Goal: Transaction & Acquisition: Purchase product/service

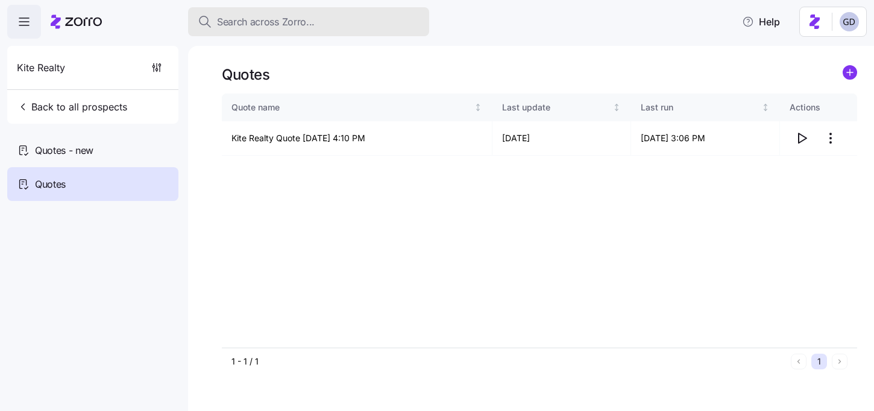
click at [291, 28] on span "Search across Zorro..." at bounding box center [266, 21] width 98 height 15
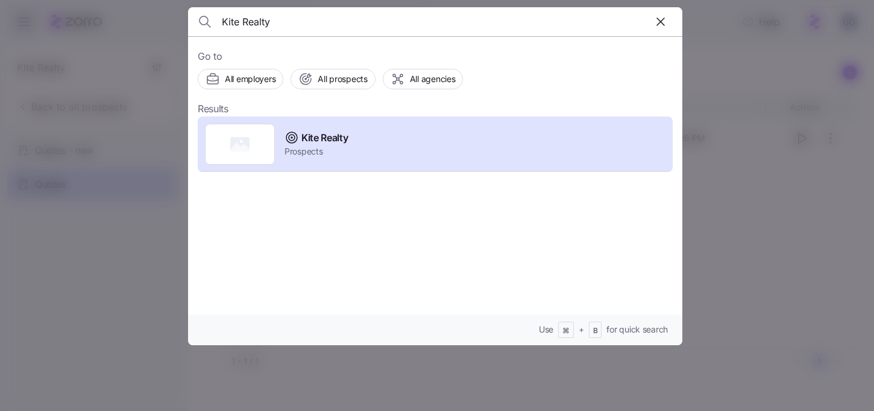
click at [385, 33] on input "Kite Realty" at bounding box center [376, 21] width 309 height 29
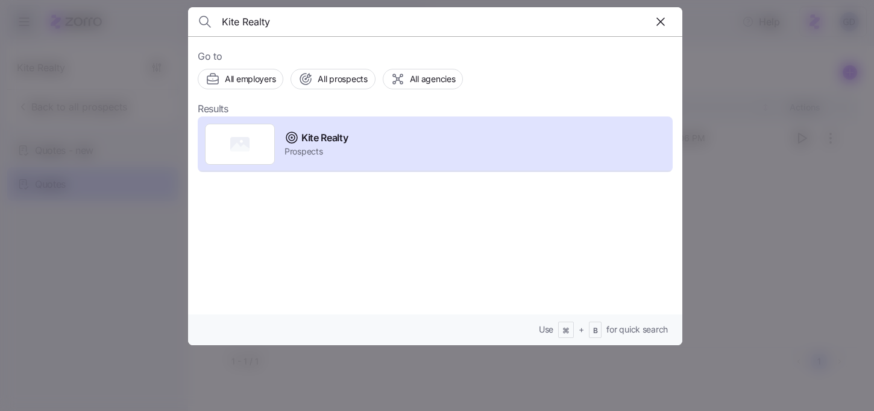
click at [385, 33] on input "Kite Realty" at bounding box center [376, 21] width 309 height 29
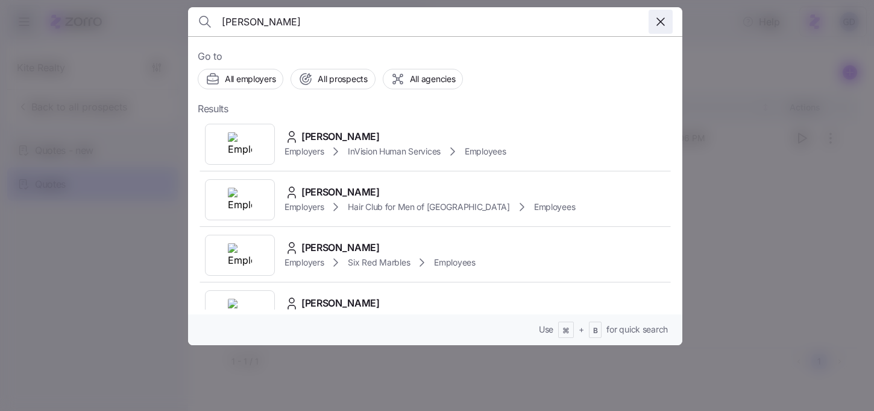
type input "Arlo"
click at [659, 20] on icon "button" at bounding box center [660, 21] width 7 height 7
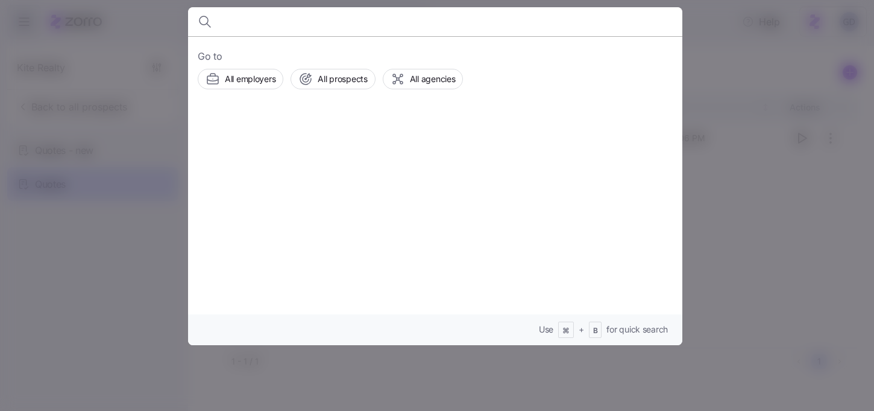
click at [775, 235] on div at bounding box center [437, 205] width 874 height 411
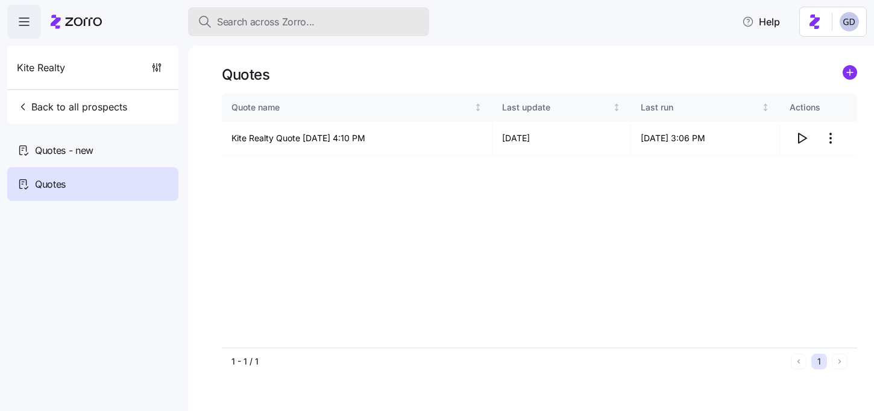
click at [289, 24] on span "Search across Zorro..." at bounding box center [266, 21] width 98 height 15
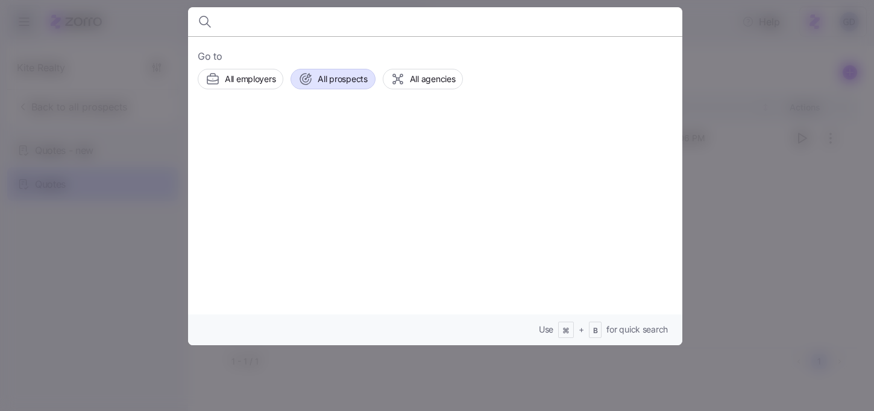
click at [332, 81] on span "All prospects" at bounding box center [342, 79] width 49 height 12
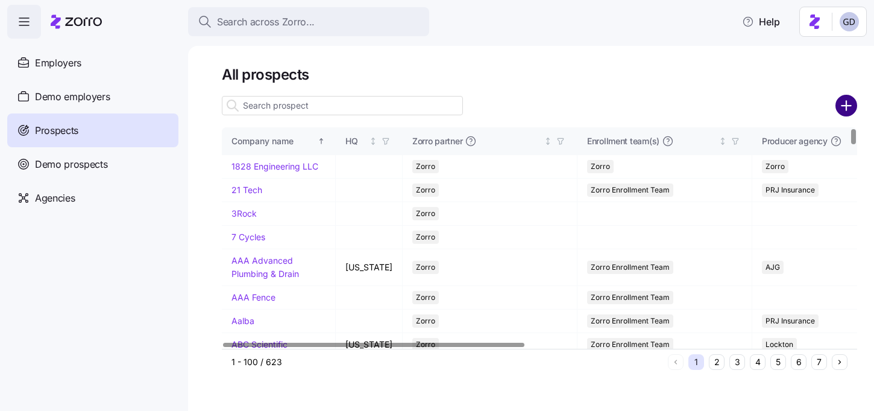
click at [837, 107] on circle "add icon" at bounding box center [847, 106] width 20 height 20
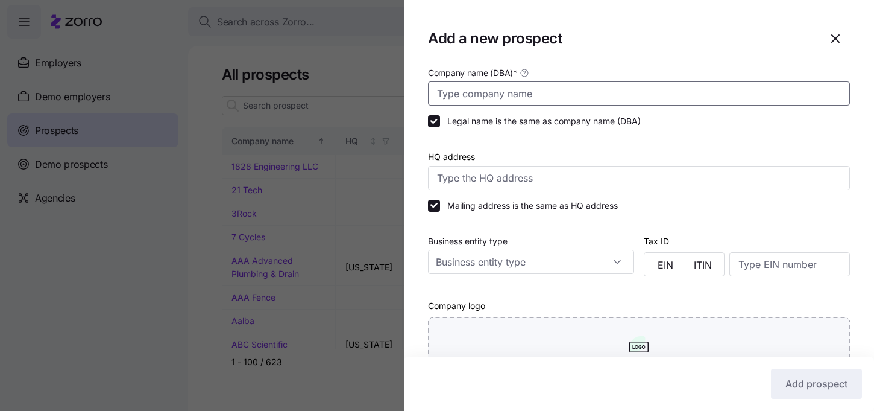
click at [511, 100] on input "Company name (DBA) *" at bounding box center [639, 93] width 422 height 24
type input "Arlo Bank"
click at [467, 260] on input "Business entity type" at bounding box center [531, 262] width 206 height 24
click at [399, 243] on div at bounding box center [437, 205] width 874 height 411
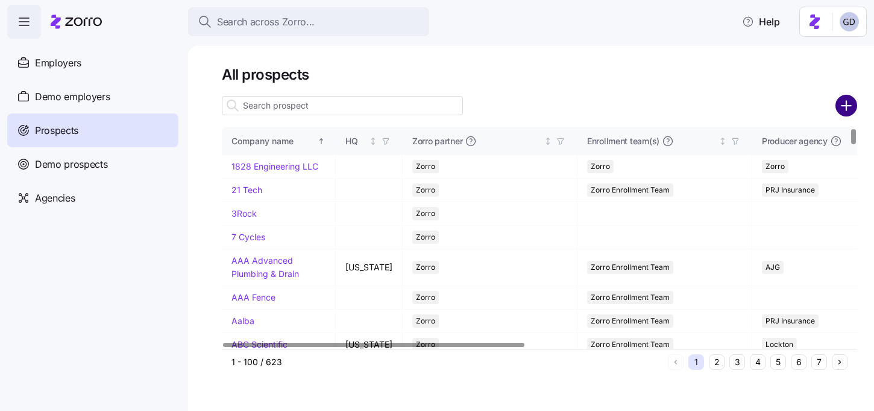
click at [845, 106] on icon "add icon" at bounding box center [847, 106] width 22 height 22
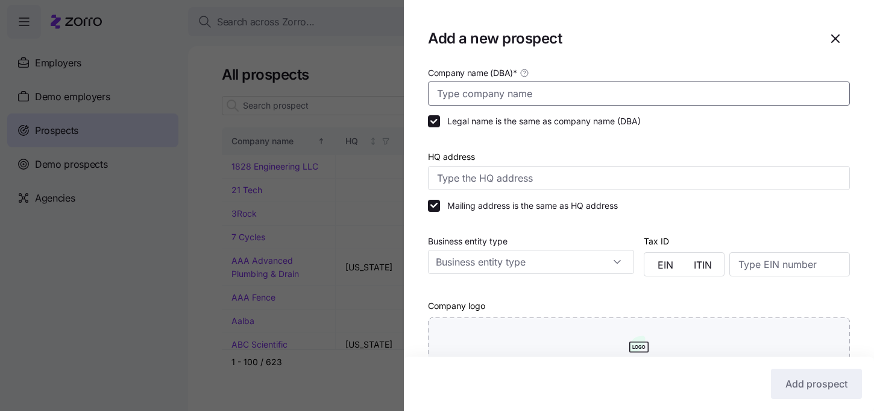
click at [478, 94] on input "Company name (DBA) *" at bounding box center [639, 93] width 422 height 24
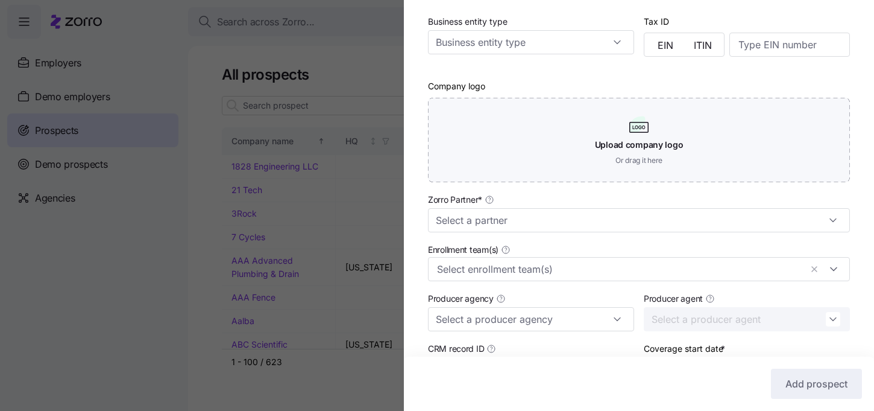
scroll to position [238, 0]
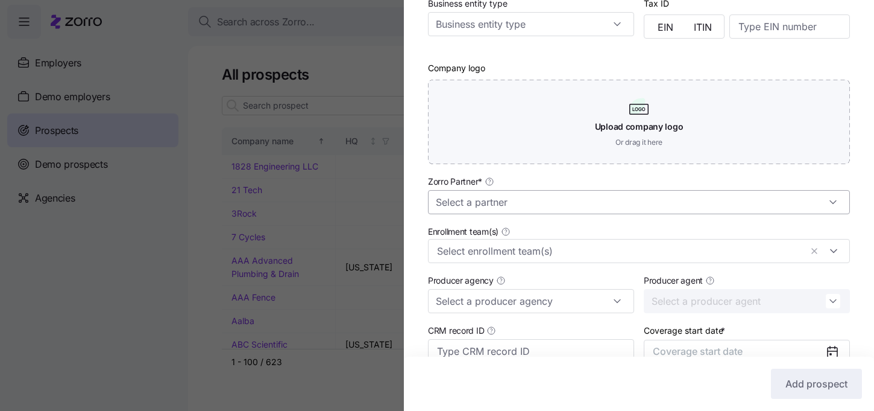
type input "Arlo Bank"
click at [526, 203] on input "Zorro Partner *" at bounding box center [639, 202] width 422 height 24
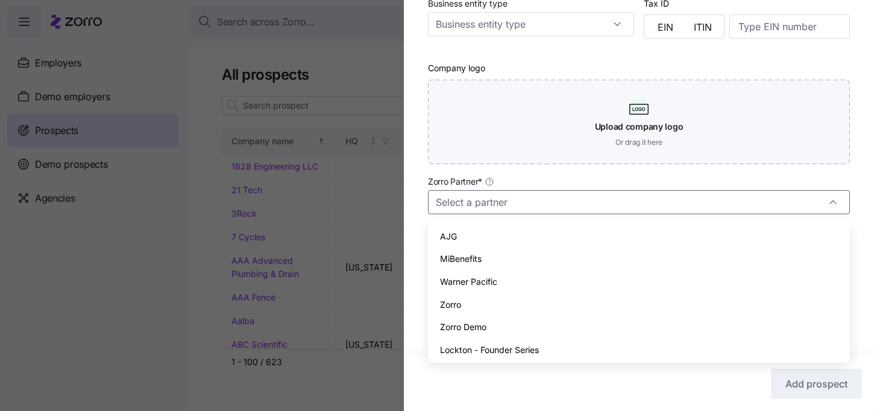
click at [457, 307] on span "Zorro" at bounding box center [450, 304] width 21 height 13
type input "Zorro"
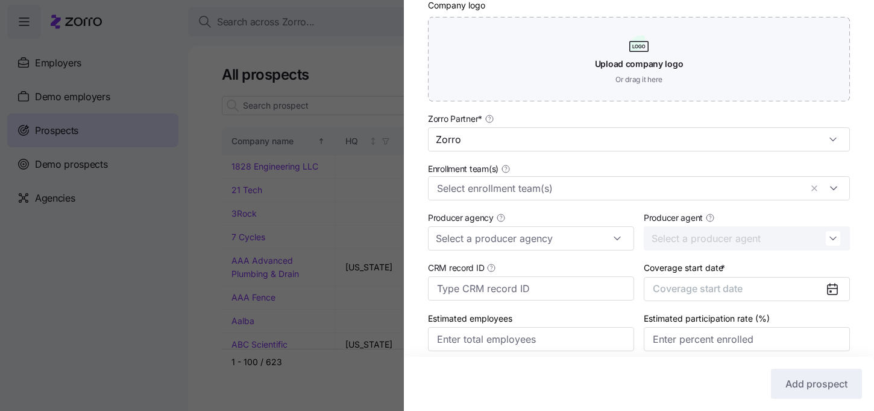
scroll to position [307, 0]
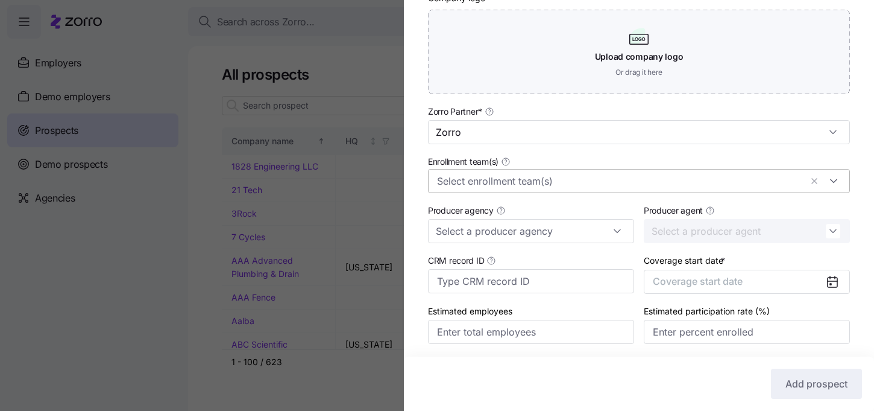
click at [554, 182] on input "Enrollment team(s)" at bounding box center [619, 181] width 364 height 16
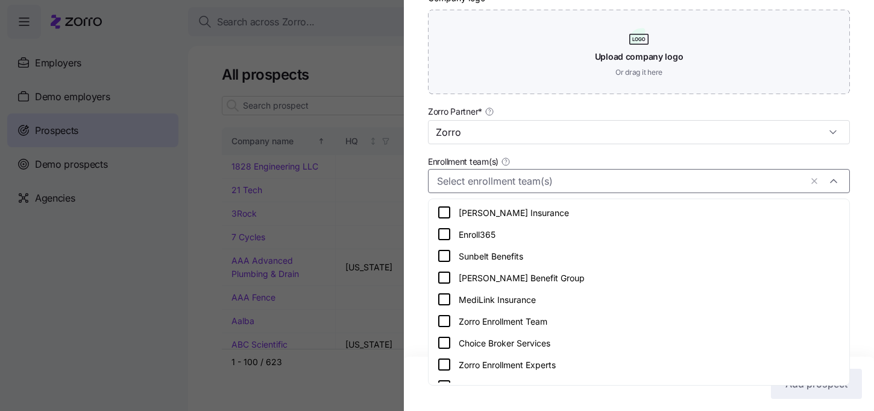
click at [443, 324] on icon at bounding box center [444, 321] width 14 height 14
click at [419, 309] on div "Company name (DBA) * Arlo Bank Legal name is the same as company name (DBA) HQ …" at bounding box center [639, 63] width 470 height 610
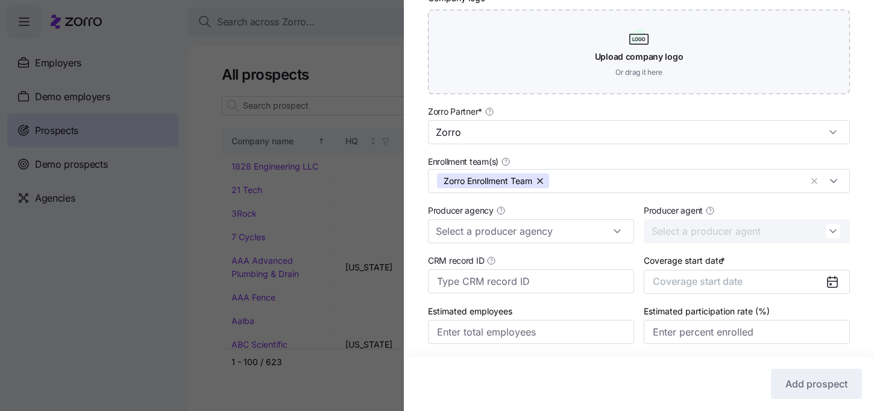
scroll to position [350, 0]
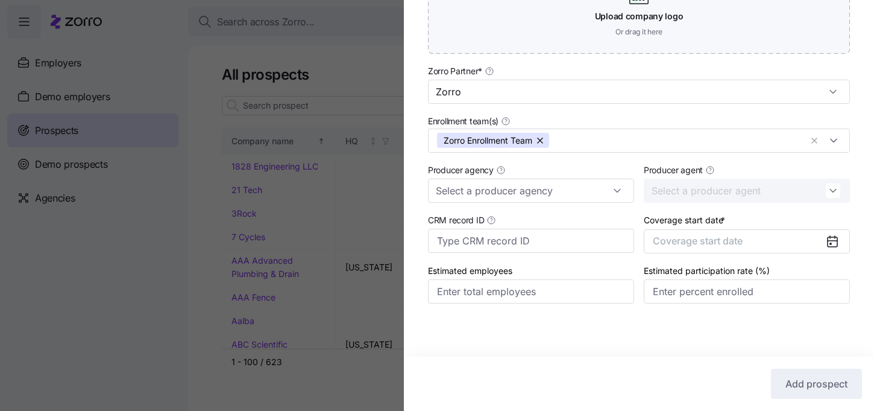
click at [835, 238] on icon at bounding box center [833, 242] width 10 height 10
click at [804, 242] on button "Coverage start date" at bounding box center [747, 241] width 206 height 24
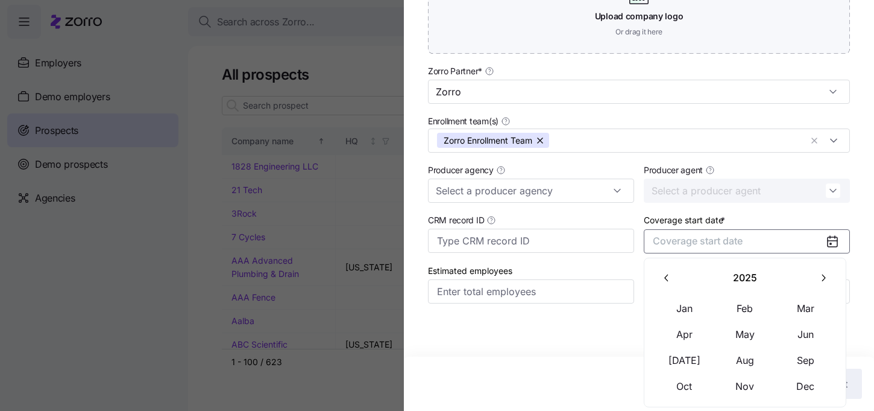
click at [819, 282] on icon "button" at bounding box center [823, 277] width 11 height 11
click at [688, 306] on button "Jan" at bounding box center [685, 307] width 60 height 25
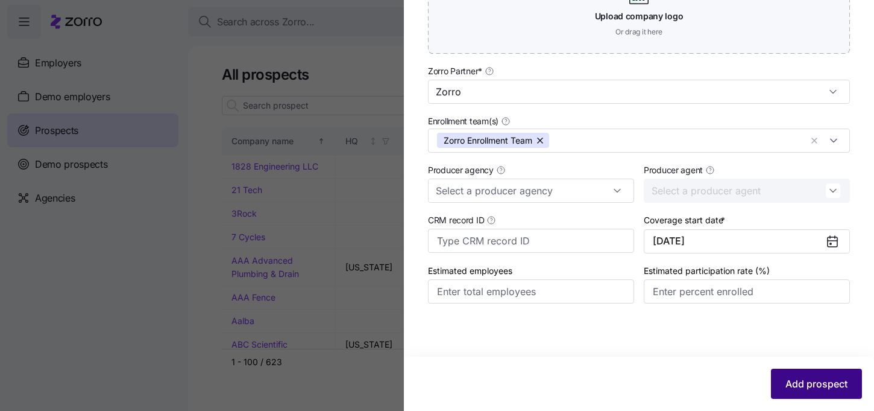
click at [809, 380] on span "Add prospect" at bounding box center [817, 383] width 62 height 14
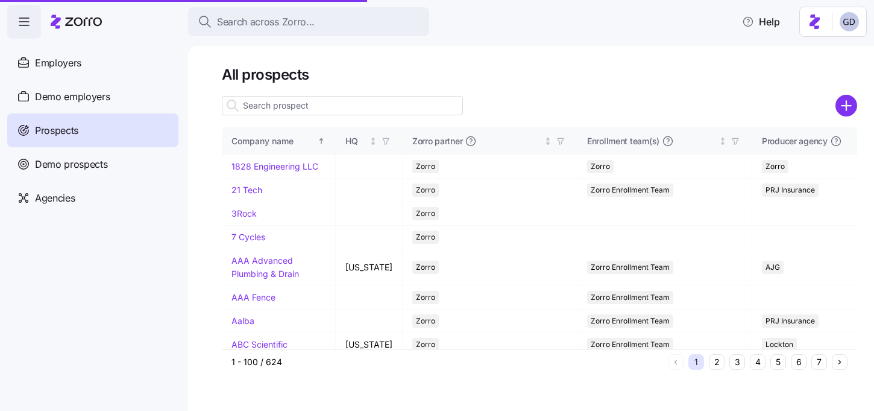
click at [266, 108] on input at bounding box center [342, 105] width 241 height 19
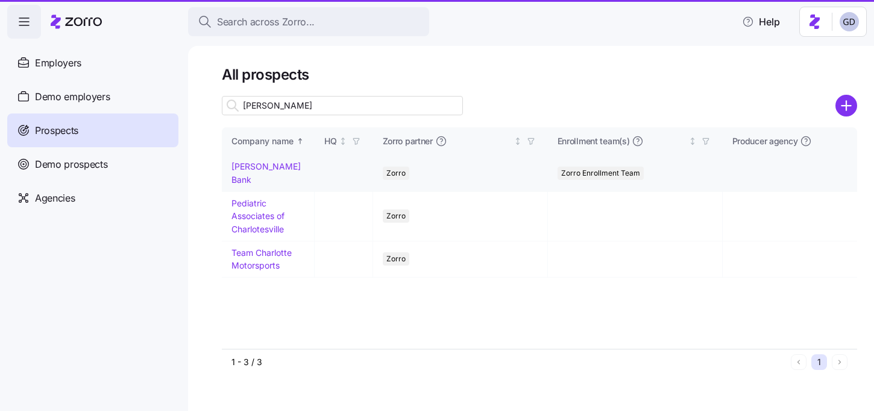
type input "Arlo"
click at [250, 166] on link "Arlo Bank" at bounding box center [266, 173] width 69 height 24
click at [248, 166] on link "Arlo Bank" at bounding box center [266, 173] width 69 height 24
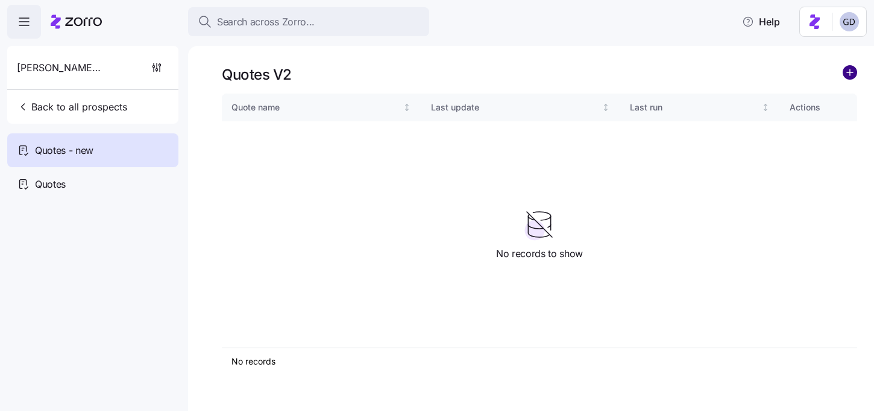
click at [853, 73] on circle "add icon" at bounding box center [849, 72] width 13 height 13
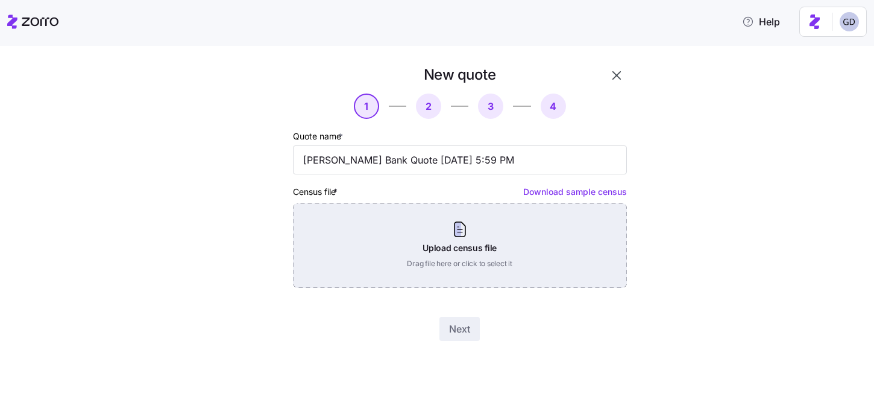
click at [447, 245] on div "Upload census file Drag file here or click to select it" at bounding box center [460, 245] width 334 height 84
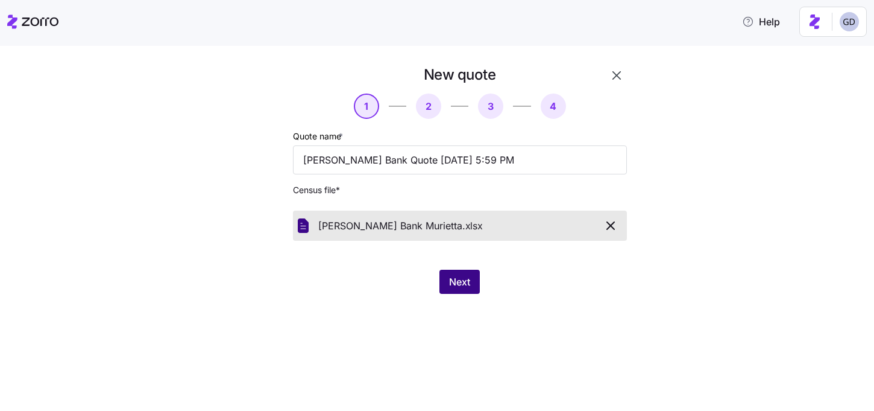
click at [464, 283] on span "Next" at bounding box center [459, 281] width 21 height 14
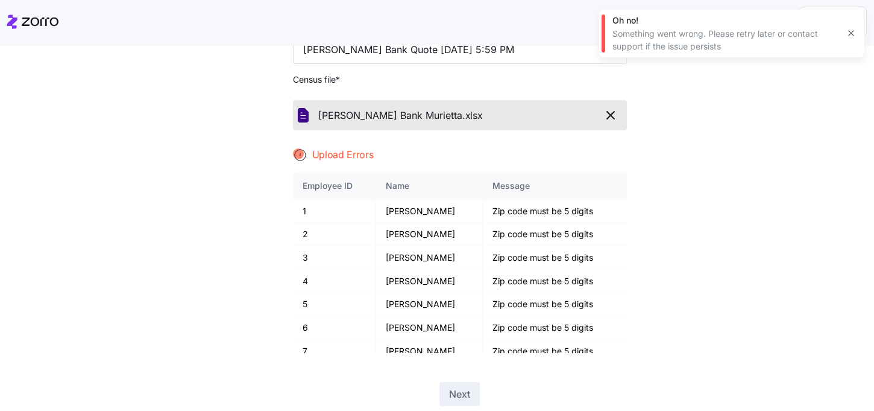
scroll to position [111, 0]
click at [611, 116] on icon "button" at bounding box center [611, 114] width 14 height 14
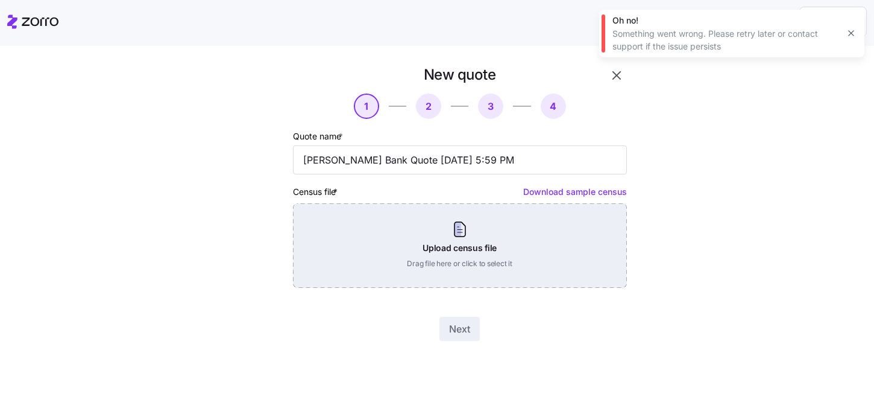
click at [515, 245] on div "Upload census file Drag file here or click to select it" at bounding box center [460, 245] width 334 height 84
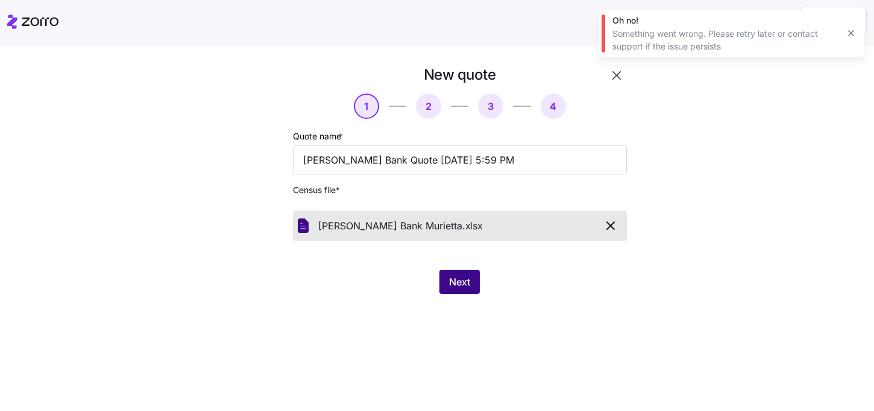
click at [463, 290] on button "Next" at bounding box center [460, 281] width 40 height 24
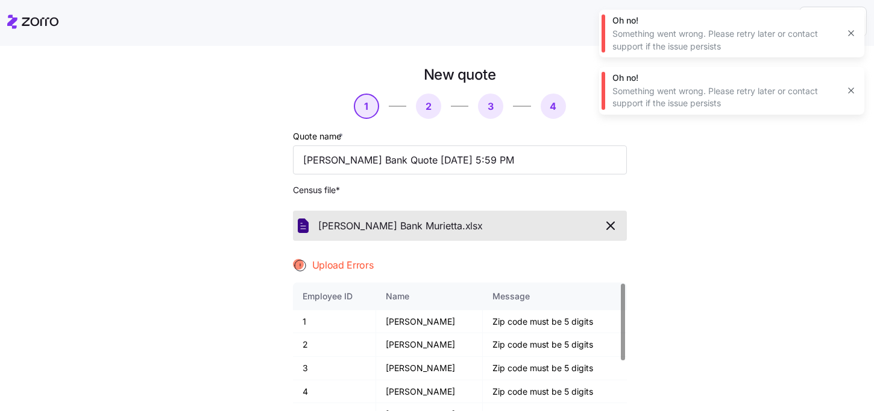
scroll to position [34, 0]
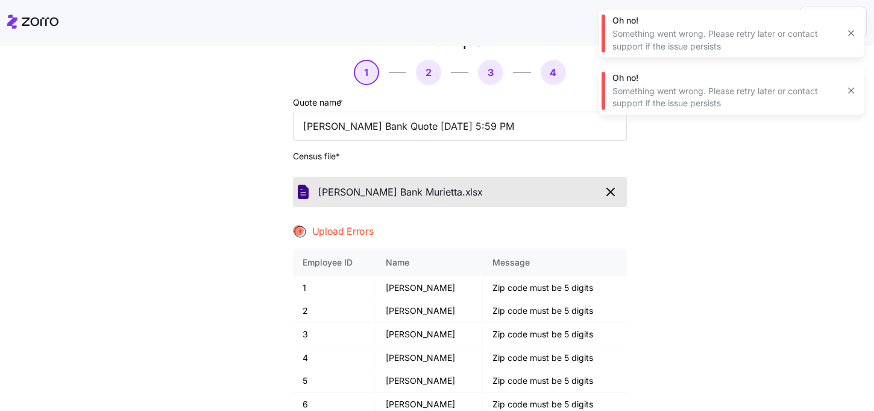
click at [616, 191] on icon "button" at bounding box center [611, 191] width 14 height 14
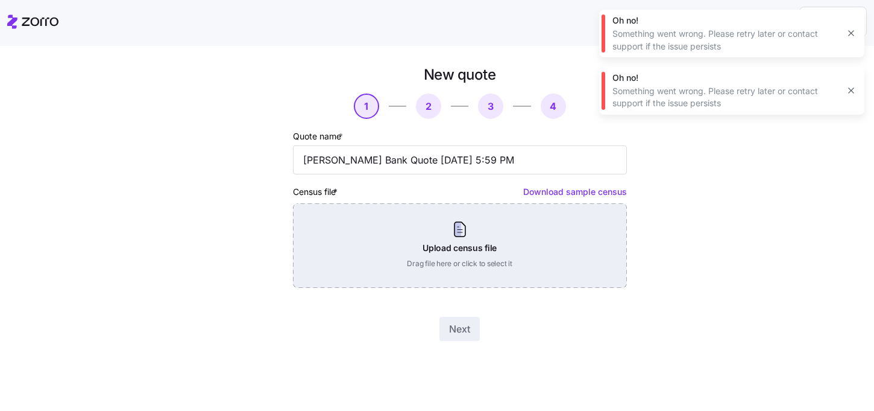
click at [486, 239] on div "Upload census file Drag file here or click to select it" at bounding box center [460, 245] width 334 height 84
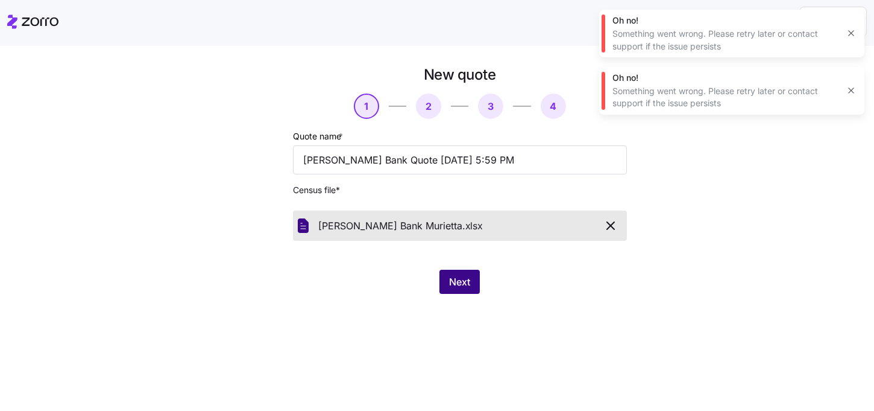
click at [460, 274] on button "Next" at bounding box center [460, 281] width 40 height 24
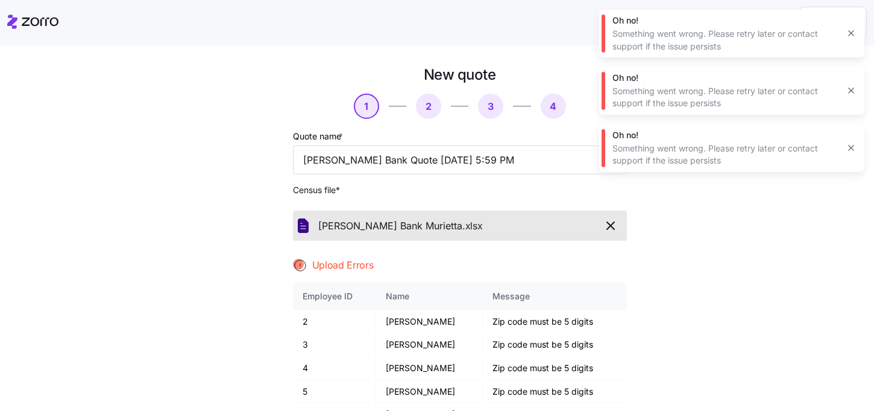
click at [612, 220] on icon "button" at bounding box center [611, 225] width 14 height 14
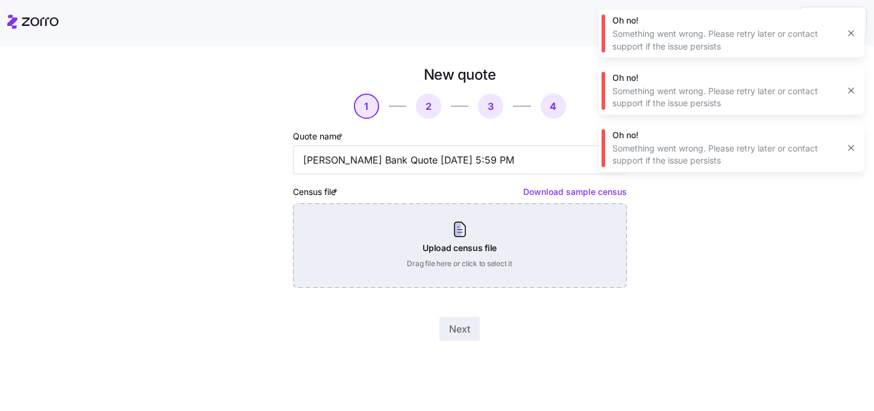
click at [451, 244] on div "Upload census file Drag file here or click to select it" at bounding box center [460, 245] width 334 height 84
click at [427, 233] on div "Upload census file Drag file here or click to select it" at bounding box center [460, 245] width 334 height 84
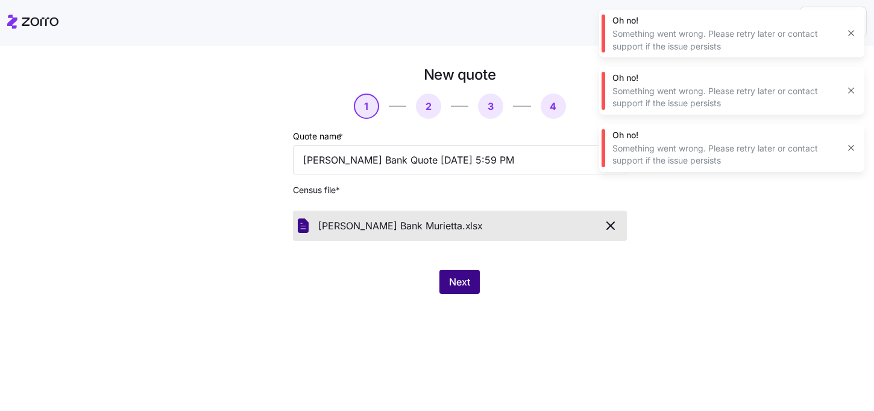
click at [457, 286] on span "Next" at bounding box center [459, 281] width 21 height 14
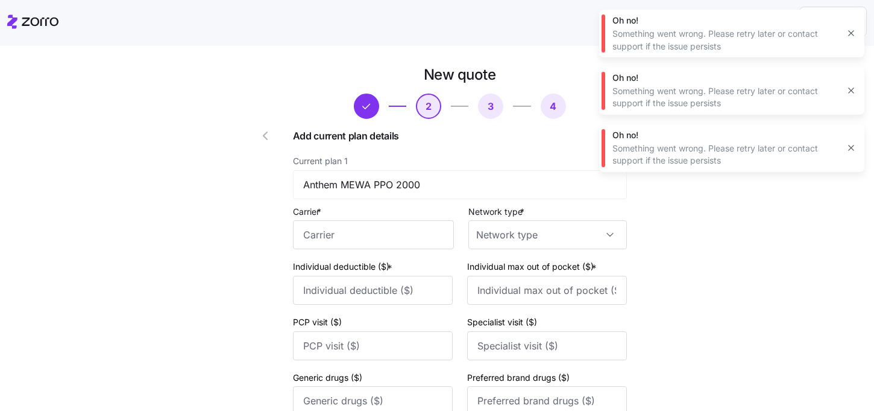
scroll to position [55, 0]
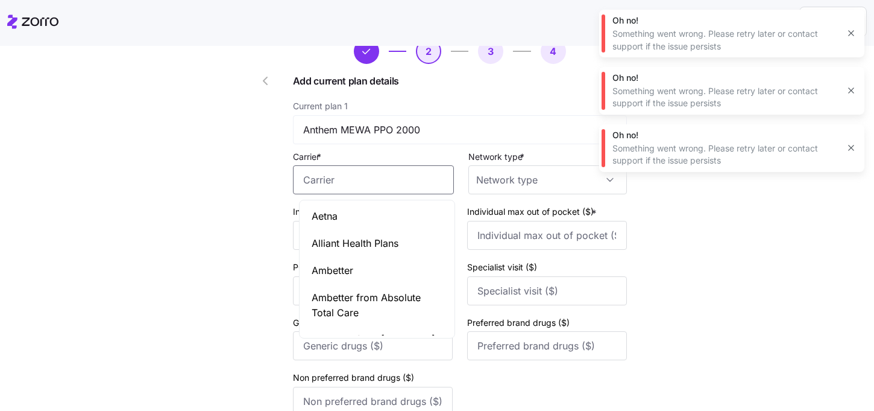
click at [360, 174] on input "Carrier *" at bounding box center [373, 179] width 161 height 29
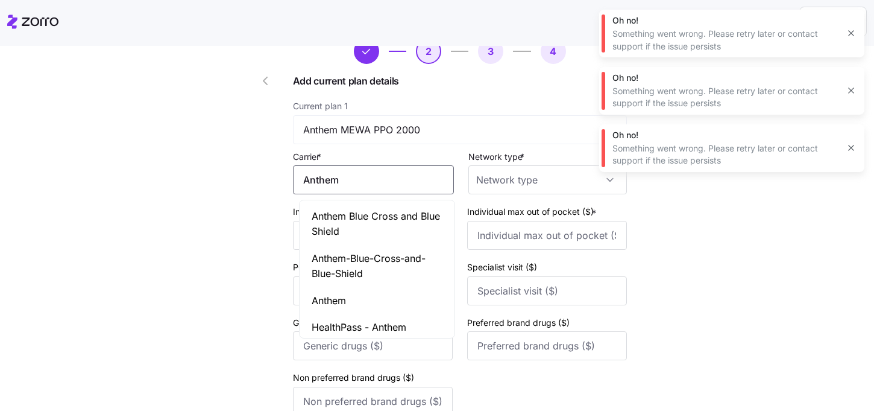
click at [338, 208] on div "Anthem Blue Cross and Blue Shield" at bounding box center [377, 224] width 150 height 42
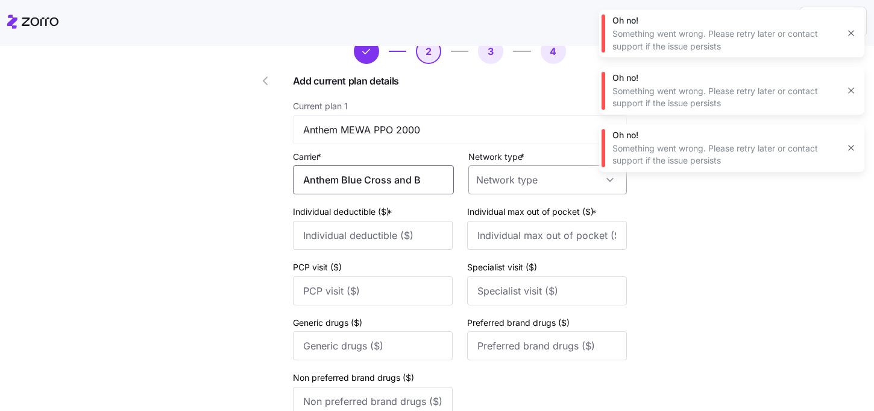
type input "Anthem Blue Cross and Blue Shield"
click at [514, 175] on input "Network type *" at bounding box center [547, 179] width 159 height 29
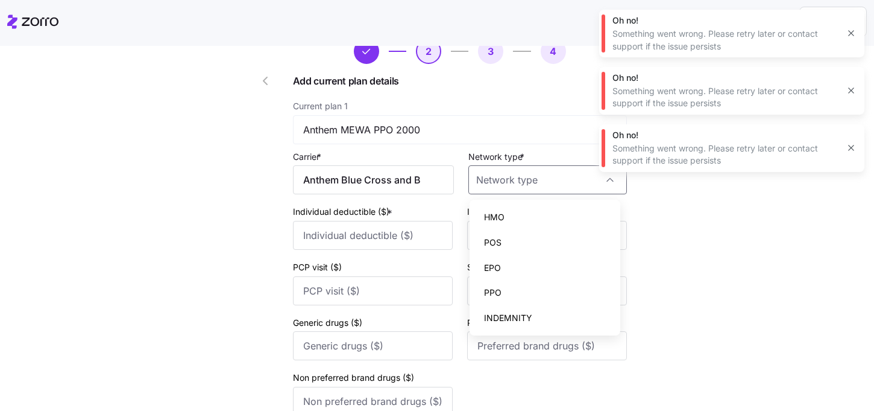
click at [506, 299] on div "PPO" at bounding box center [544, 292] width 141 height 25
type input "PPO"
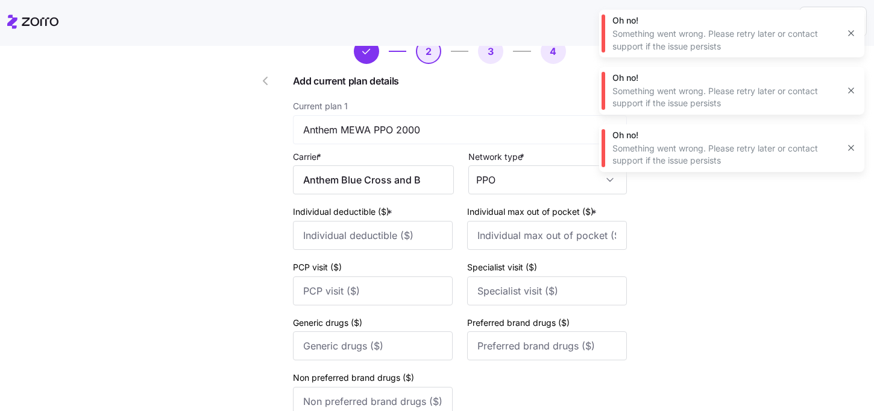
click at [363, 220] on div "Individual deductible ($) *" at bounding box center [373, 227] width 160 height 46
click at [345, 232] on input "Individual deductible ($) *" at bounding box center [373, 235] width 160 height 29
type input "2000"
click at [548, 236] on input "Individual max out of pocket ($) *" at bounding box center [547, 235] width 160 height 29
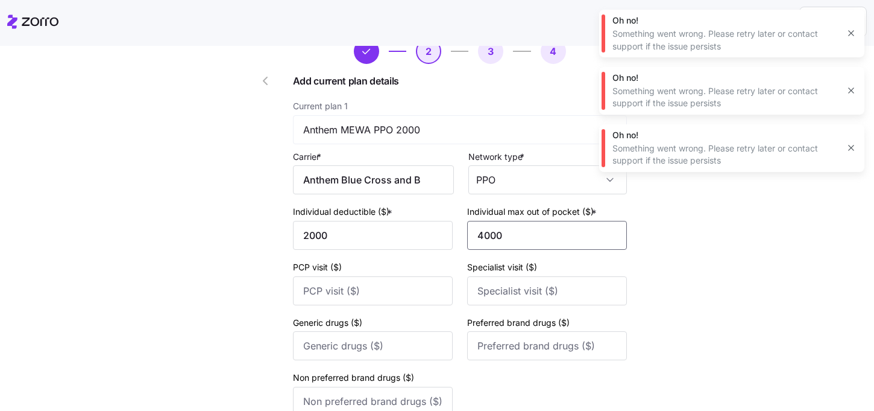
click at [482, 238] on input "4000" at bounding box center [547, 235] width 160 height 29
type input "5000"
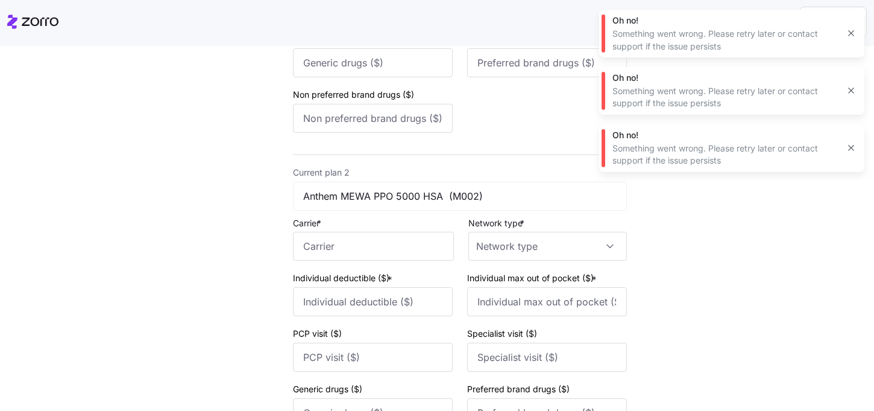
scroll to position [411, 0]
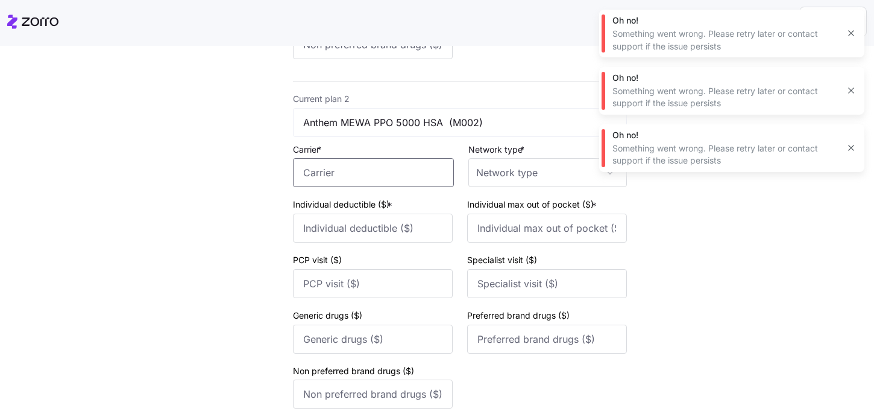
click at [348, 177] on input "Carrier *" at bounding box center [373, 172] width 161 height 29
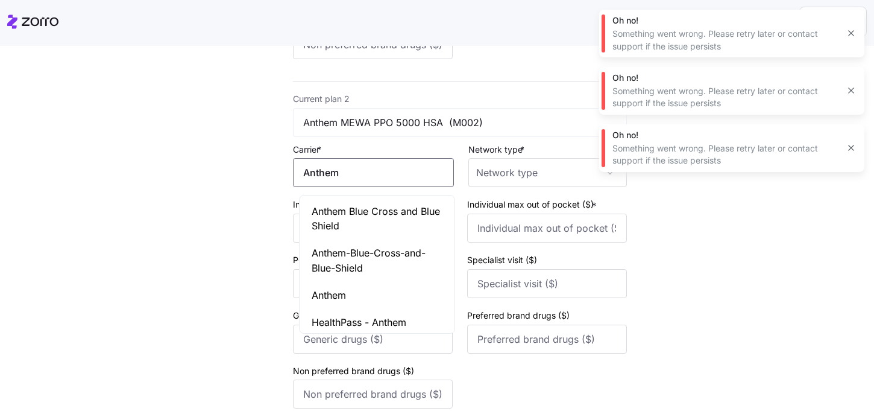
click at [338, 218] on span "Anthem Blue Cross and Blue Shield" at bounding box center [377, 219] width 131 height 30
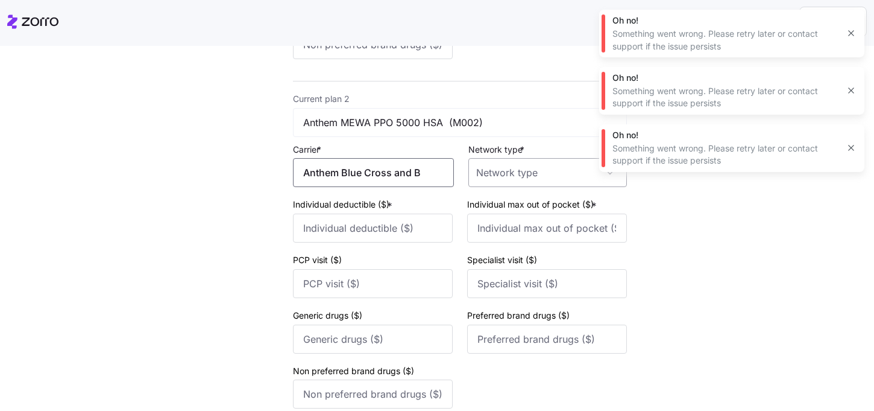
type input "Anthem Blue Cross and Blue Shield"
click at [535, 183] on input "Network type *" at bounding box center [547, 172] width 159 height 29
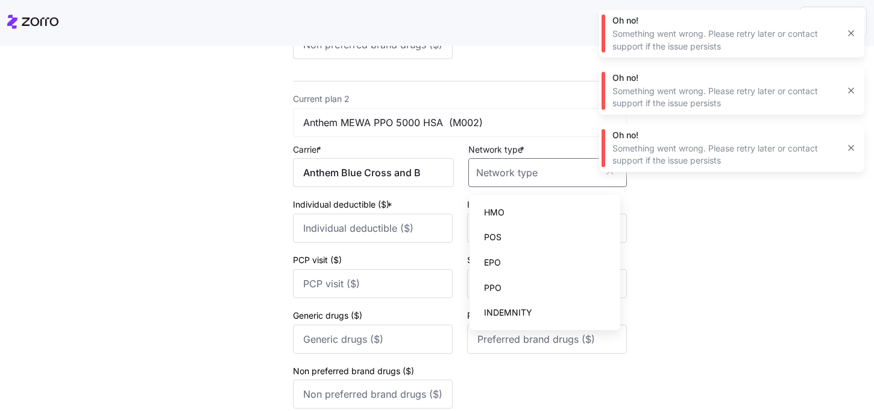
click at [502, 288] on div "PPO" at bounding box center [544, 287] width 141 height 25
type input "PPO"
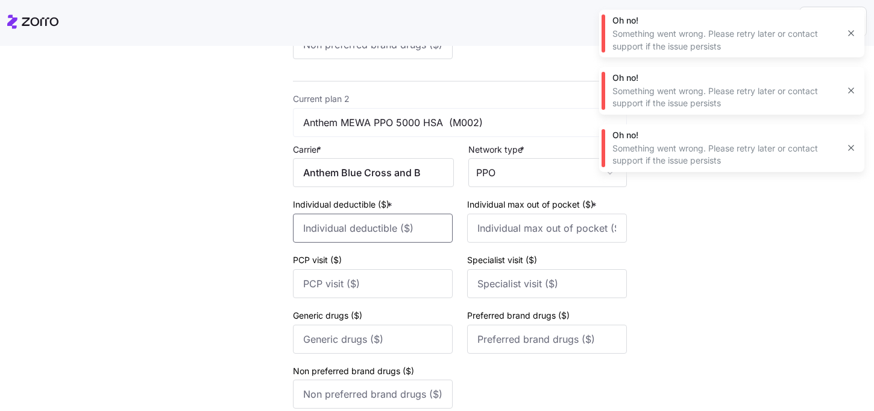
click at [371, 232] on input "Individual deductible ($) *" at bounding box center [373, 227] width 160 height 29
type input "5000"
click at [576, 227] on input "Individual max out of pocket ($) *" at bounding box center [547, 227] width 160 height 29
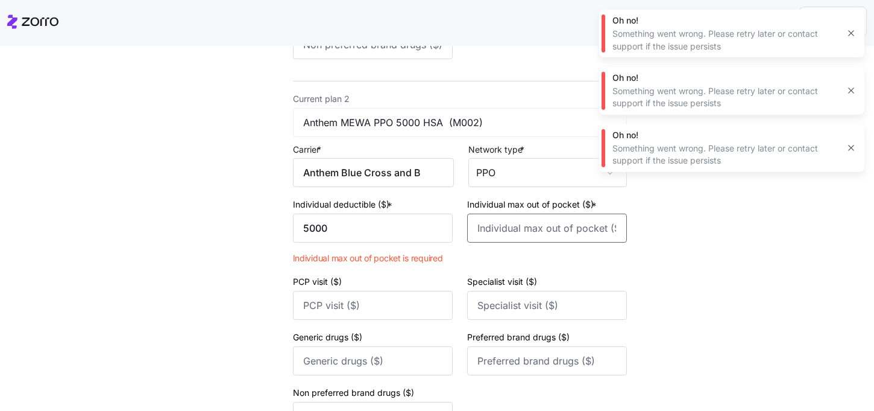
click at [561, 225] on input "Individual max out of pocket ($) *" at bounding box center [547, 227] width 160 height 29
type input "5"
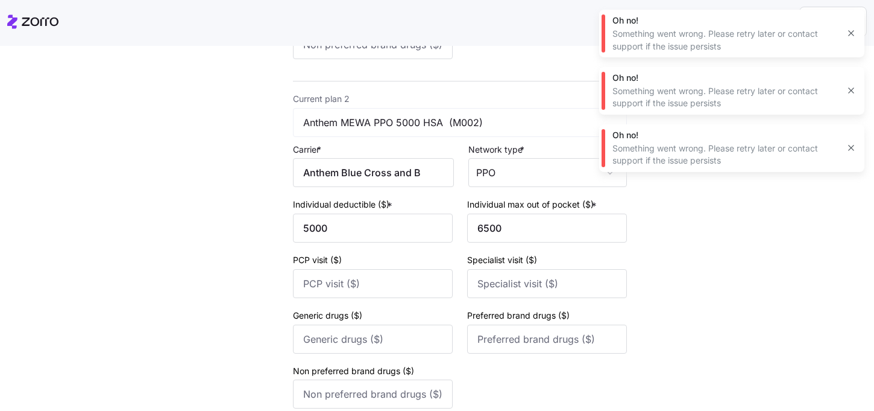
click at [518, 220] on input "6500" at bounding box center [547, 227] width 160 height 29
type input "6550"
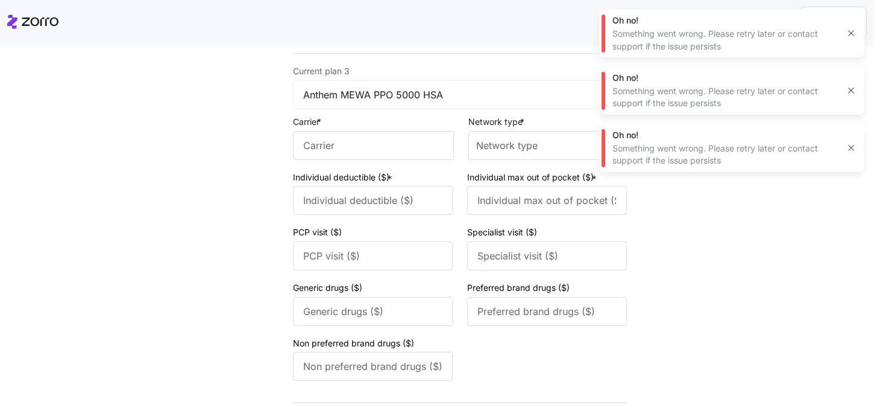
scroll to position [809, 0]
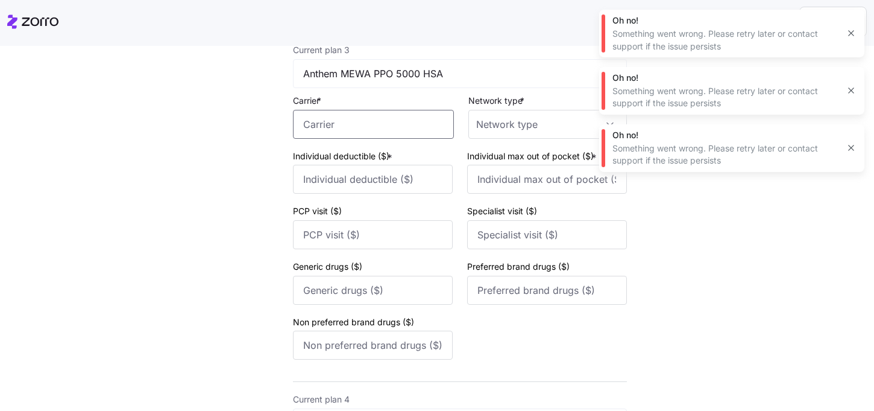
click at [408, 133] on input "Carrier *" at bounding box center [373, 124] width 161 height 29
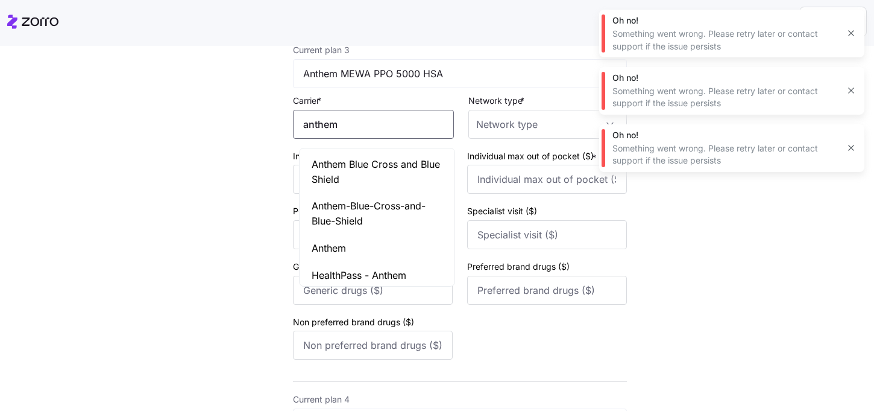
click at [365, 178] on span "Anthem Blue Cross and Blue Shield" at bounding box center [377, 172] width 131 height 30
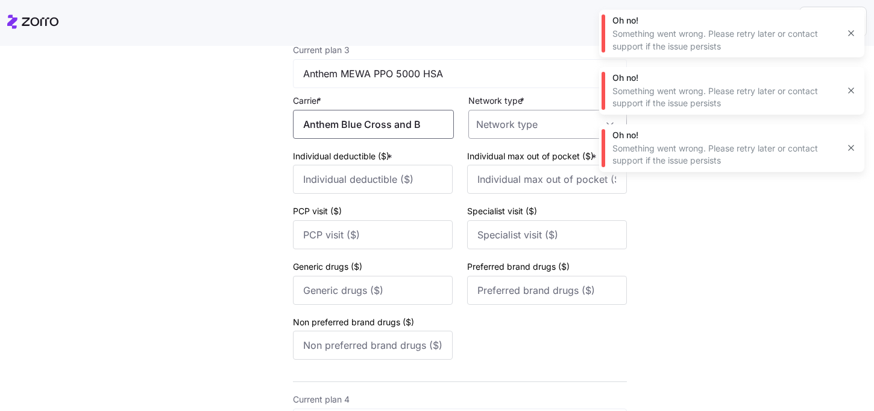
type input "Anthem Blue Cross and Blue Shield"
click at [508, 139] on input "Network type *" at bounding box center [547, 124] width 159 height 29
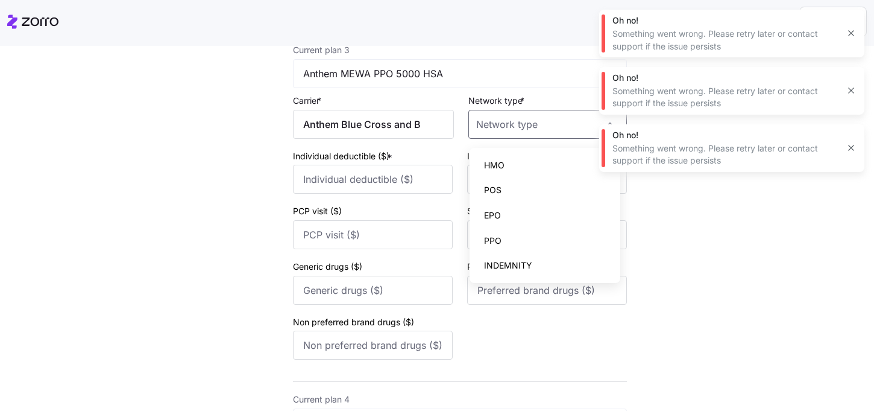
click at [502, 242] on div "PPO" at bounding box center [544, 240] width 141 height 25
type input "PPO"
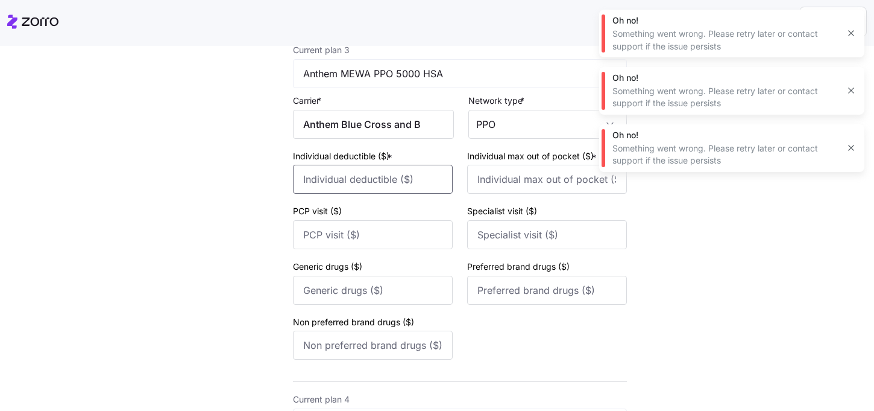
click at [375, 189] on input "Individual deductible ($) *" at bounding box center [373, 179] width 160 height 29
type input "5000"
type input "6550"
click at [609, 266] on div "Preferred brand drugs ($)" at bounding box center [547, 282] width 160 height 46
click at [636, 266] on div "New quote 2 3 4 Add current plan details Current plan 1 Anthem MEWA PPO 2000 Ca…" at bounding box center [446, 45] width 422 height 1578
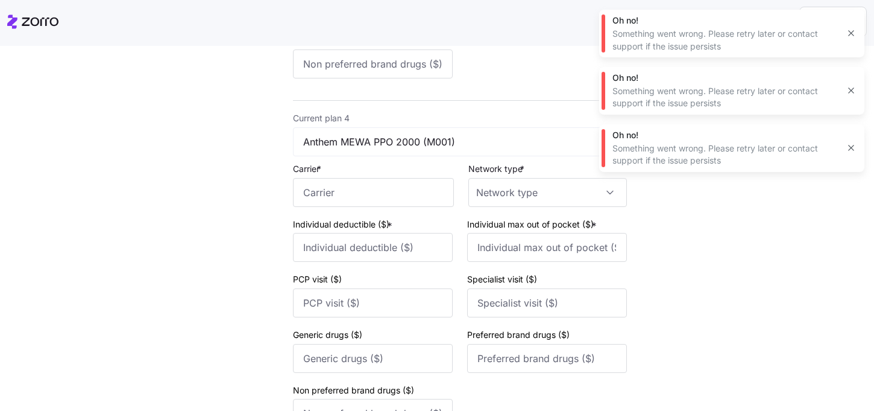
scroll to position [1119, 0]
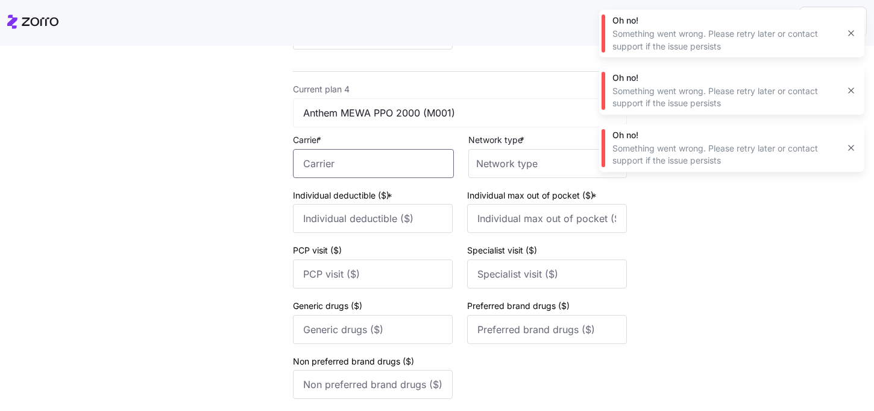
click at [347, 168] on input "Carrier *" at bounding box center [373, 163] width 161 height 29
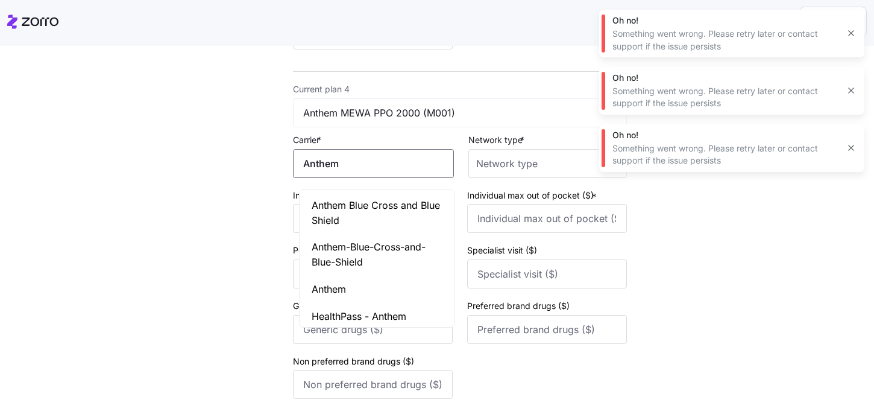
click at [359, 211] on span "Anthem Blue Cross and Blue Shield" at bounding box center [377, 213] width 131 height 30
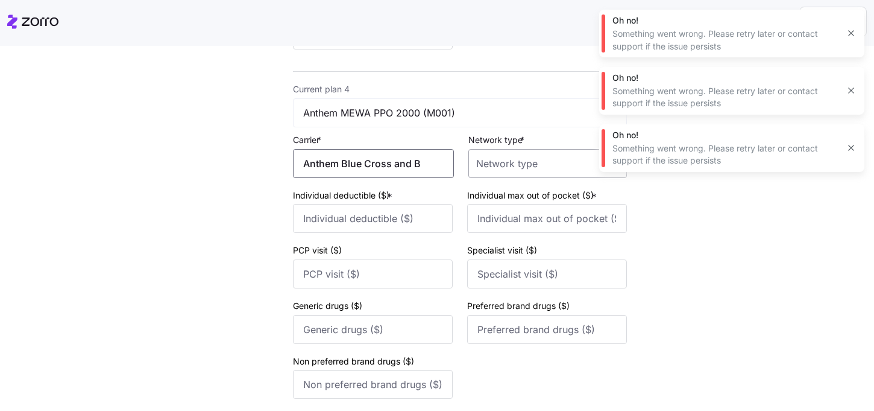
type input "Anthem Blue Cross and Blue Shield"
click at [508, 178] on input "Network type *" at bounding box center [547, 163] width 159 height 29
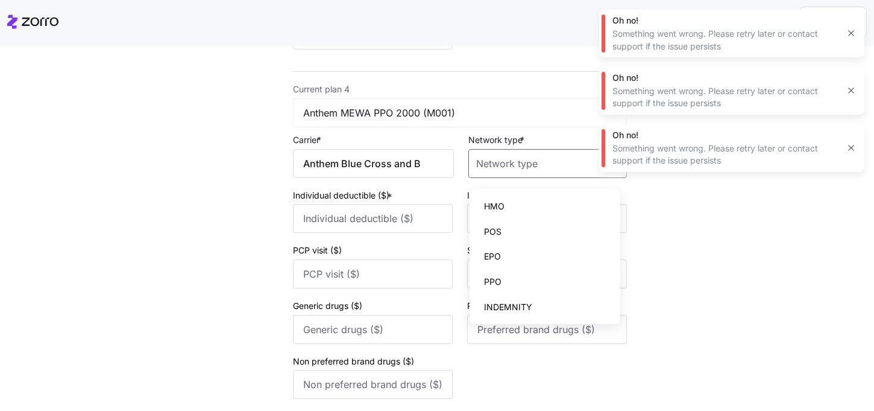
drag, startPoint x: 509, startPoint y: 206, endPoint x: 502, endPoint y: 280, distance: 74.5
click at [502, 280] on div "HMO POS EPO PPO INDEMNITY" at bounding box center [544, 256] width 141 height 125
click at [502, 280] on div "PPO" at bounding box center [544, 281] width 141 height 25
type input "PPO"
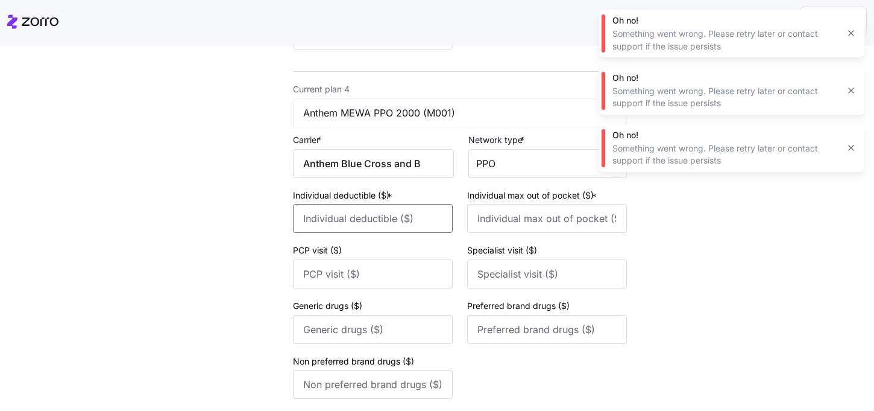
click at [397, 233] on input "Individual deductible ($) *" at bounding box center [373, 218] width 160 height 29
type input "2000"
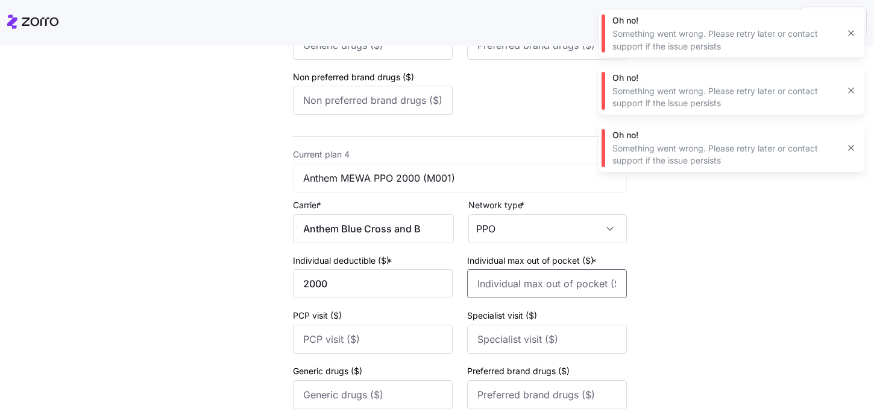
scroll to position [1156, 0]
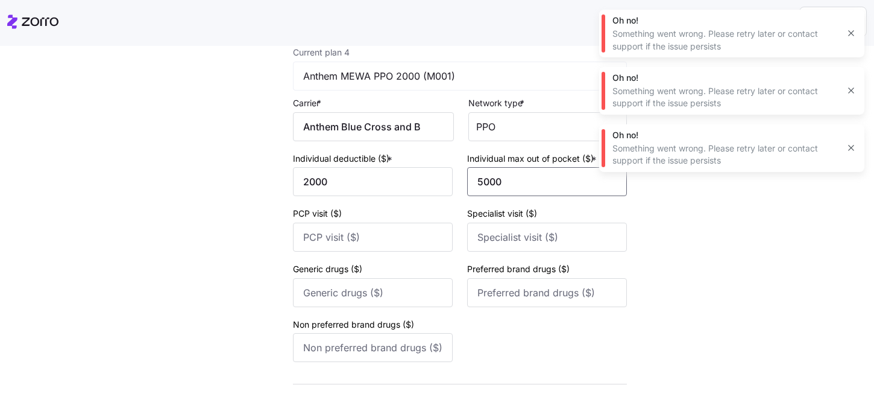
type input "5000"
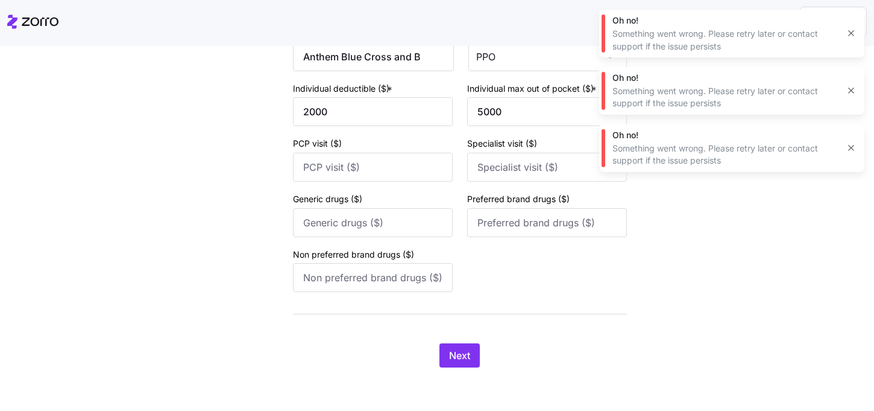
click at [461, 357] on span "Next" at bounding box center [459, 355] width 21 height 14
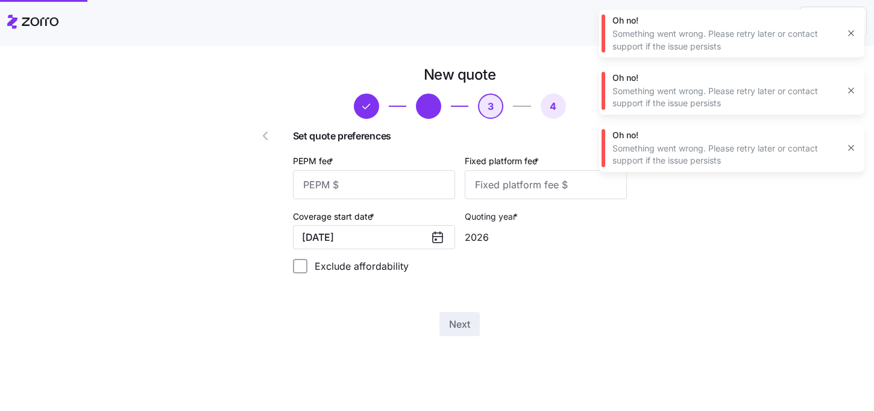
scroll to position [0, 0]
click at [398, 184] on input "PEPM fee *" at bounding box center [374, 184] width 162 height 29
type input "75"
click at [535, 182] on input "Fixed platform fee *" at bounding box center [546, 184] width 162 height 29
type input "100"
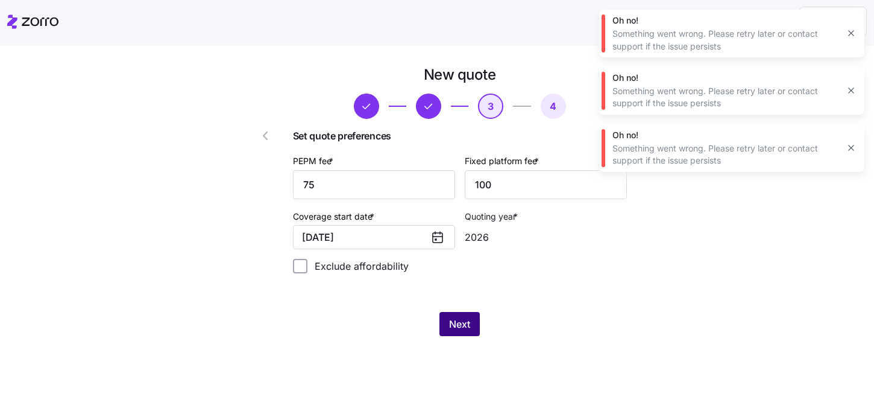
click at [461, 316] on button "Next" at bounding box center [460, 324] width 40 height 24
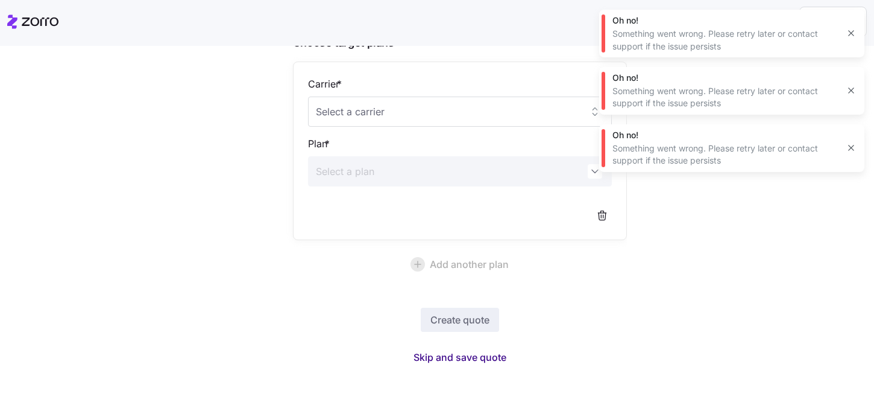
click at [467, 351] on span "Skip and save quote" at bounding box center [460, 357] width 93 height 14
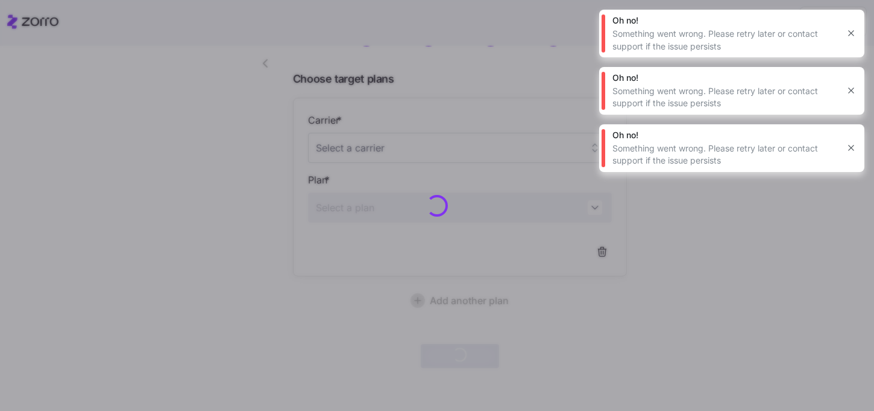
click at [852, 33] on icon "button" at bounding box center [850, 33] width 5 height 5
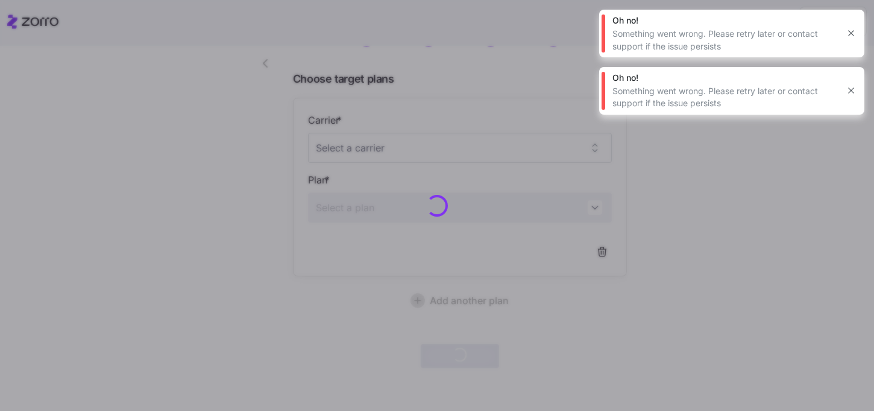
click at [850, 37] on icon "button" at bounding box center [851, 33] width 10 height 10
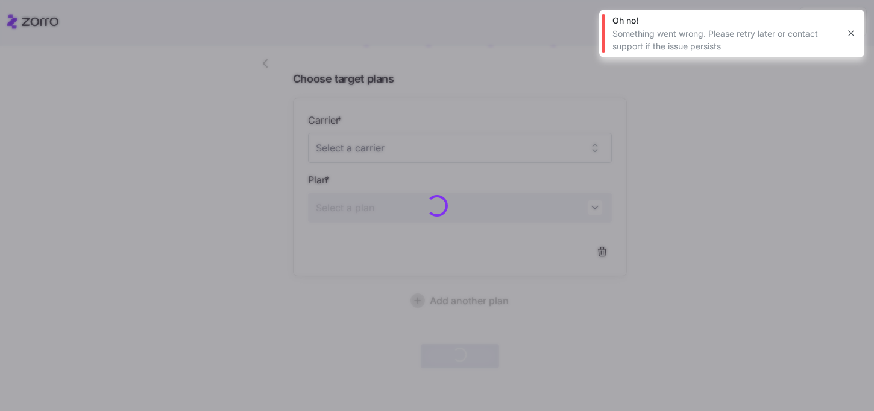
click at [850, 37] on icon "button" at bounding box center [851, 33] width 10 height 10
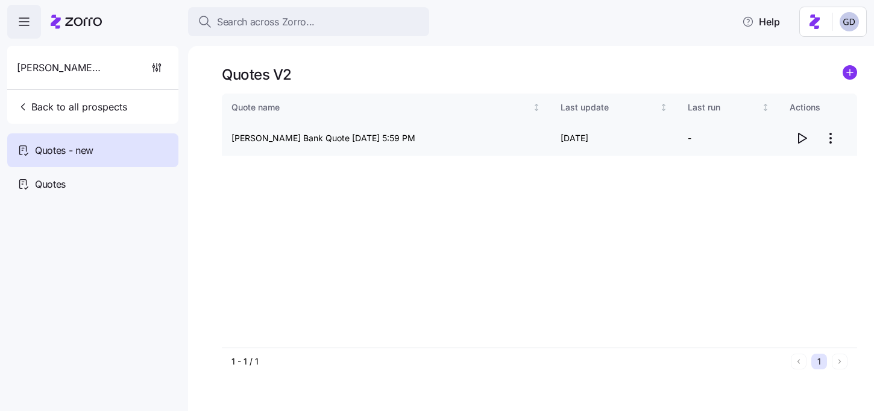
click at [795, 135] on icon "button" at bounding box center [802, 138] width 14 height 14
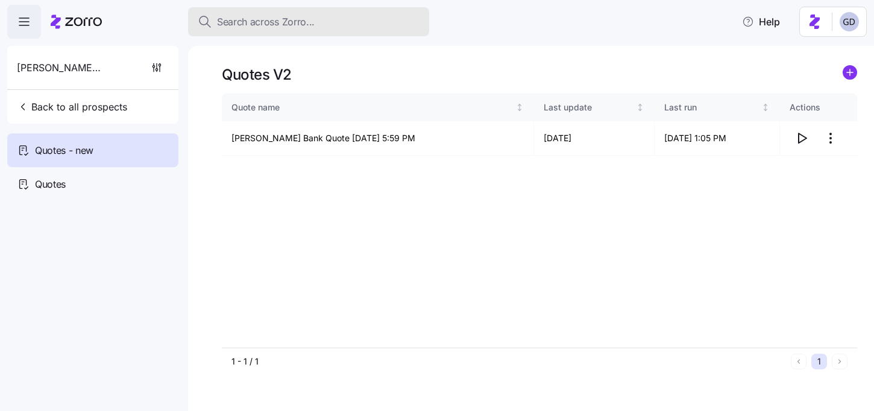
click at [287, 33] on button "Search across Zorro..." at bounding box center [308, 21] width 241 height 29
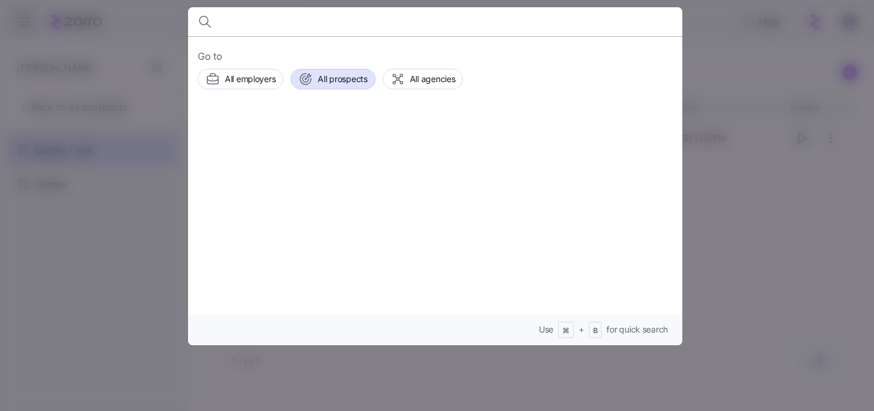
click at [338, 77] on span "All prospects" at bounding box center [342, 79] width 49 height 12
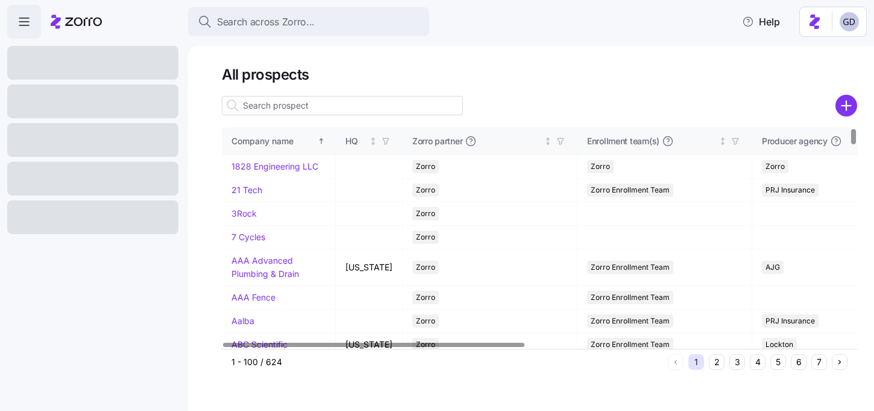
click at [294, 109] on input at bounding box center [342, 105] width 241 height 19
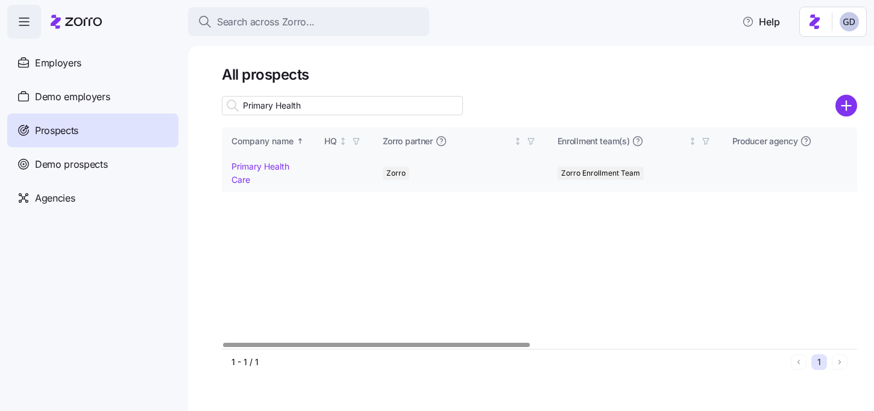
type input "Primary Health"
click at [262, 165] on link "Primary Health Care" at bounding box center [261, 173] width 58 height 24
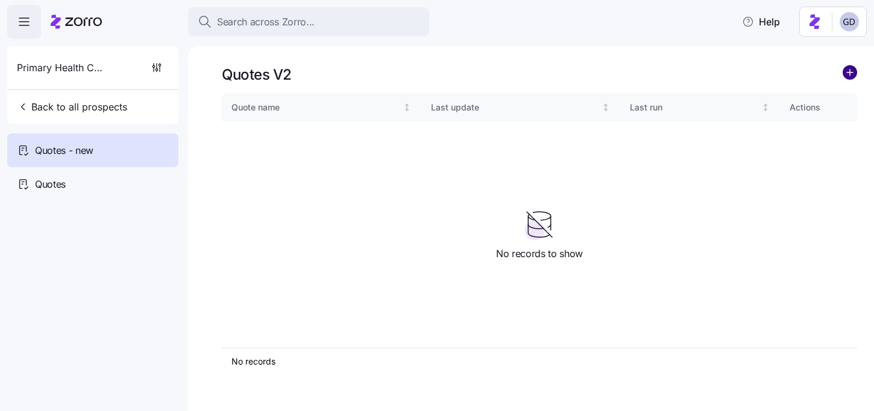
click at [854, 75] on circle "add icon" at bounding box center [849, 72] width 13 height 13
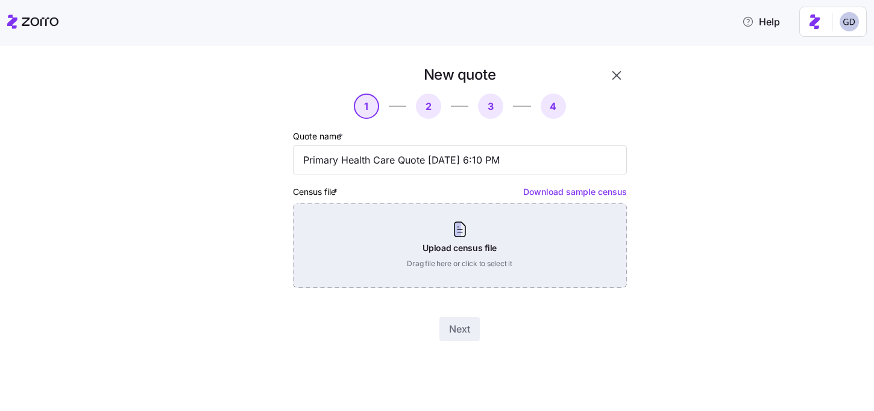
click at [388, 253] on div "Upload census file Drag file here or click to select it" at bounding box center [460, 245] width 334 height 84
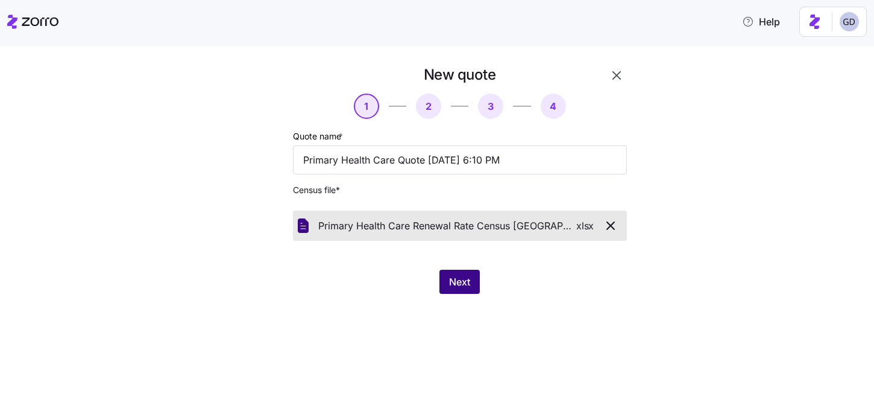
click at [461, 283] on span "Next" at bounding box center [459, 281] width 21 height 14
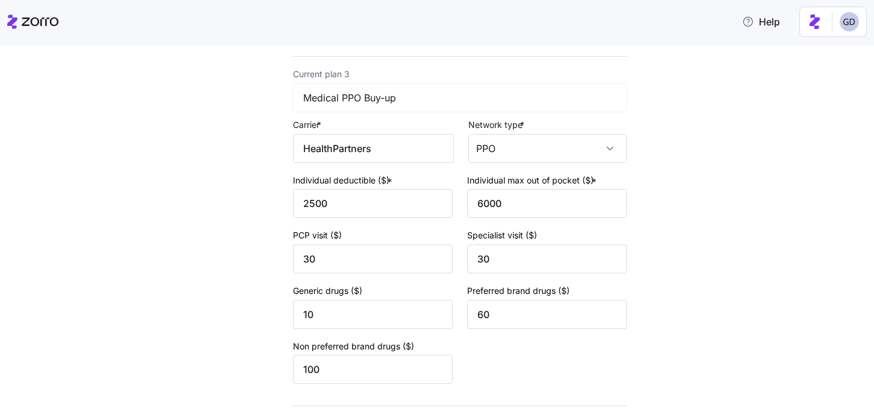
scroll to position [882, 0]
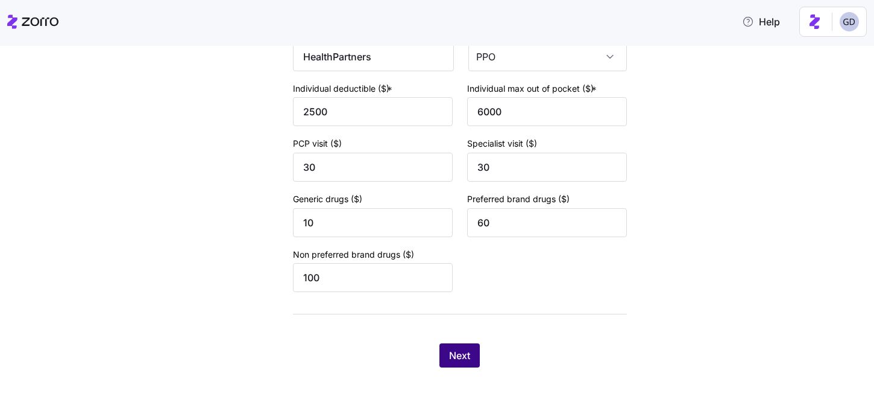
click at [455, 359] on span "Next" at bounding box center [459, 355] width 21 height 14
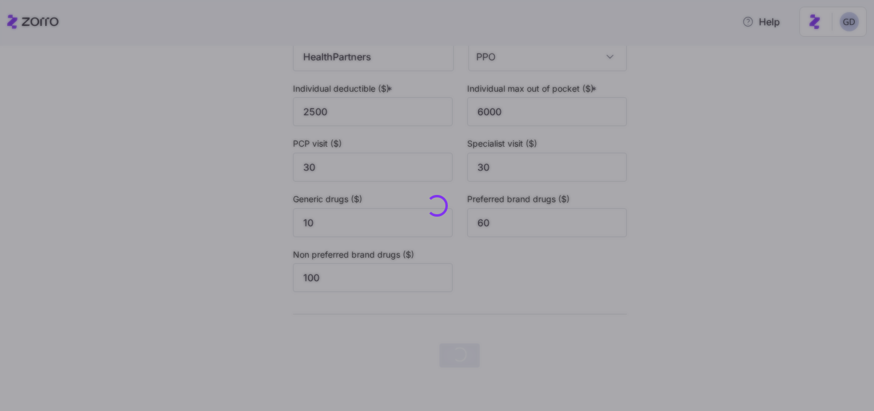
scroll to position [0, 0]
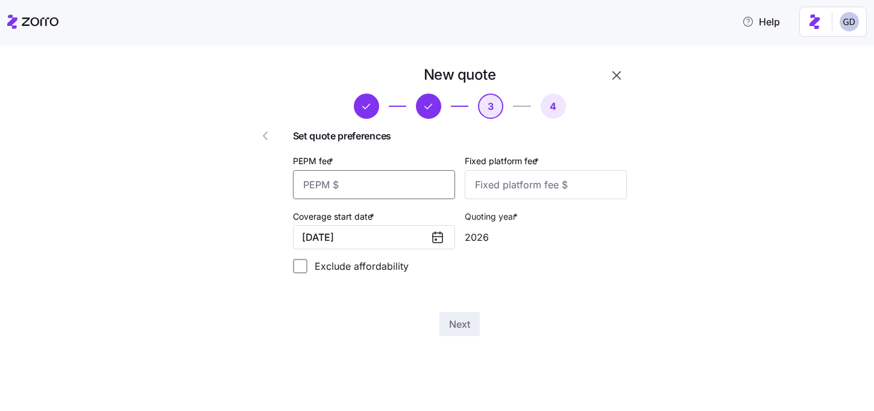
click at [385, 184] on input "PEPM fee *" at bounding box center [374, 184] width 162 height 29
type input "48"
type input "0"
type input "100"
click at [464, 325] on span "Next" at bounding box center [459, 324] width 21 height 14
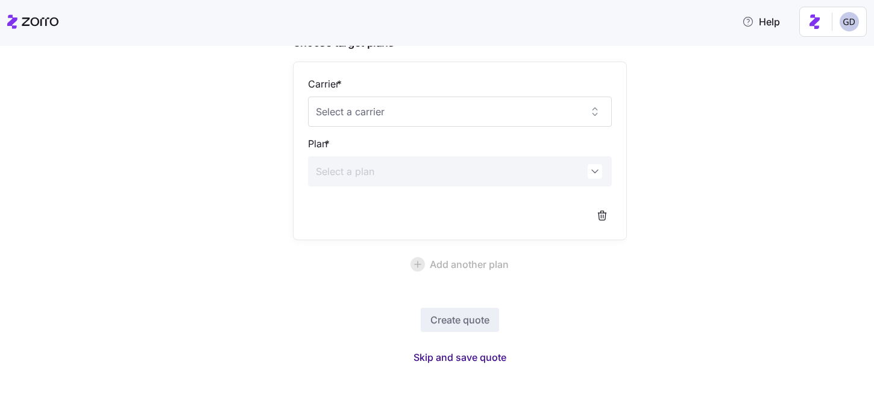
click at [482, 360] on span "Skip and save quote" at bounding box center [460, 357] width 93 height 14
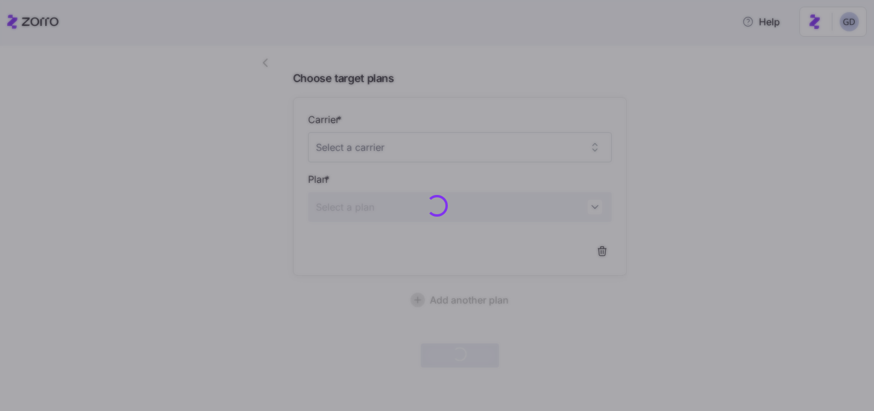
scroll to position [72, 0]
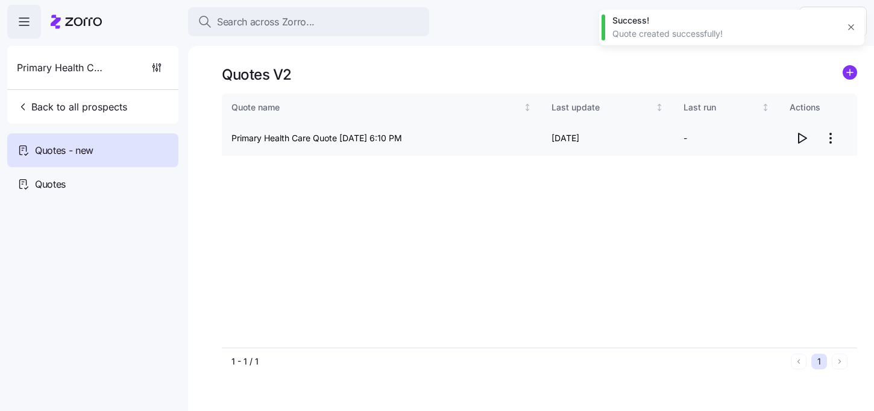
click at [801, 137] on icon "button" at bounding box center [802, 138] width 14 height 14
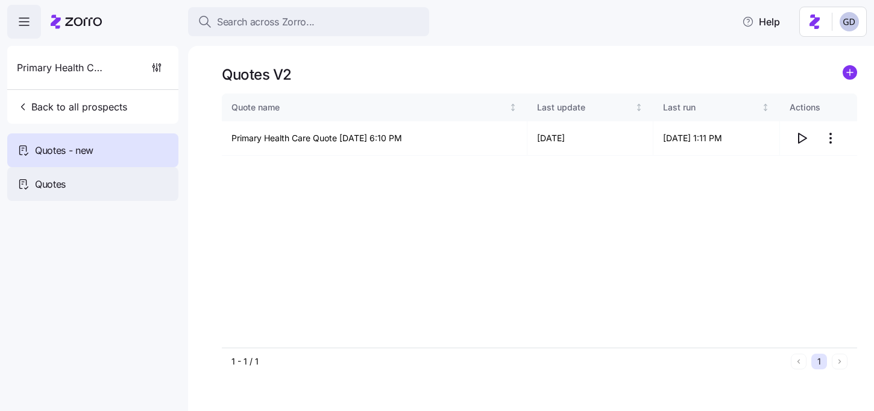
click at [69, 185] on div "Quotes" at bounding box center [92, 184] width 171 height 34
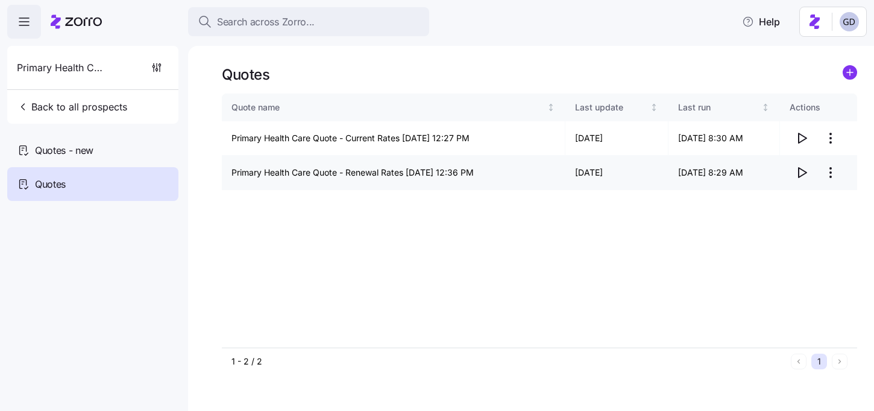
click at [798, 172] on icon "button" at bounding box center [802, 172] width 14 height 14
click at [796, 169] on icon "button" at bounding box center [802, 172] width 14 height 14
click at [51, 140] on div "Quotes - new" at bounding box center [92, 150] width 171 height 34
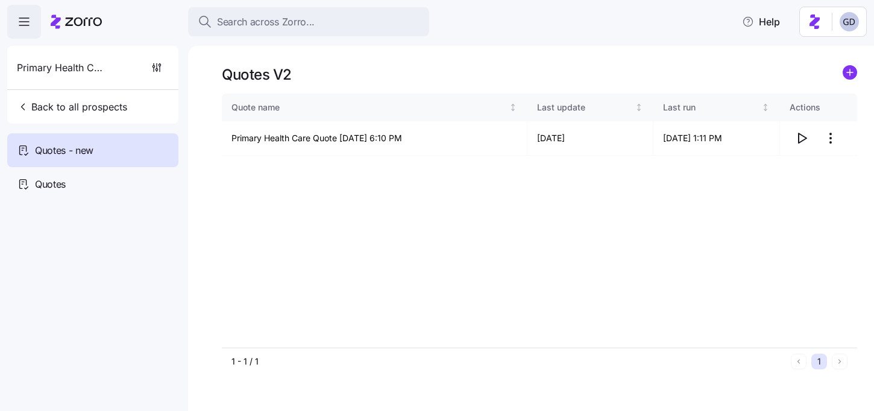
drag, startPoint x: 804, startPoint y: 142, endPoint x: 805, endPoint y: 176, distance: 34.4
click at [805, 176] on div "Quote name Last update Last run Actions Primary Health Care Quote 09/08/2025 6:…" at bounding box center [539, 220] width 635 height 254
click at [831, 139] on html "Search across Zorro... Help Primary Health Care Back to all prospects Quotes - …" at bounding box center [437, 201] width 874 height 403
click at [784, 166] on div "Edit quote" at bounding box center [782, 167] width 111 height 19
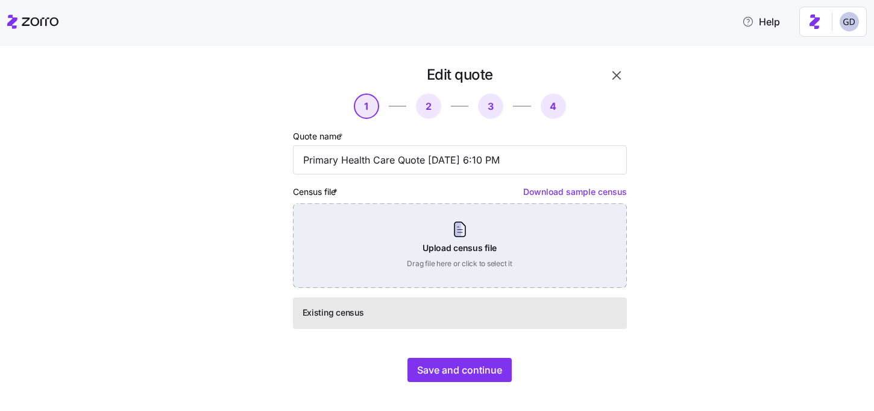
scroll to position [14, 0]
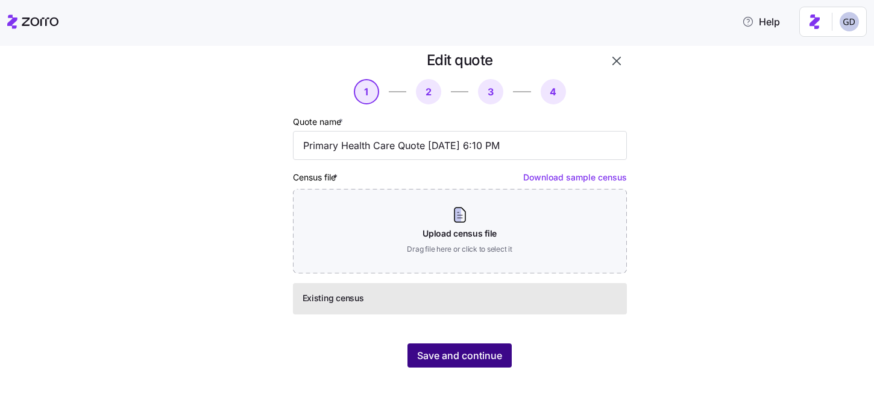
click at [461, 350] on span "Save and continue" at bounding box center [459, 355] width 85 height 14
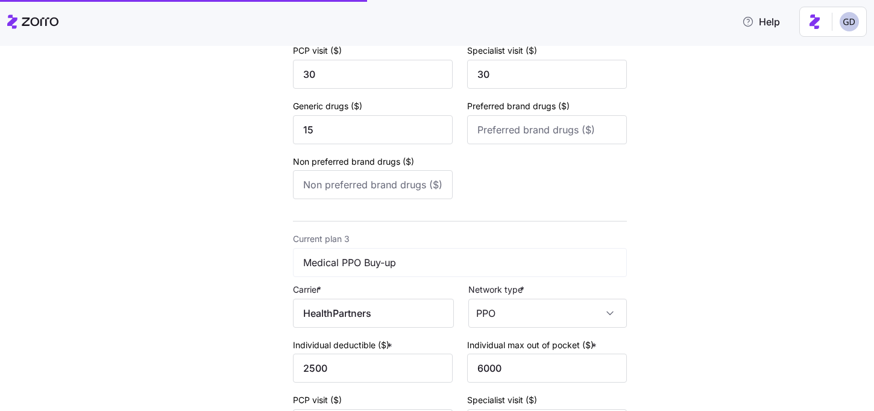
scroll to position [882, 0]
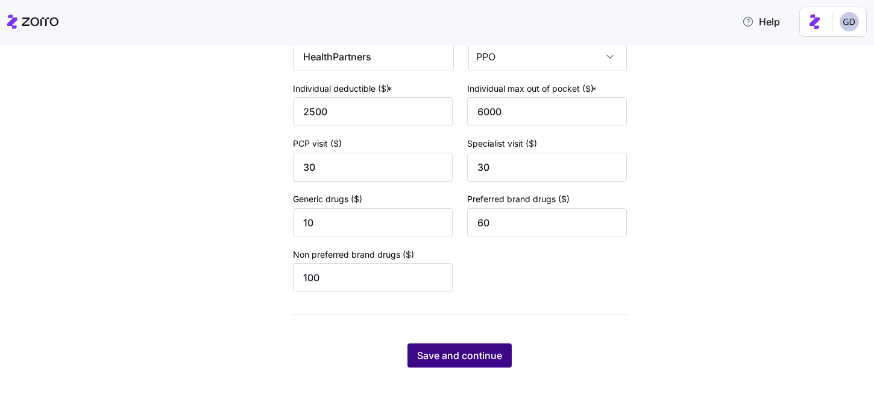
click at [485, 358] on span "Save and continue" at bounding box center [459, 355] width 85 height 14
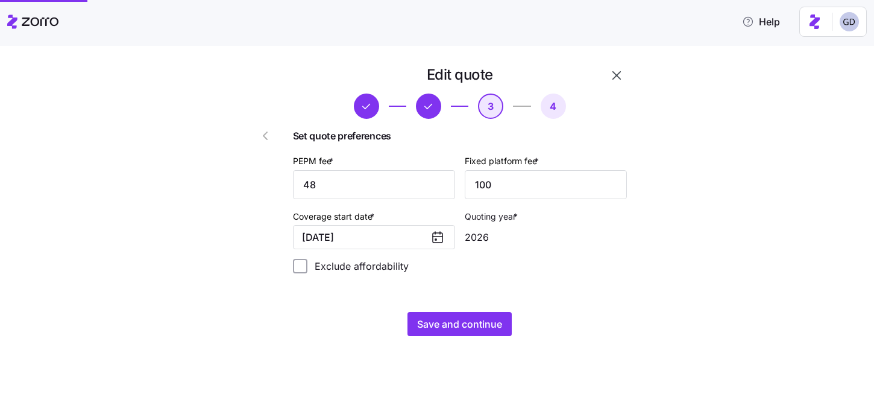
scroll to position [0, 0]
click at [383, 238] on button "01/01/2026" at bounding box center [374, 237] width 162 height 24
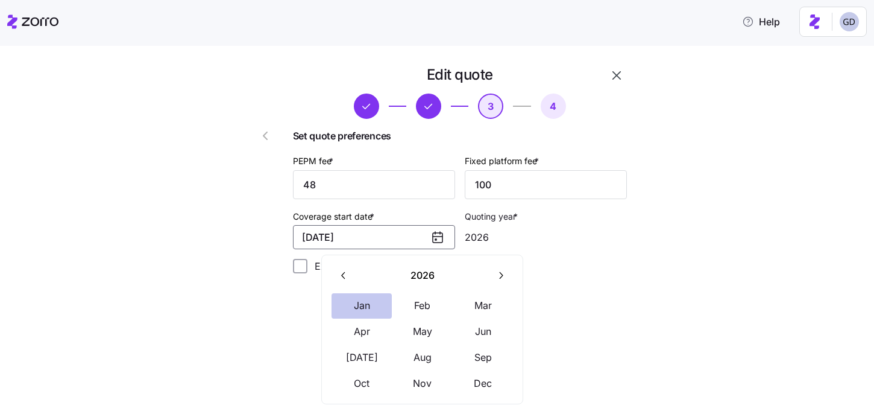
click at [362, 301] on button "Jan" at bounding box center [362, 305] width 60 height 25
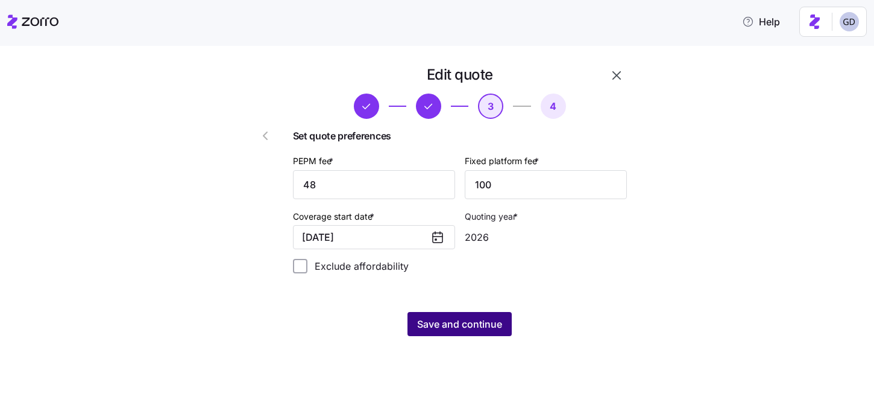
click at [482, 331] on span "Save and continue" at bounding box center [459, 324] width 85 height 14
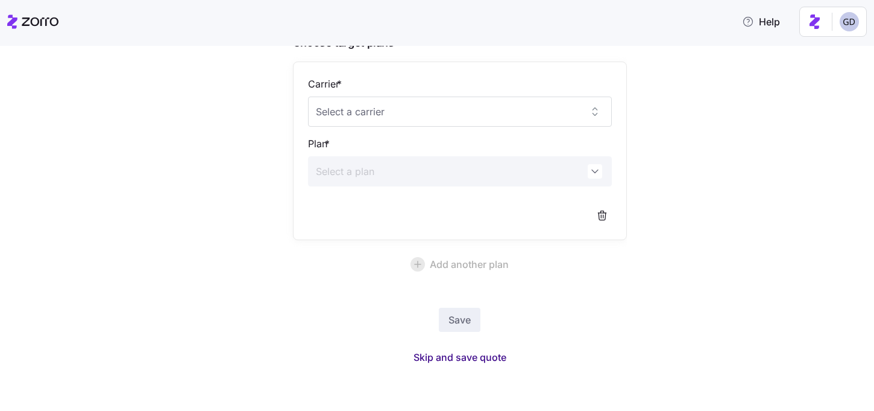
click at [462, 350] on span "Skip and save quote" at bounding box center [460, 357] width 93 height 14
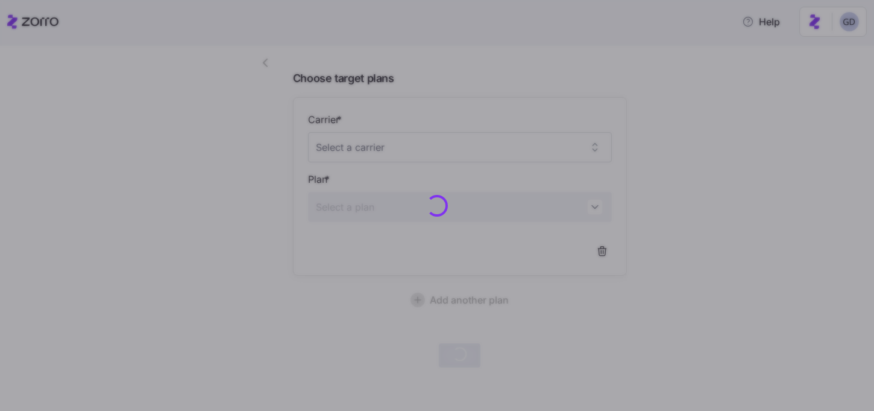
scroll to position [72, 0]
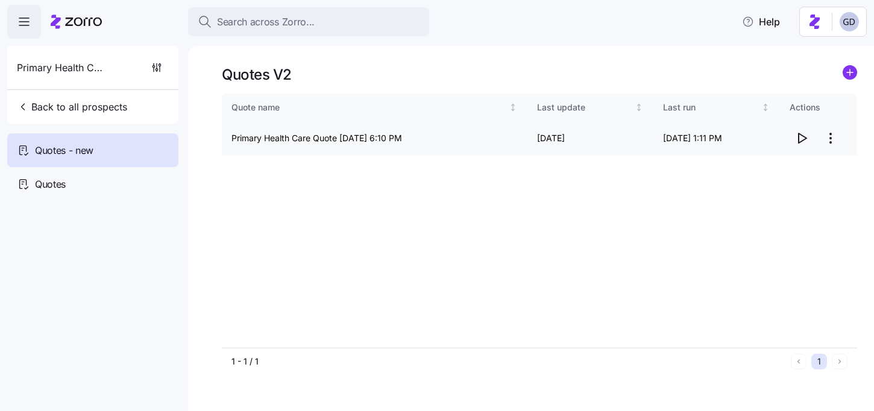
click at [802, 136] on icon "button" at bounding box center [802, 138] width 14 height 14
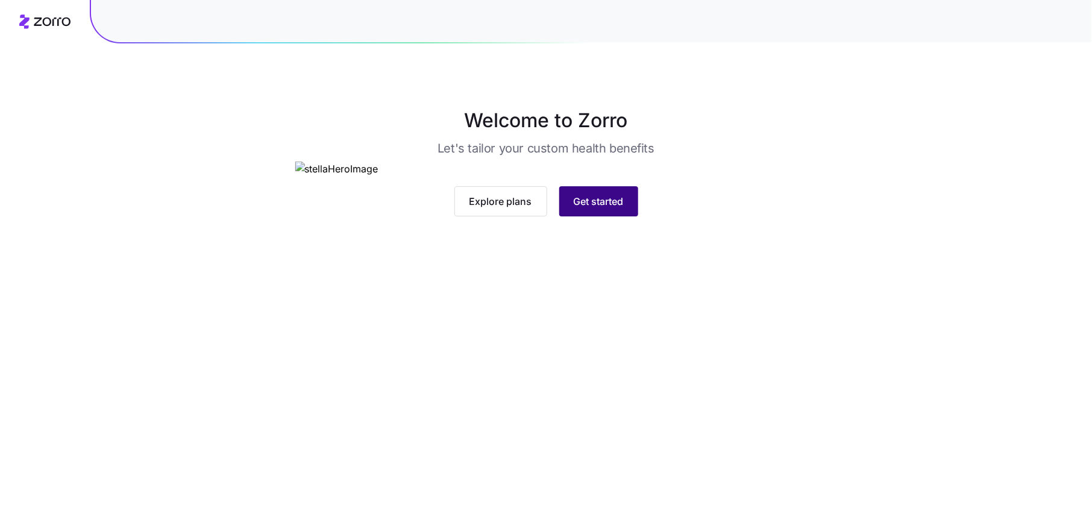
click at [591, 209] on span "Get started" at bounding box center [599, 201] width 50 height 14
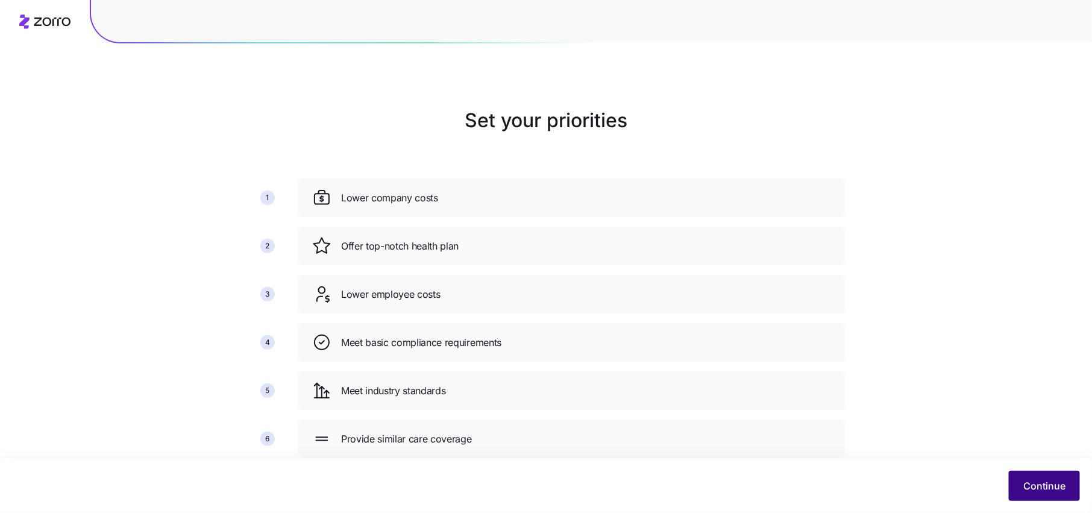
click at [1048, 491] on span "Continue" at bounding box center [1045, 486] width 42 height 14
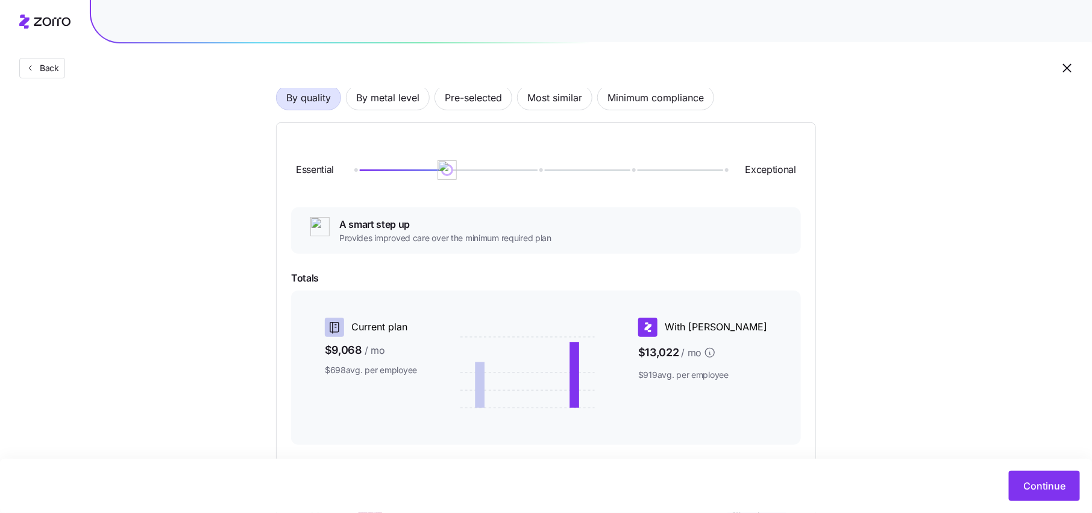
scroll to position [88, 0]
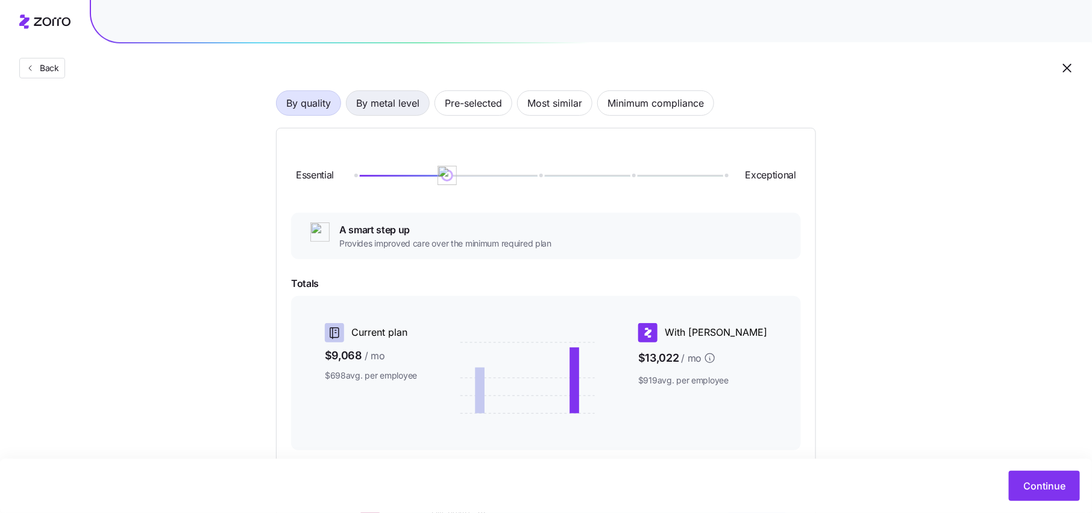
click at [385, 97] on span "By metal level" at bounding box center [387, 103] width 63 height 24
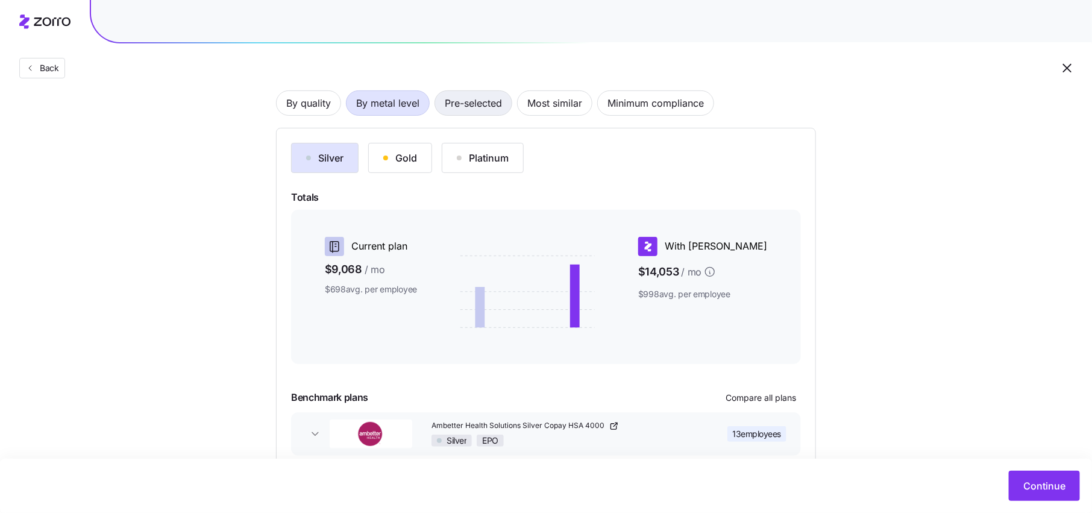
click at [465, 111] on span "Pre-selected" at bounding box center [473, 103] width 57 height 24
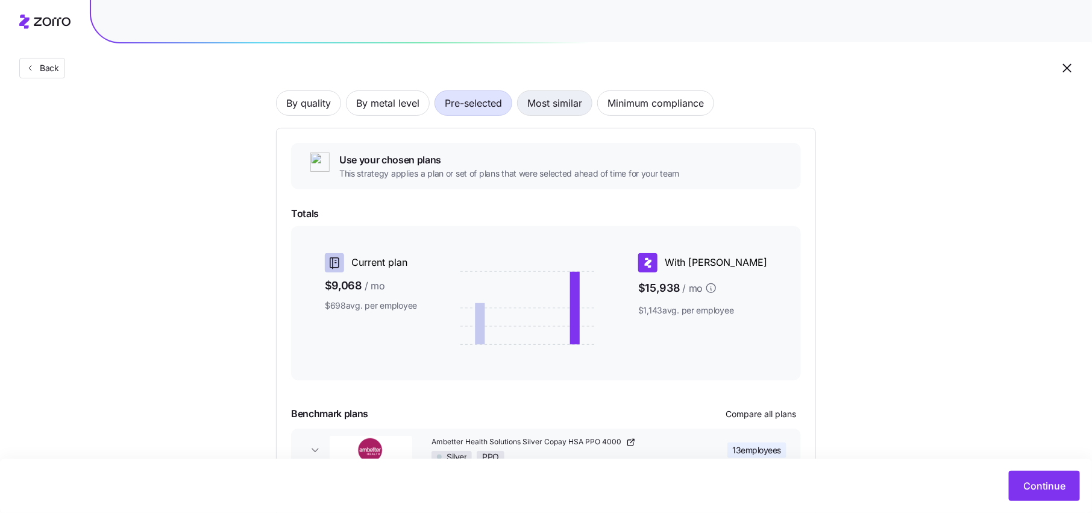
click at [552, 110] on span "Most similar" at bounding box center [555, 103] width 55 height 24
click at [657, 102] on span "Minimum compliance" at bounding box center [656, 103] width 96 height 24
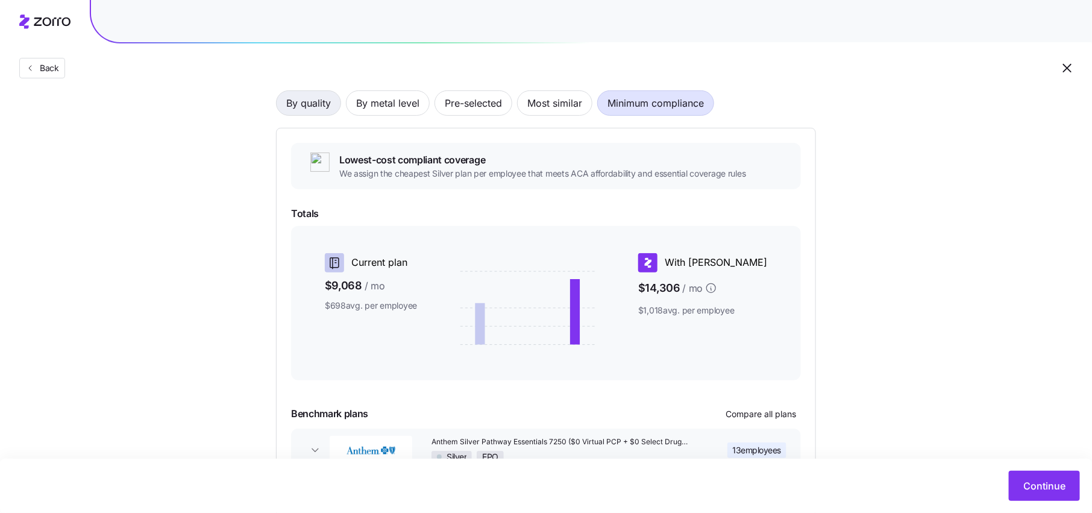
click at [317, 101] on span "By quality" at bounding box center [308, 103] width 45 height 24
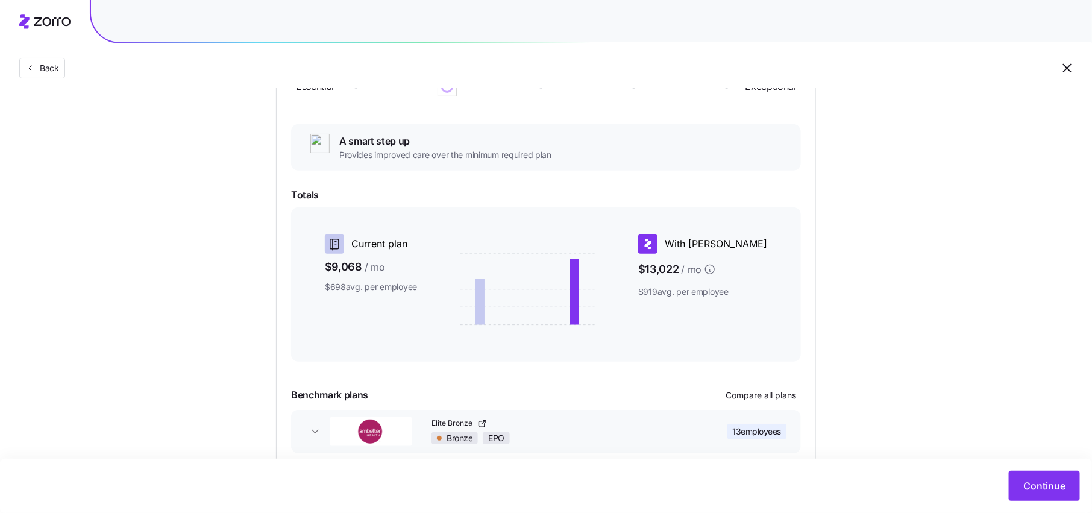
scroll to position [175, 0]
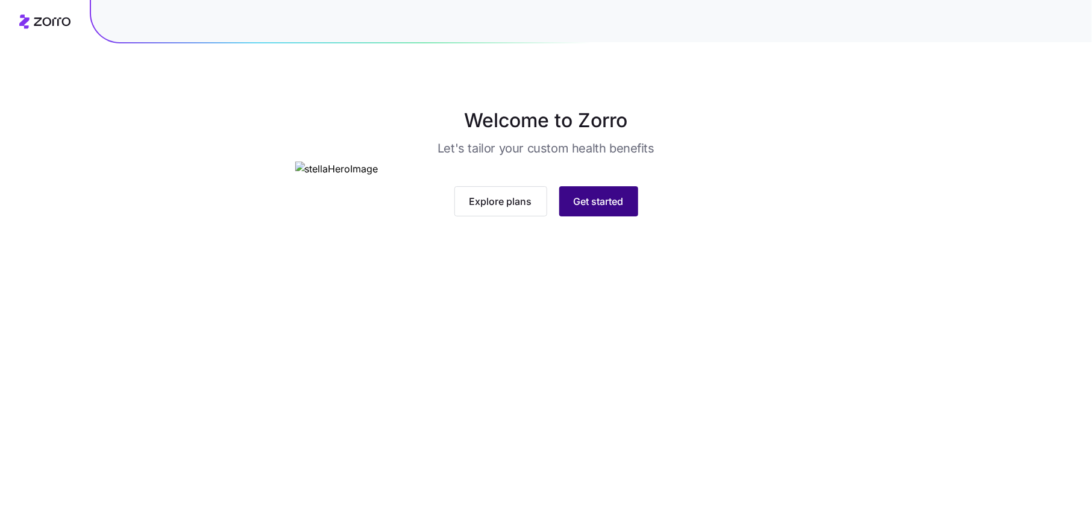
click at [592, 209] on span "Get started" at bounding box center [599, 201] width 50 height 14
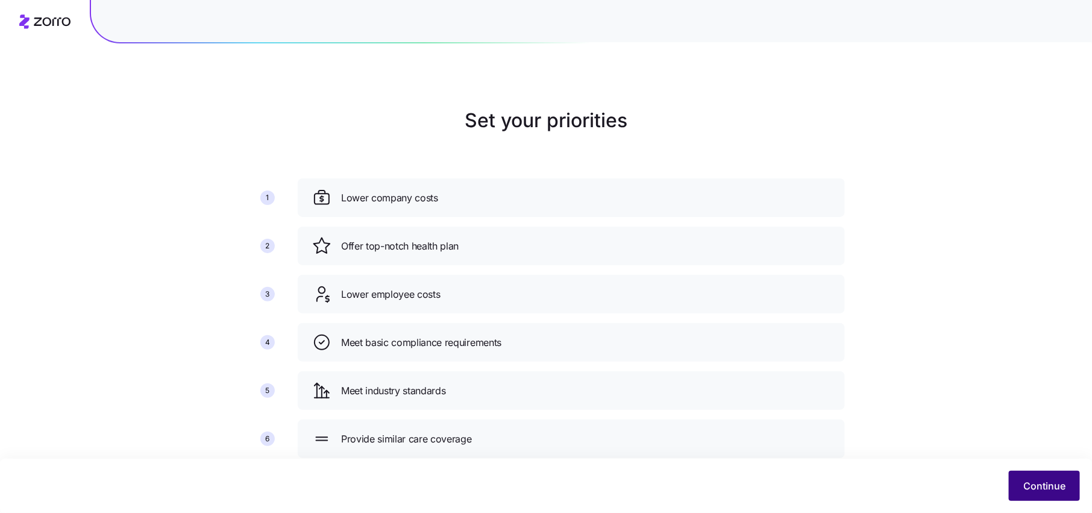
click at [1049, 487] on span "Continue" at bounding box center [1045, 486] width 42 height 14
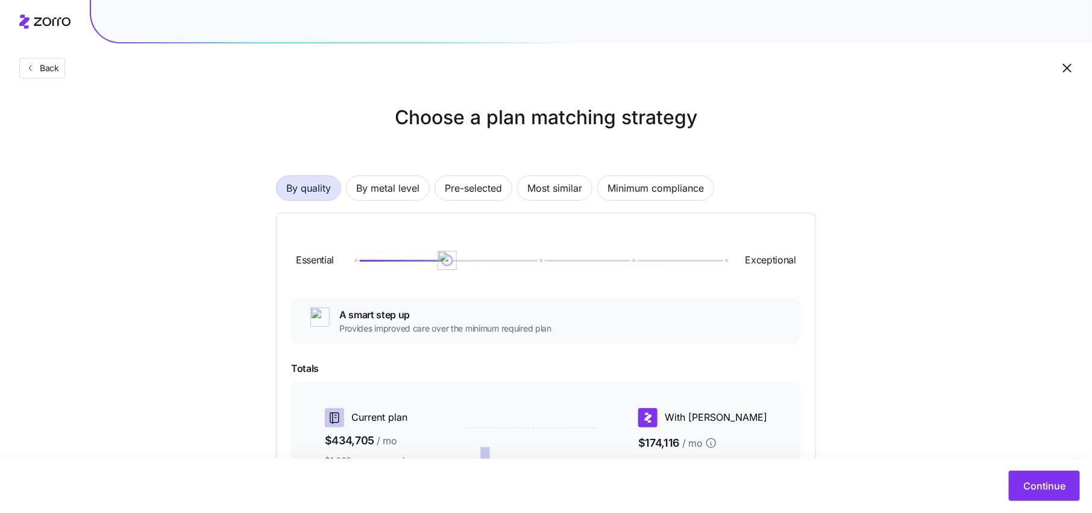
scroll to position [1, 0]
click at [398, 188] on span "By metal level" at bounding box center [387, 190] width 63 height 24
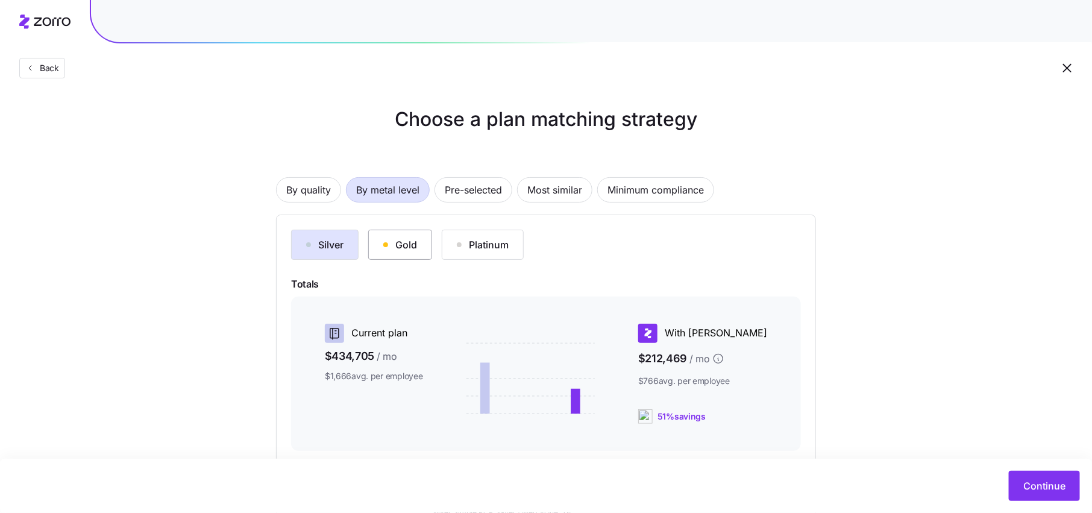
click at [414, 248] on div "Gold" at bounding box center [400, 245] width 34 height 14
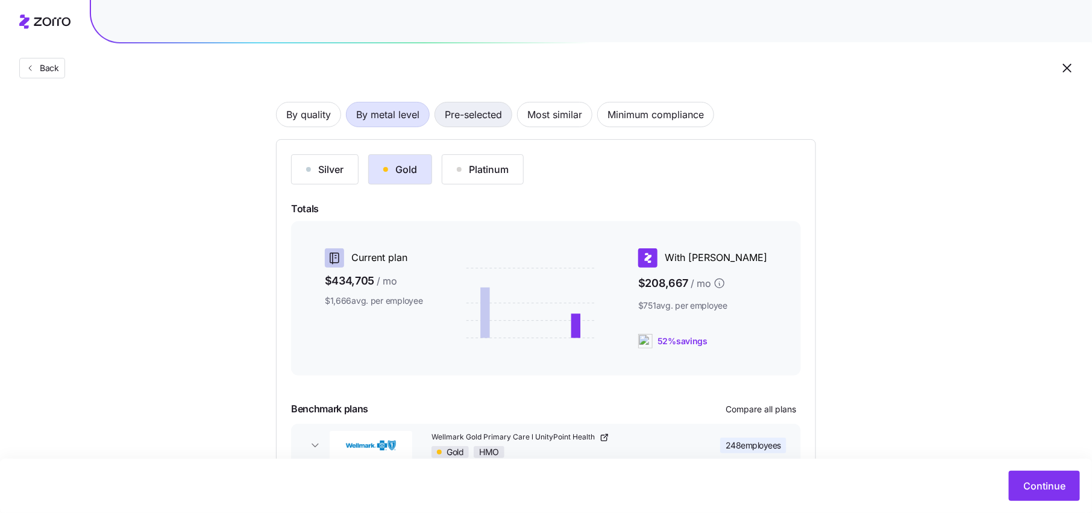
click at [489, 124] on span "Pre-selected" at bounding box center [473, 114] width 57 height 24
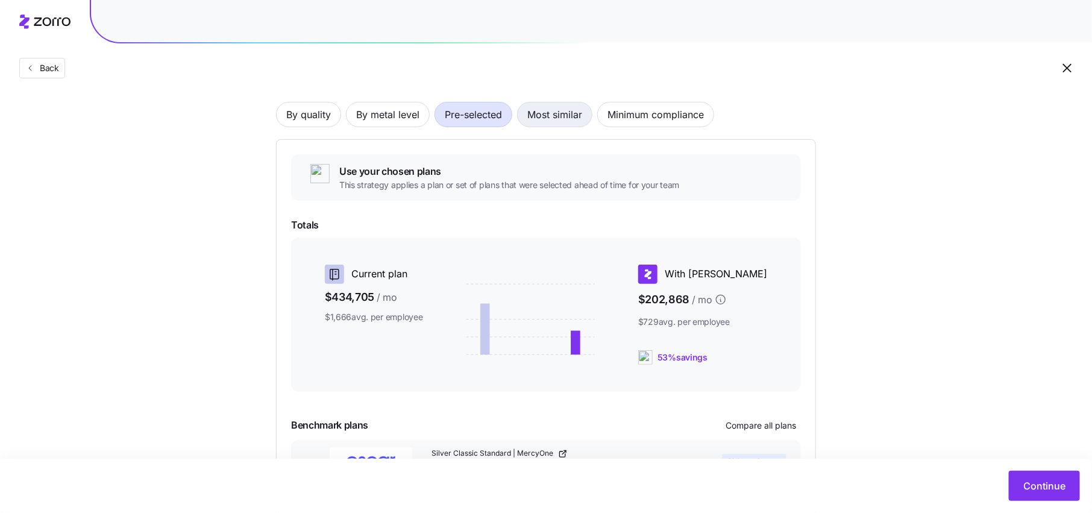
click at [563, 115] on span "Most similar" at bounding box center [555, 114] width 55 height 24
click at [663, 126] on span "Minimum compliance" at bounding box center [656, 114] width 96 height 24
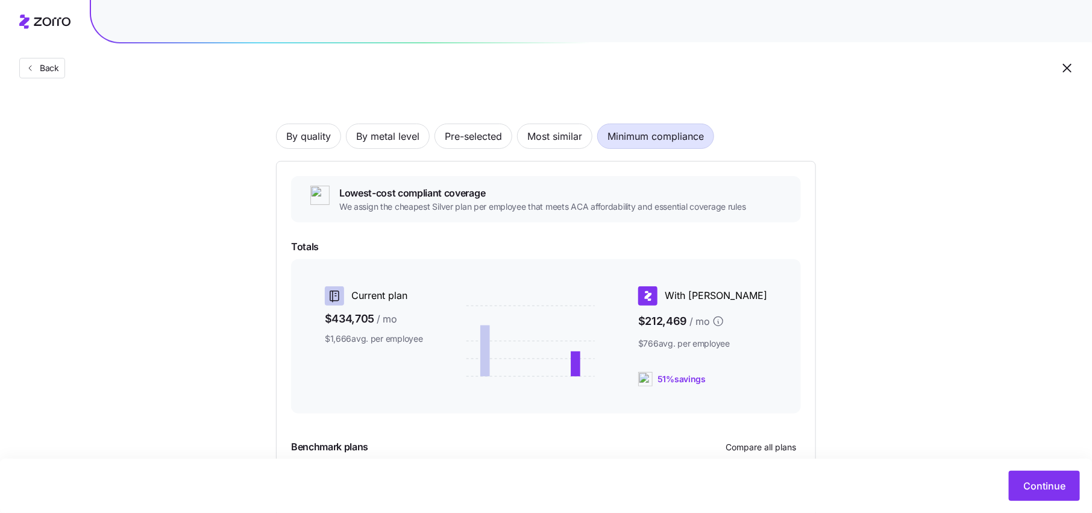
scroll to position [167, 0]
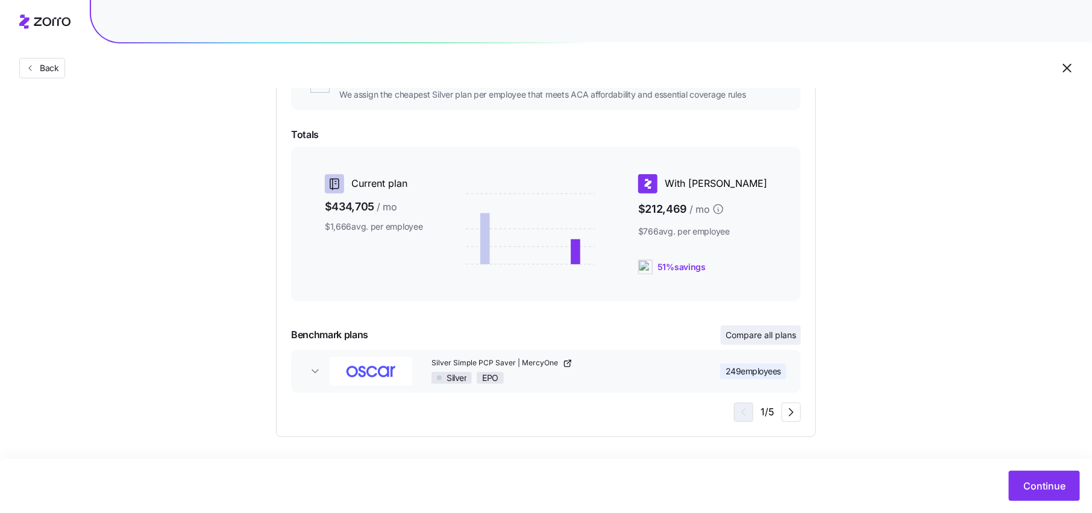
click at [763, 336] on span "Compare all plans" at bounding box center [761, 335] width 71 height 12
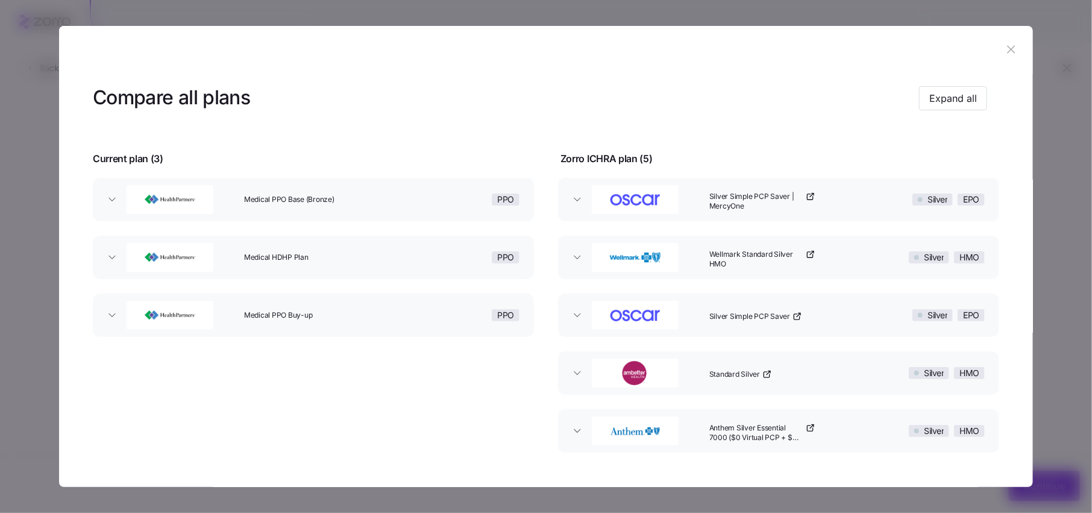
click at [375, 206] on div "Medical PPO Base (Bronze)" at bounding box center [323, 199] width 168 height 39
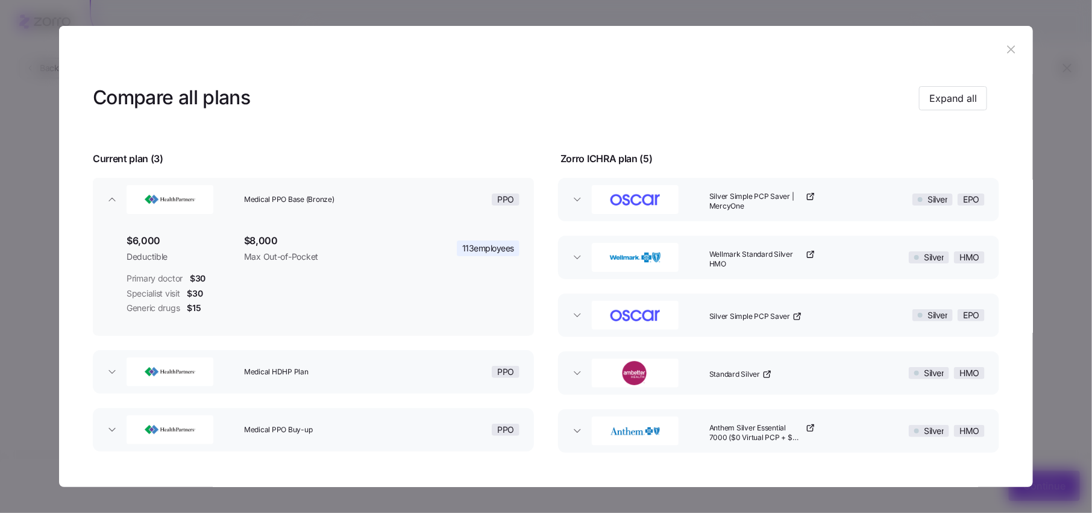
click at [345, 376] on span "Medical HDHP Plan" at bounding box center [316, 372] width 145 height 10
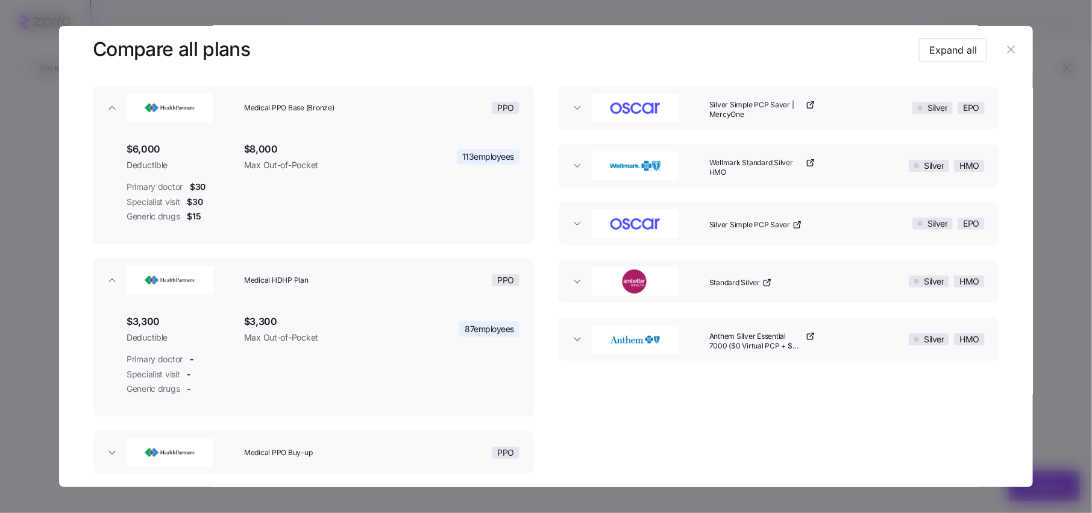
scroll to position [116, 0]
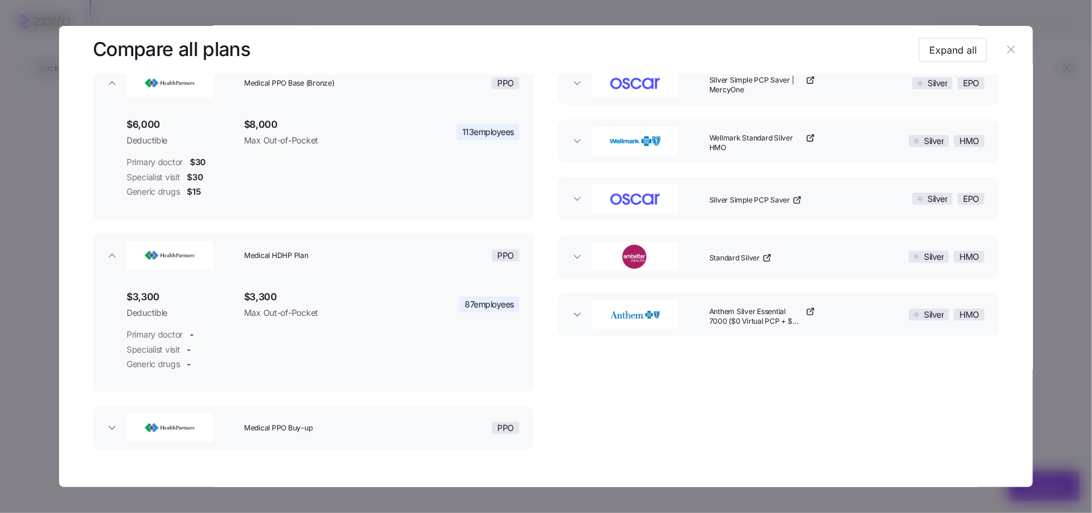
click at [321, 424] on span "Medical PPO Buy-up" at bounding box center [316, 428] width 145 height 10
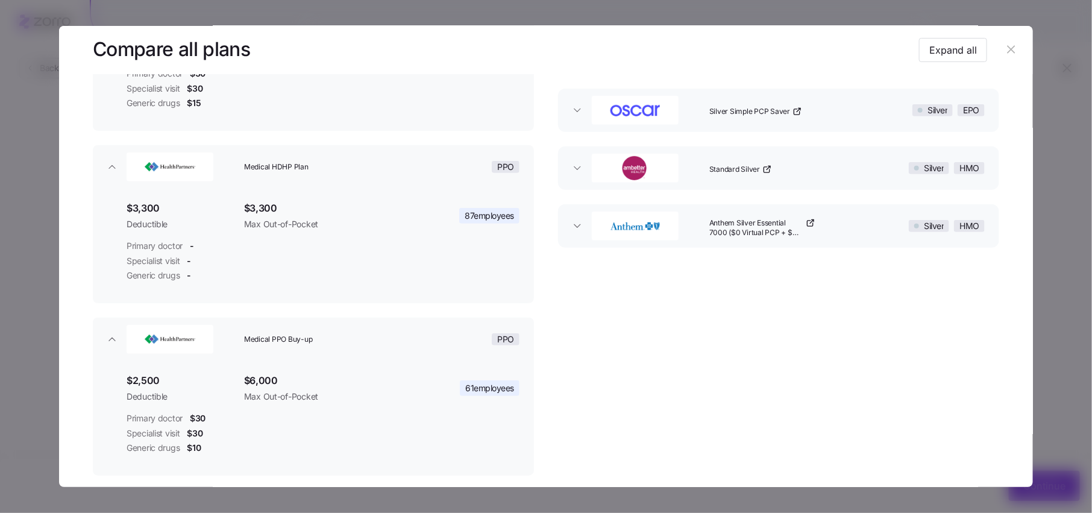
scroll to position [206, 0]
click at [751, 227] on span "Anthem Silver Essential 7000 ($0 Virtual PCP + $0 Select Drugs + Incentives)" at bounding box center [757, 228] width 94 height 20
click at [658, 233] on img "button" at bounding box center [635, 225] width 84 height 24
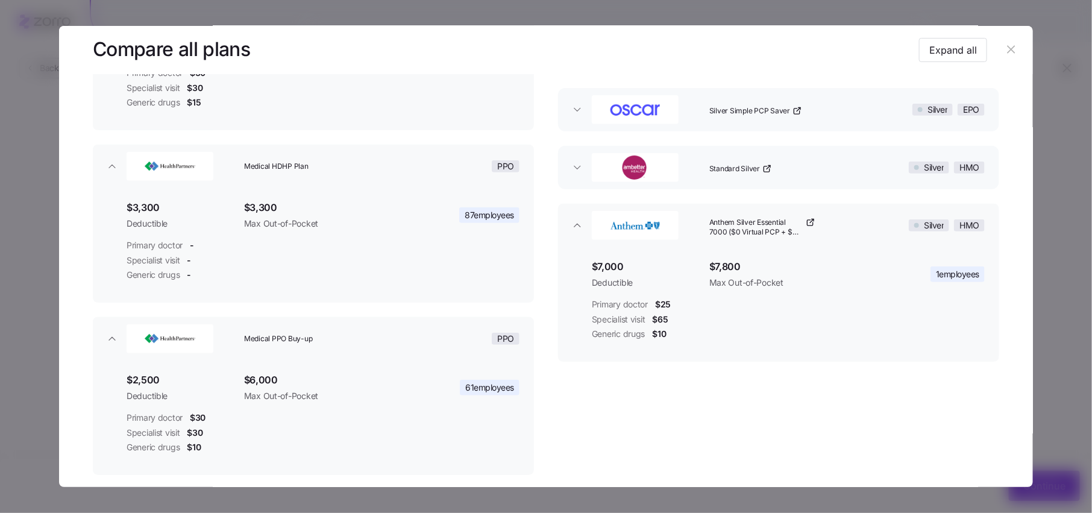
click at [662, 171] on img "button" at bounding box center [635, 168] width 84 height 24
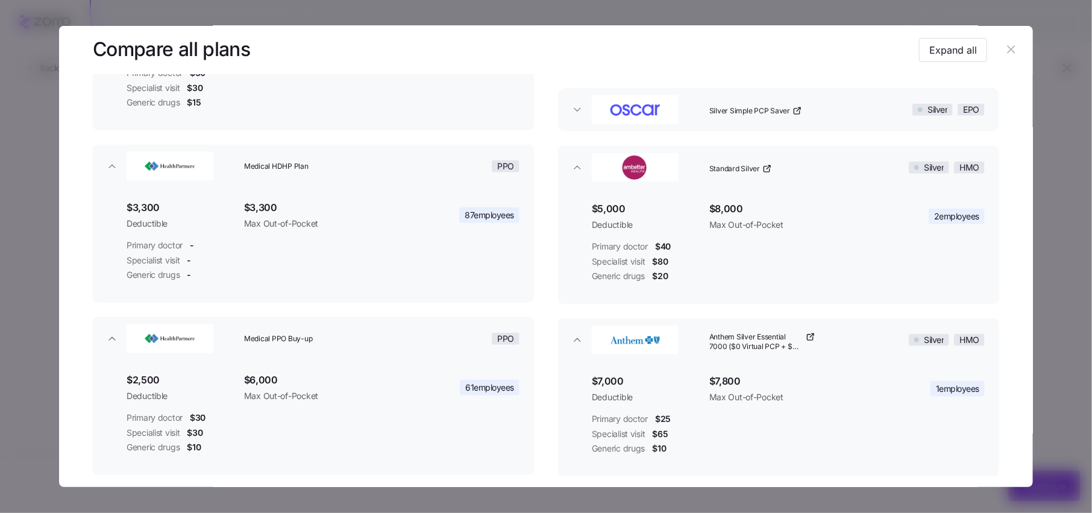
click at [662, 121] on img "button" at bounding box center [635, 110] width 84 height 24
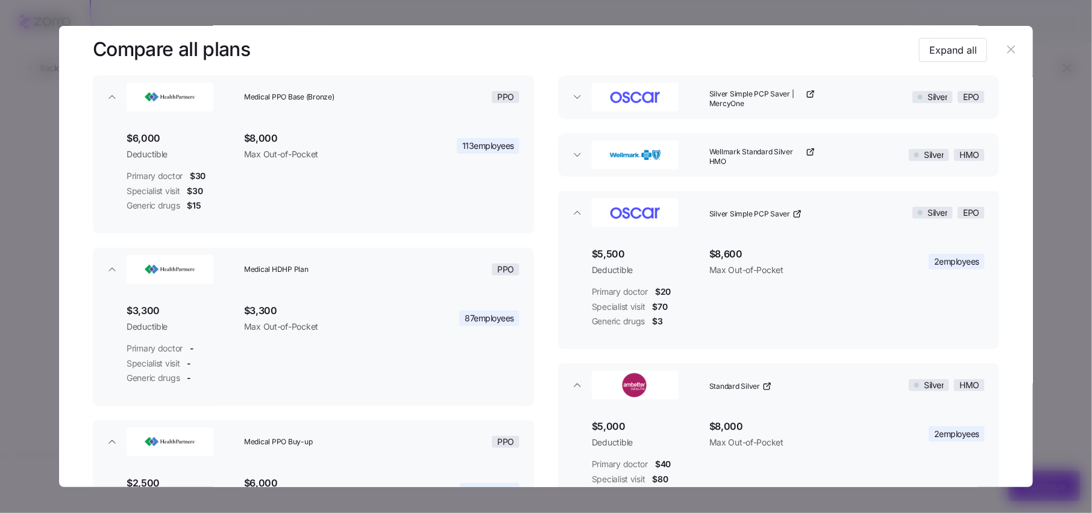
scroll to position [100, 0]
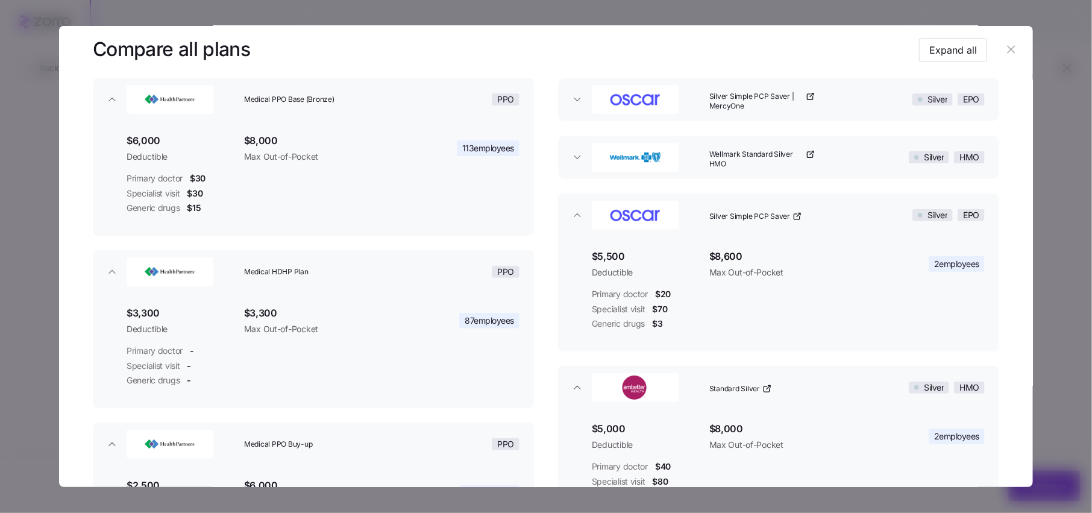
click at [642, 105] on img "button" at bounding box center [635, 99] width 84 height 24
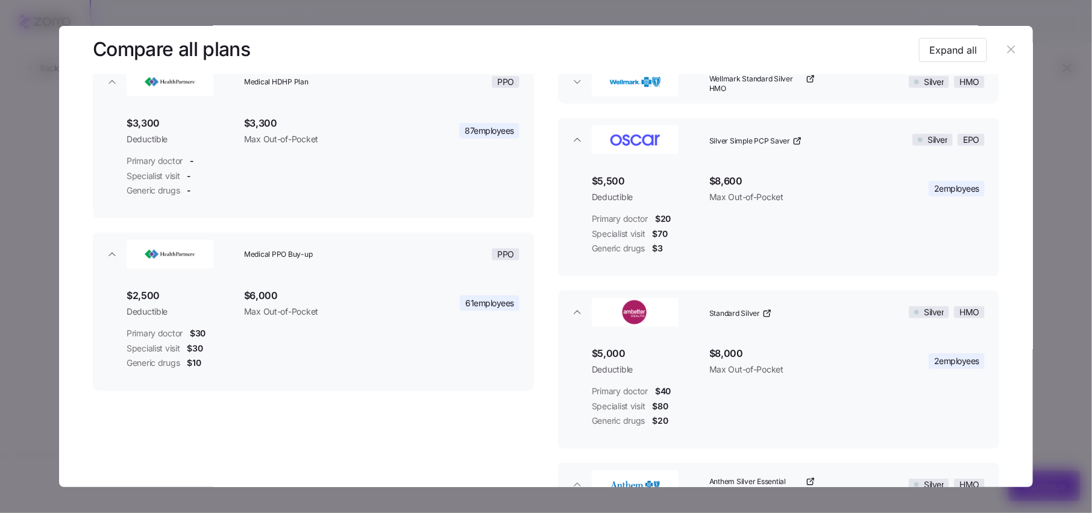
scroll to position [286, 0]
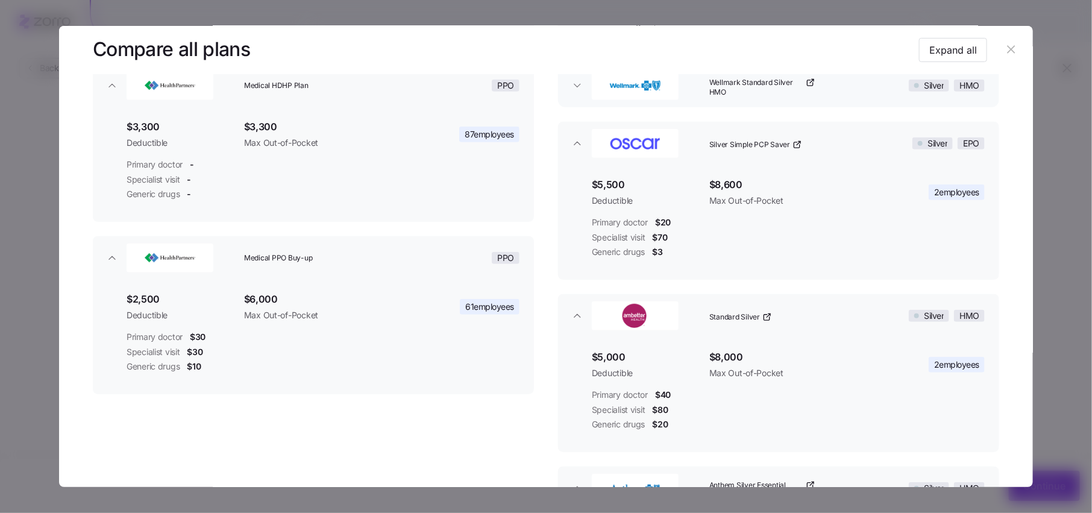
click at [645, 94] on img "button" at bounding box center [635, 86] width 84 height 24
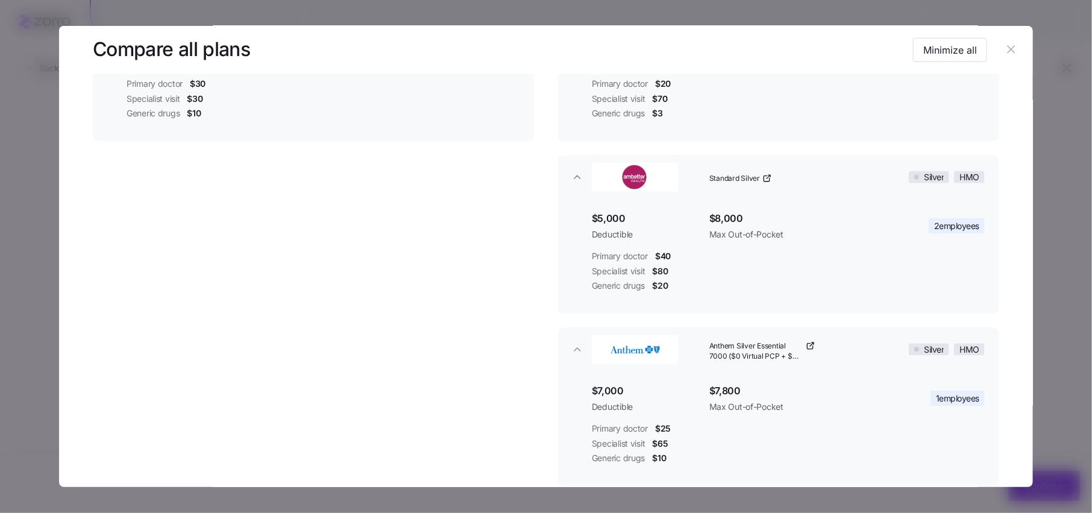
scroll to position [613, 0]
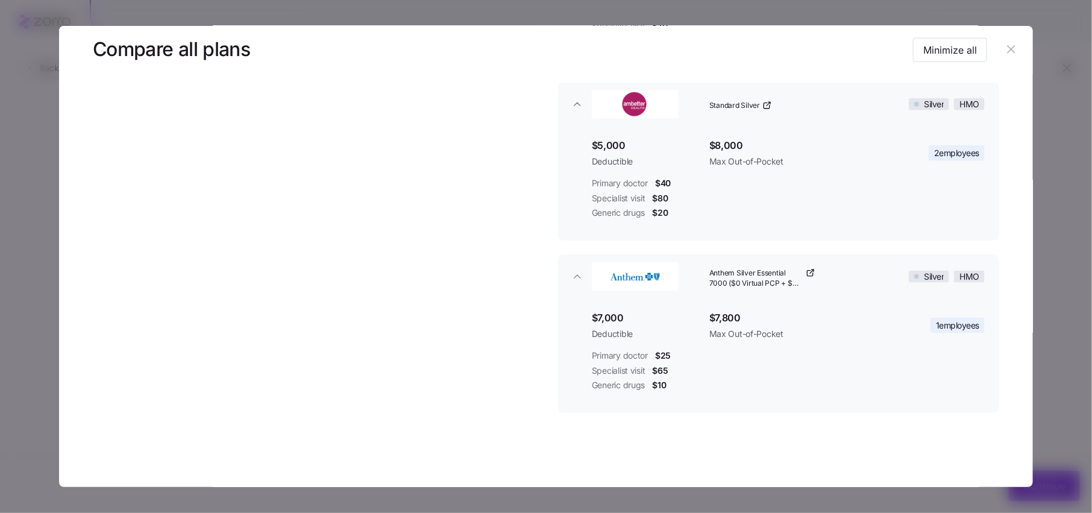
click at [1005, 51] on icon "button" at bounding box center [1011, 49] width 13 height 13
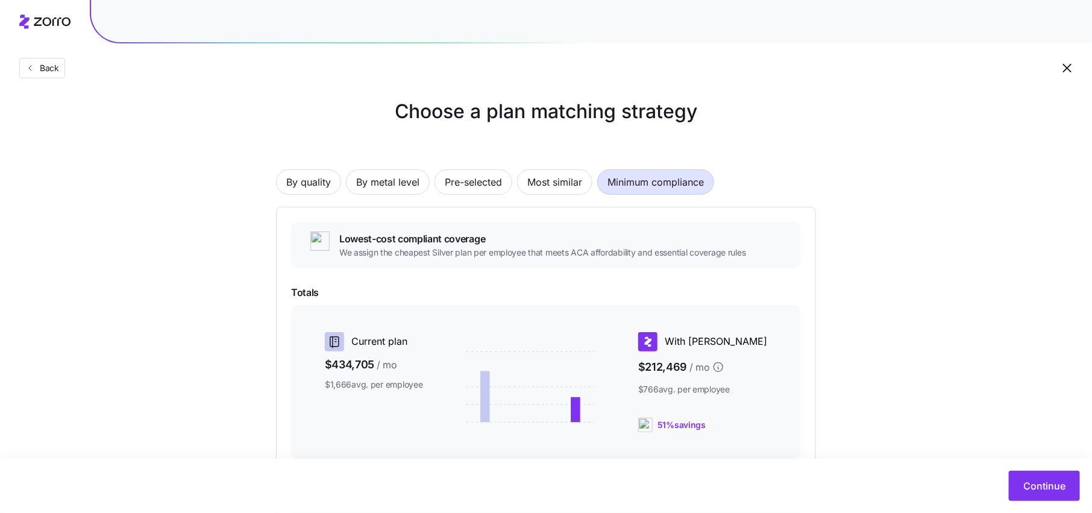
scroll to position [0, 0]
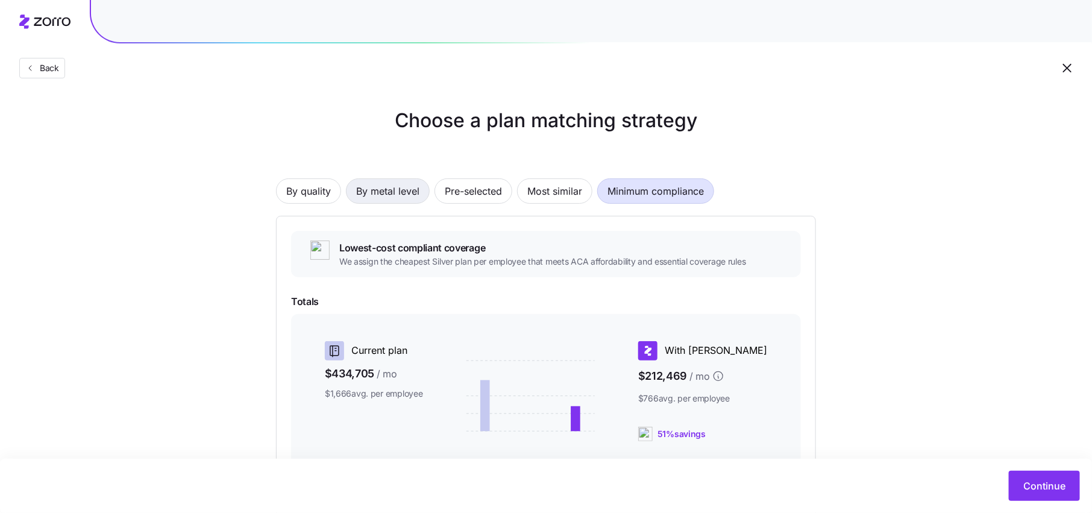
click at [378, 194] on span "By metal level" at bounding box center [387, 191] width 63 height 24
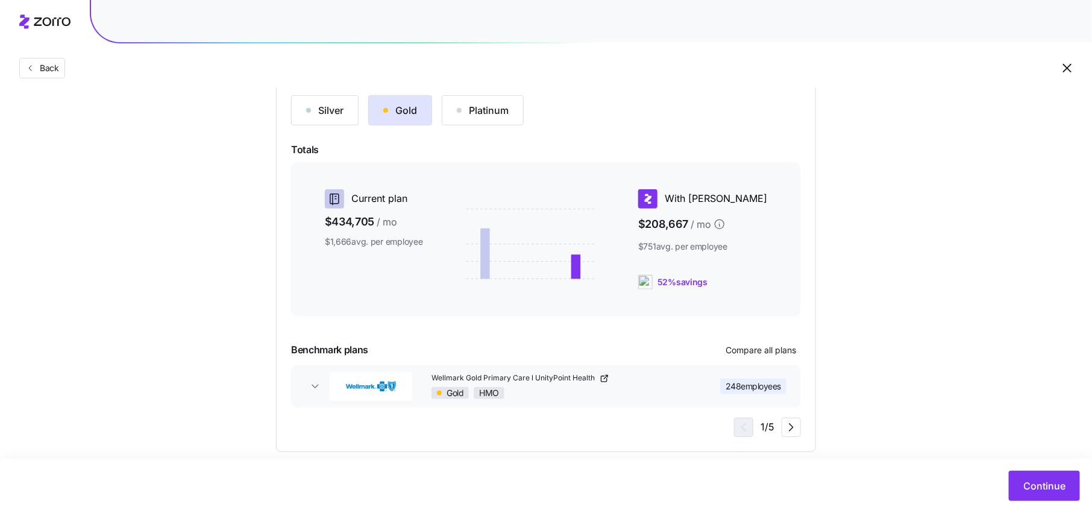
scroll to position [151, 0]
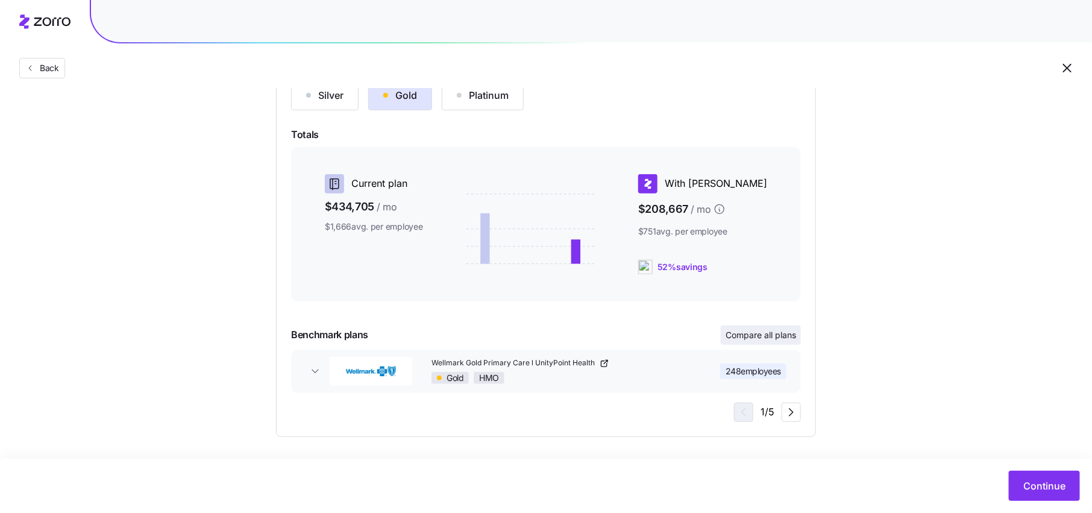
click at [774, 337] on span "Compare all plans" at bounding box center [761, 335] width 71 height 12
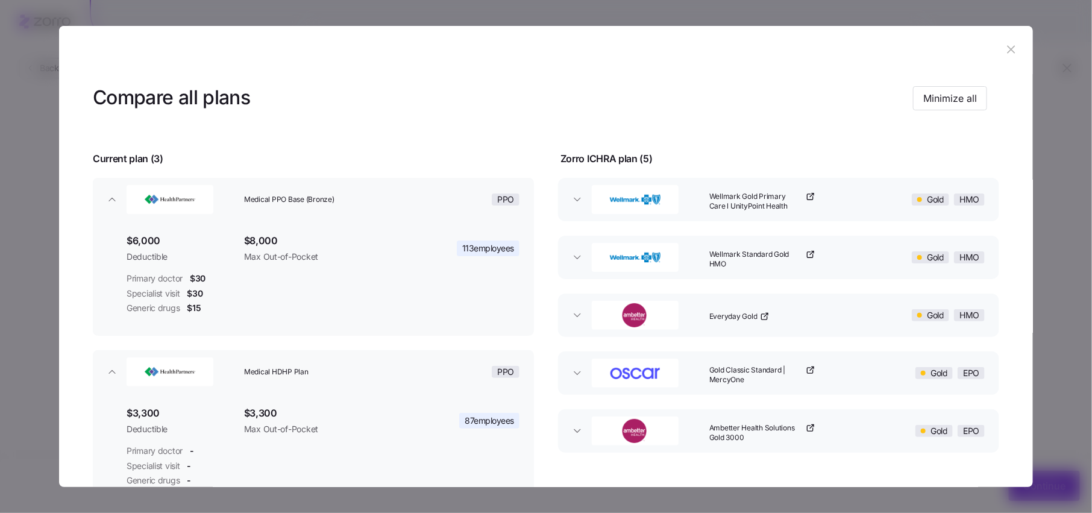
click at [676, 203] on div "button" at bounding box center [646, 199] width 118 height 39
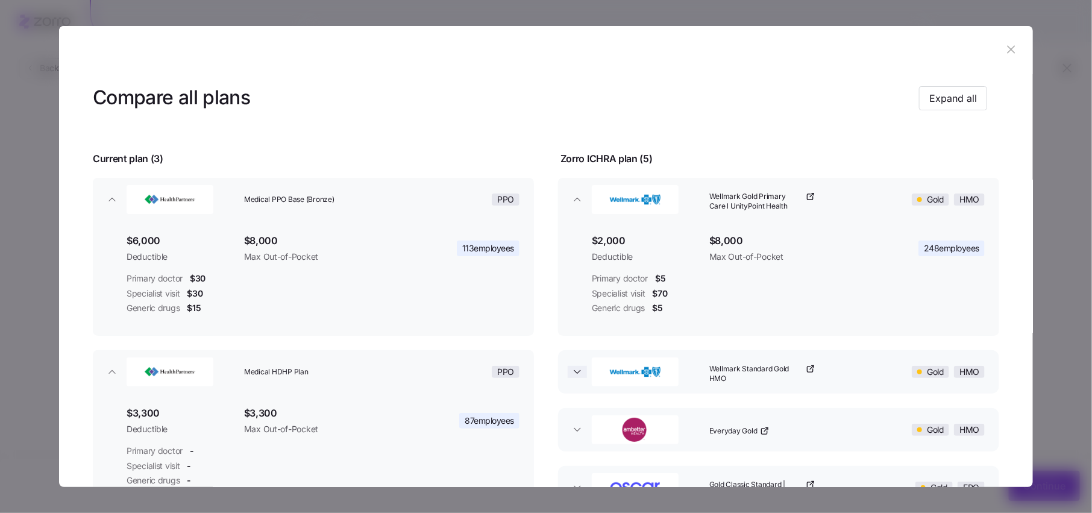
click at [572, 375] on icon "button" at bounding box center [578, 372] width 12 height 12
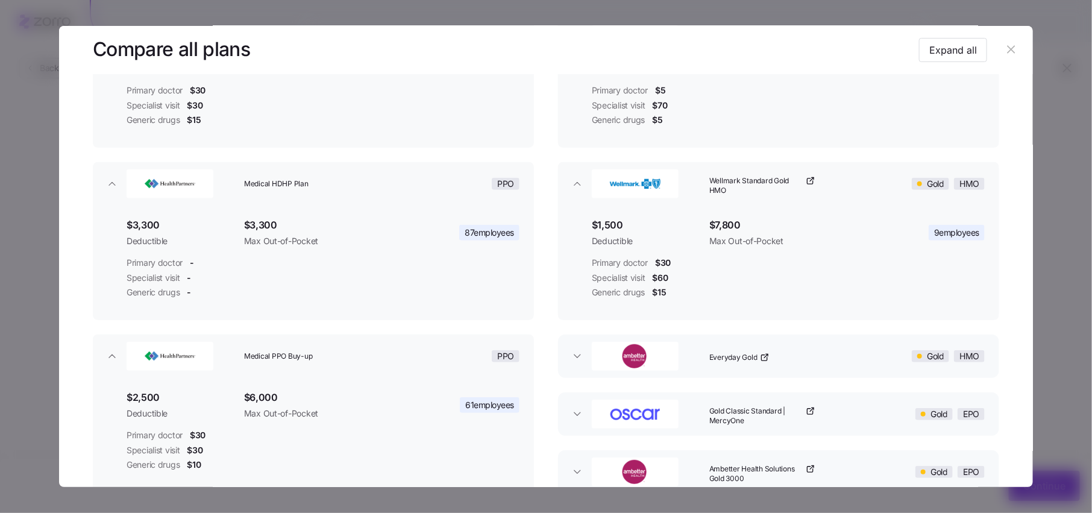
scroll to position [191, 0]
click at [1007, 45] on icon "button" at bounding box center [1011, 49] width 13 height 13
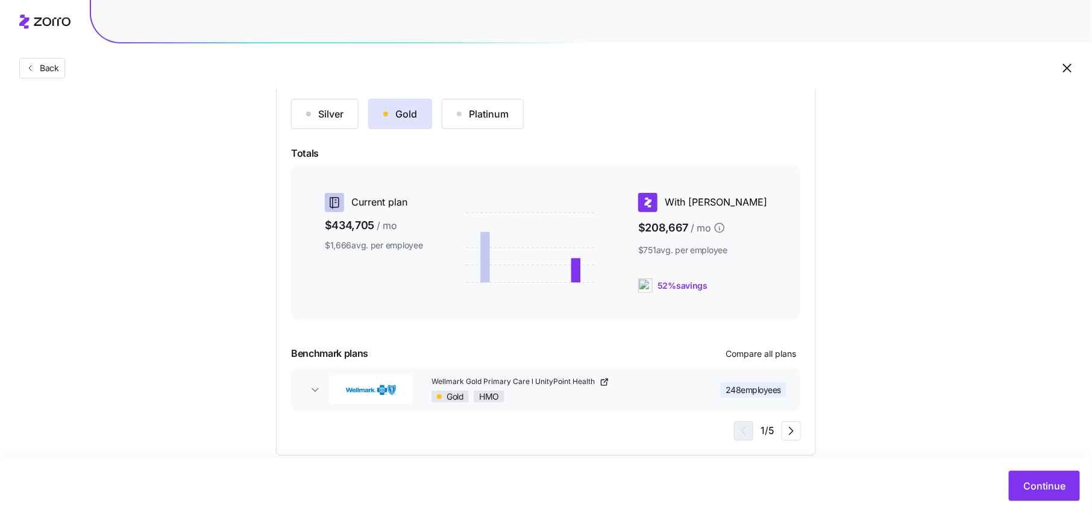
scroll to position [151, 0]
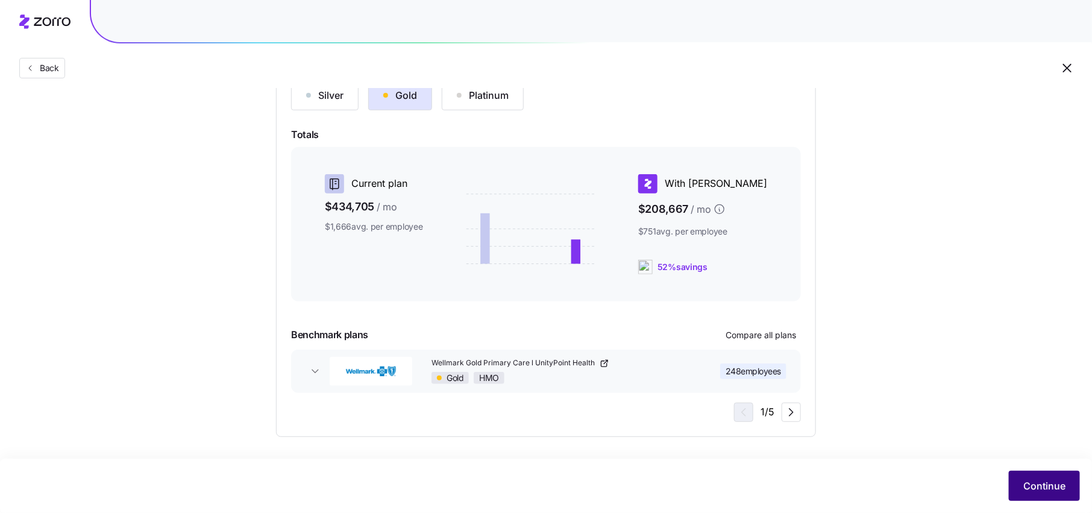
click at [1057, 493] on span "Continue" at bounding box center [1045, 486] width 42 height 14
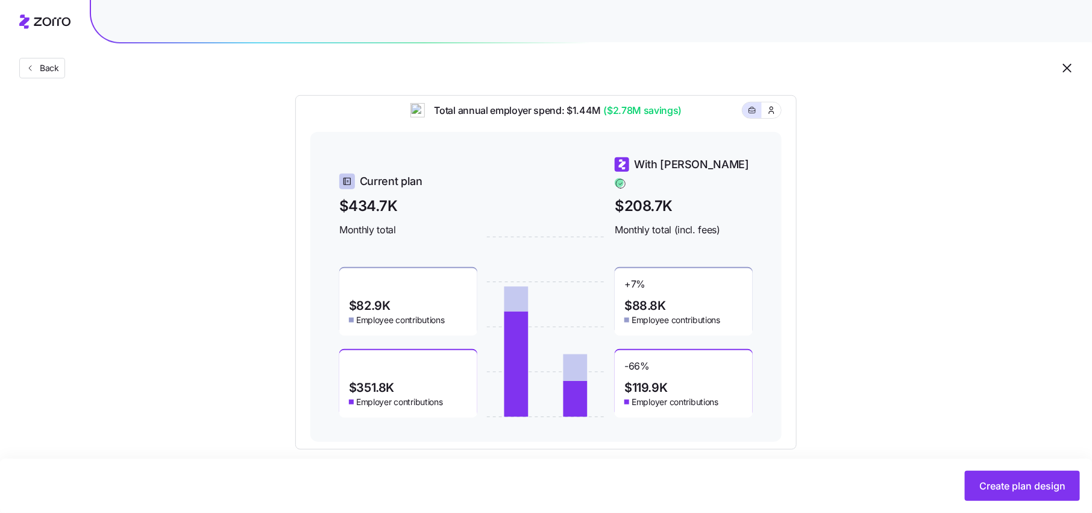
scroll to position [386, 0]
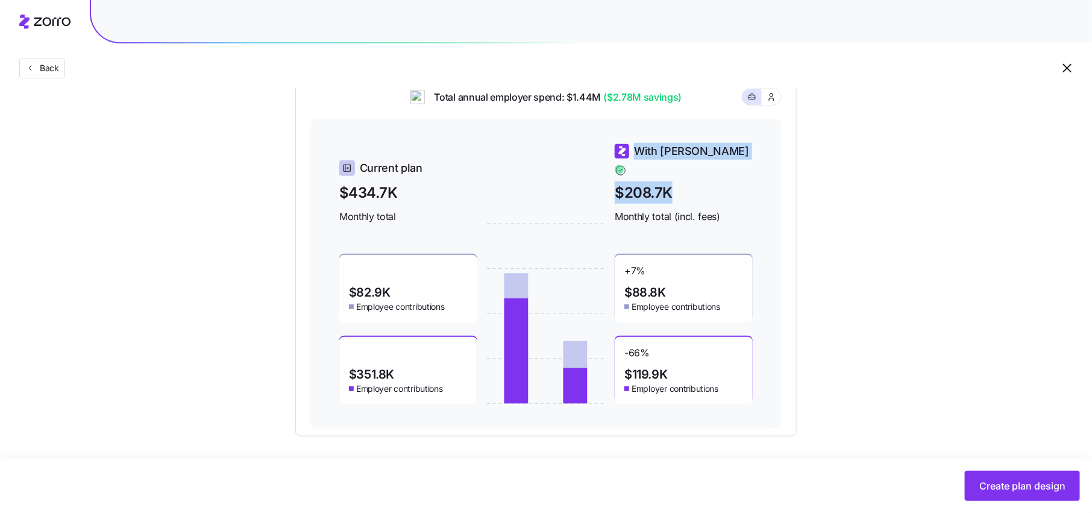
drag, startPoint x: 678, startPoint y: 183, endPoint x: 604, endPoint y: 148, distance: 82.5
click at [603, 148] on div "Current plan $434.7K Monthly total $82.9K Employee contributions $351.8K Employ…" at bounding box center [545, 274] width 471 height 310
click at [719, 209] on span "Monthly total (incl. fees)" at bounding box center [684, 216] width 138 height 15
drag, startPoint x: 673, startPoint y: 183, endPoint x: 573, endPoint y: 183, distance: 100.7
click at [573, 183] on div "Current plan $434.7K Monthly total $82.9K Employee contributions $351.8K Employ…" at bounding box center [546, 274] width 414 height 262
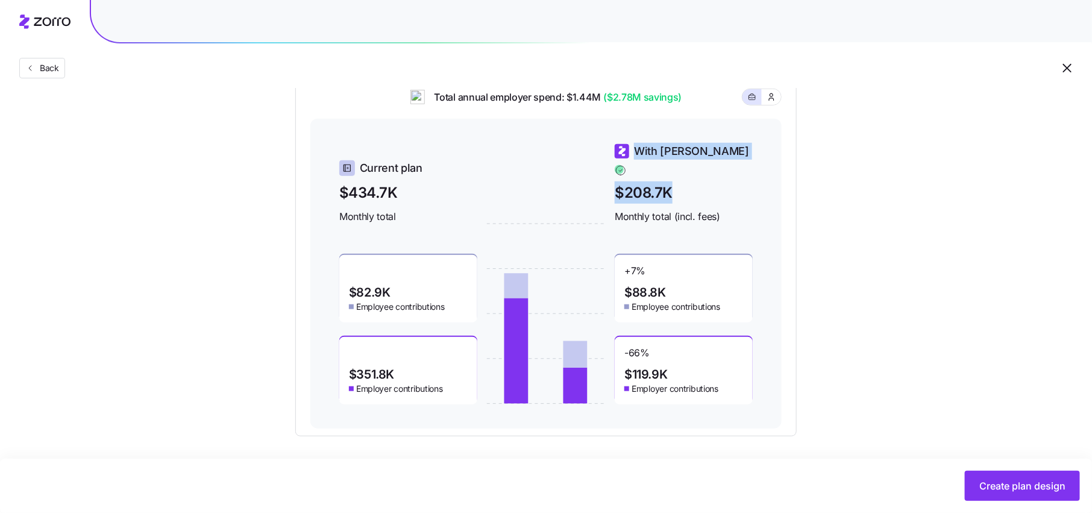
click at [693, 184] on span "$208.7K" at bounding box center [684, 192] width 138 height 22
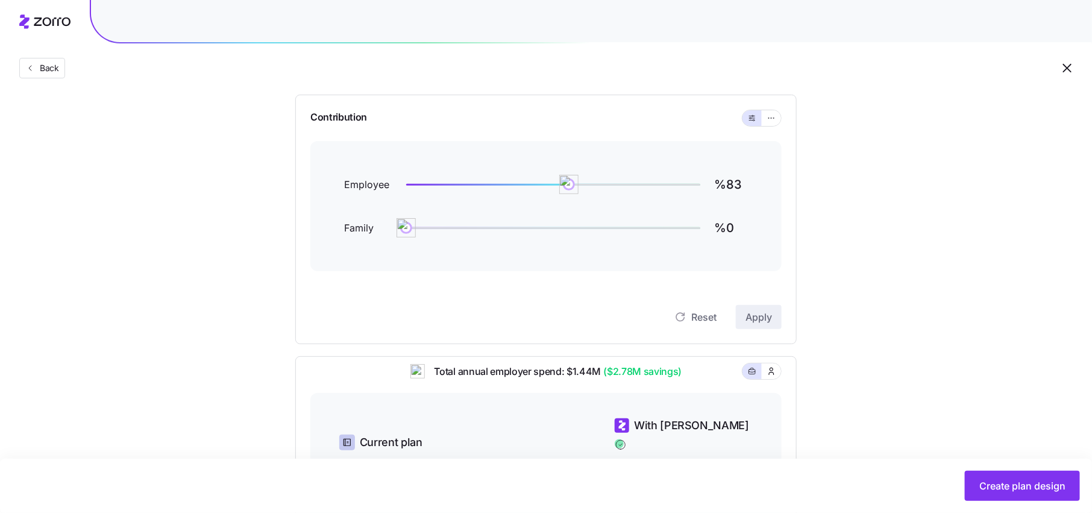
scroll to position [34, 0]
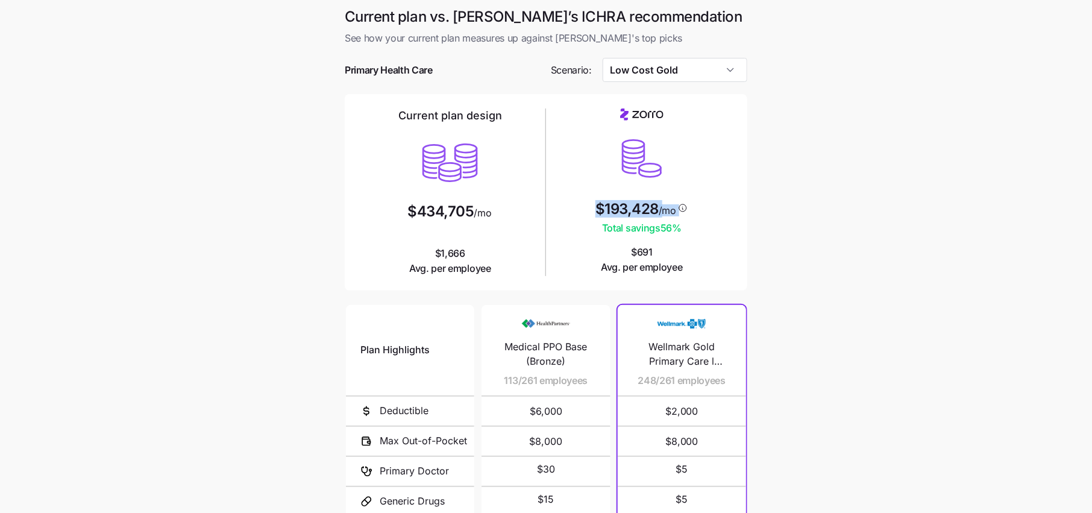
drag, startPoint x: 700, startPoint y: 212, endPoint x: 566, endPoint y: 212, distance: 133.8
click at [562, 212] on div "$193,428 /mo Total savings 56 % $691 Avg. per employee" at bounding box center [642, 192] width 182 height 166
click at [738, 247] on div "Current plan design $434,705 /mo $1,666 Avg. per employee $193,428 /mo Total sa…" at bounding box center [546, 192] width 403 height 197
drag, startPoint x: 596, startPoint y: 210, endPoint x: 727, endPoint y: 210, distance: 130.8
click at [727, 210] on div "$193,428 /mo Total savings 56 % $691 Avg. per employee" at bounding box center [642, 192] width 182 height 166
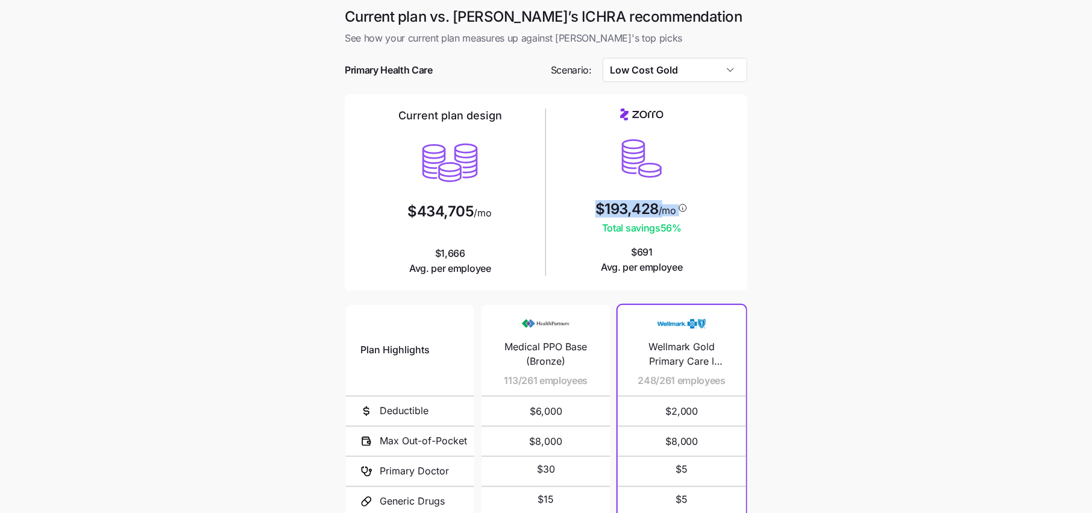
click at [727, 210] on div "$193,428 /mo Total savings 56 % $691 Avg. per employee" at bounding box center [642, 192] width 182 height 166
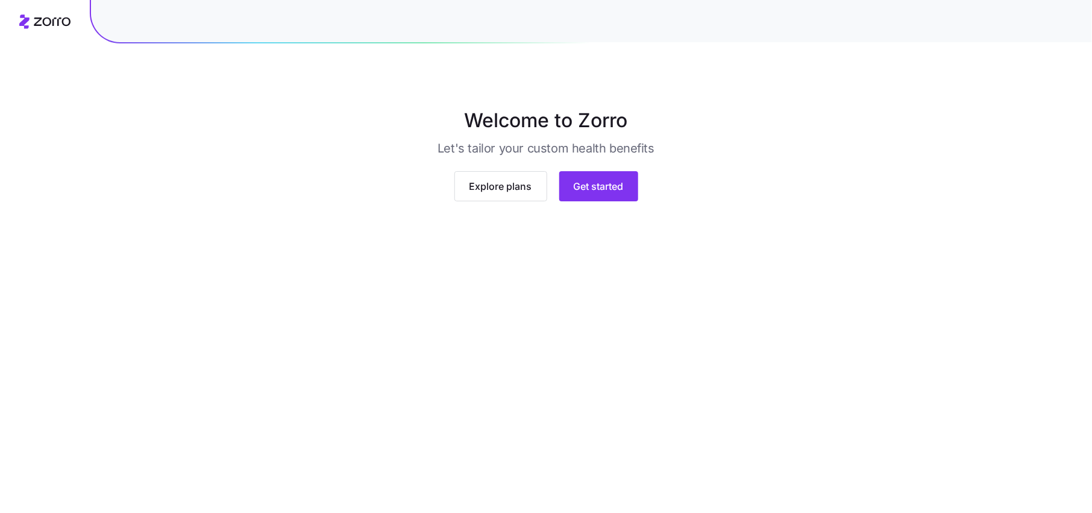
scroll to position [7, 0]
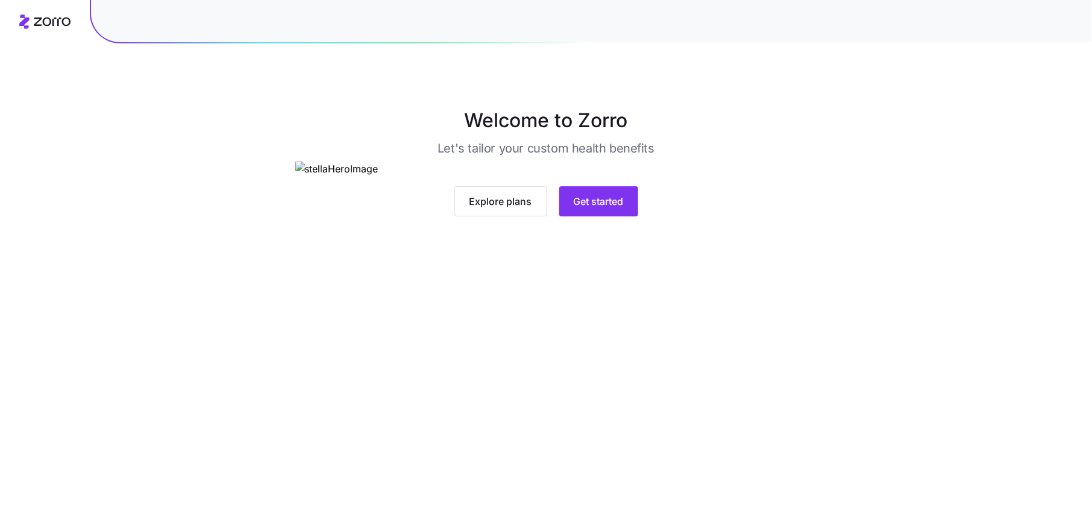
click at [553, 216] on div "Explore plans Get started" at bounding box center [546, 201] width 502 height 30
click at [590, 209] on span "Get started" at bounding box center [599, 201] width 50 height 14
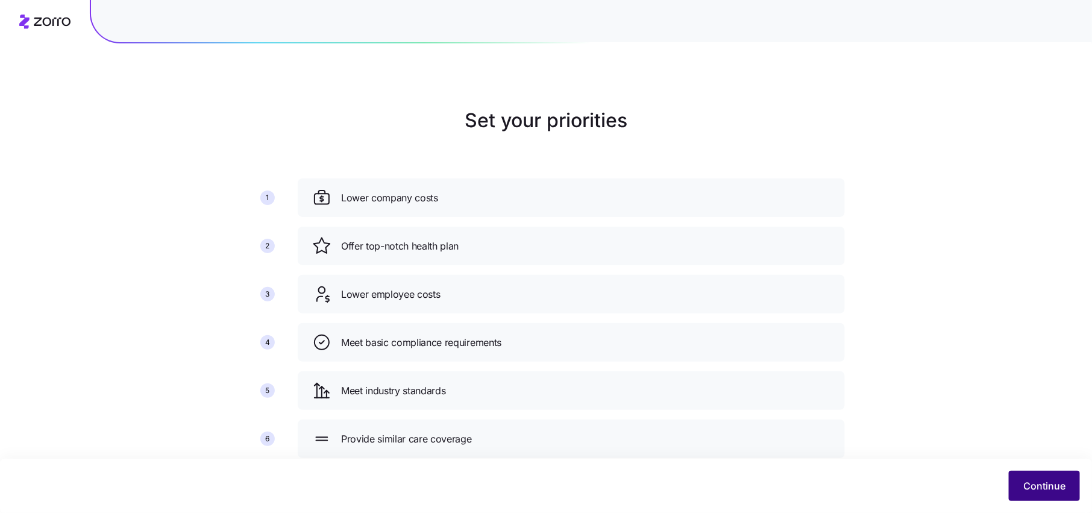
click at [1055, 487] on span "Continue" at bounding box center [1045, 486] width 42 height 14
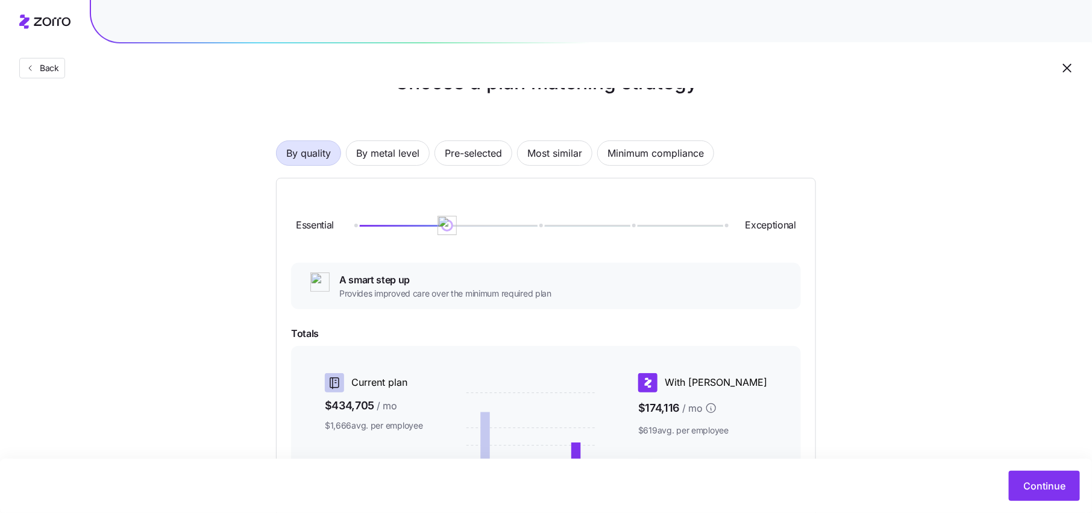
scroll to position [43, 0]
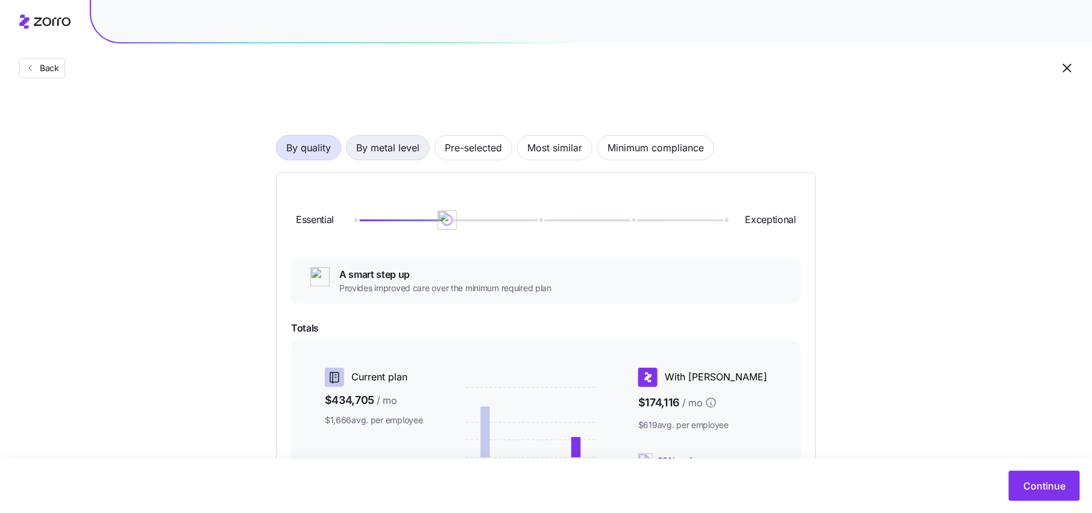
click at [393, 154] on span "By metal level" at bounding box center [387, 148] width 63 height 24
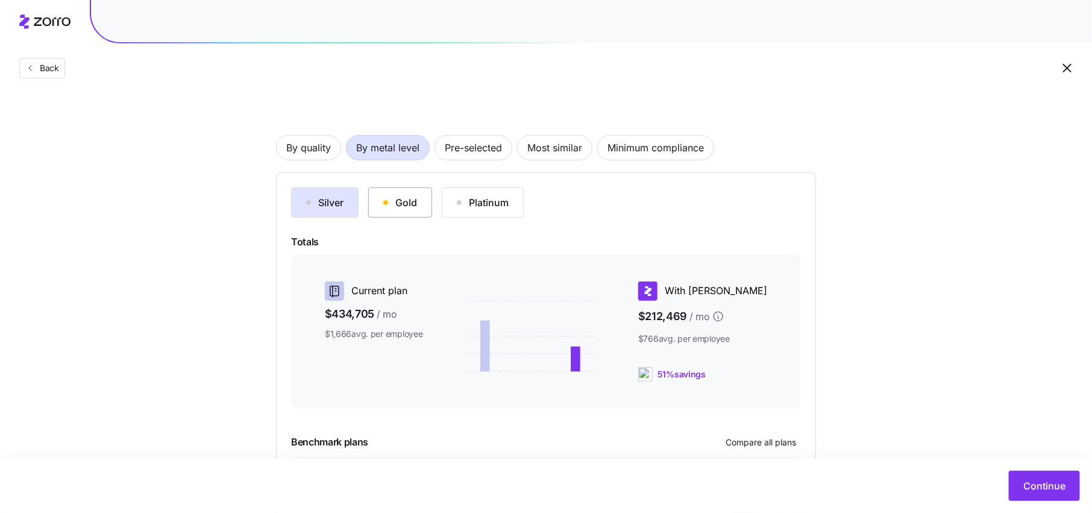
click at [419, 205] on button "Gold" at bounding box center [400, 203] width 64 height 30
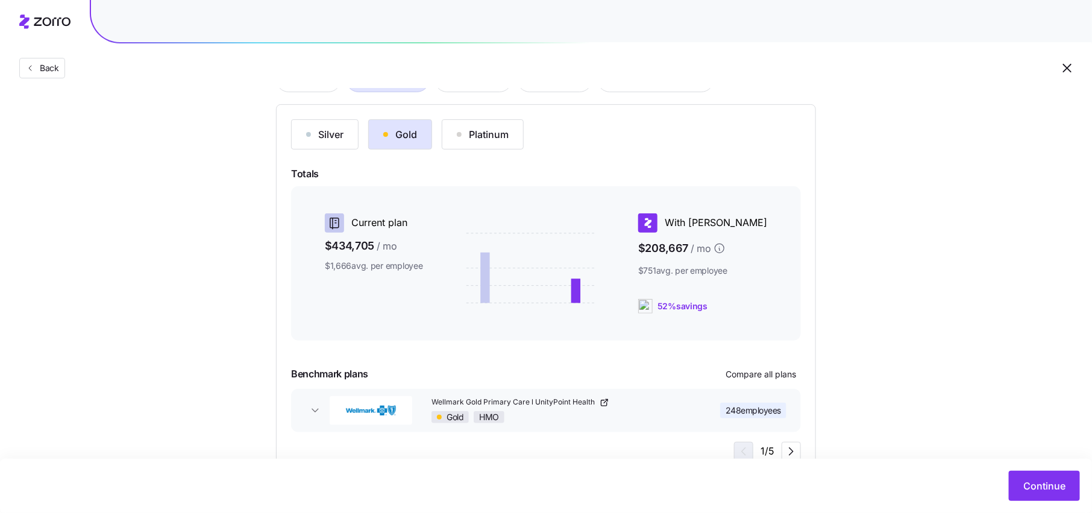
scroll to position [122, 0]
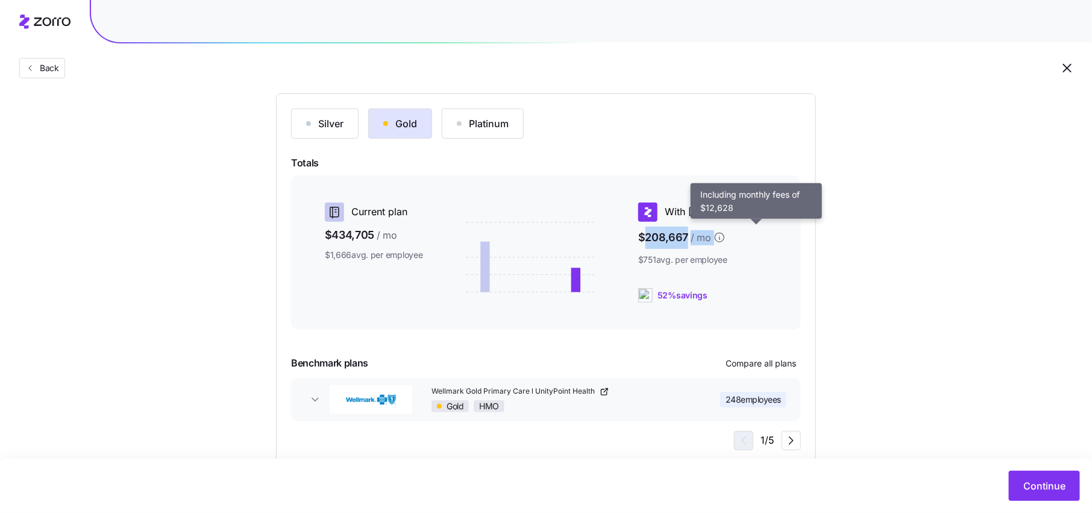
drag, startPoint x: 682, startPoint y: 236, endPoint x: 762, endPoint y: 236, distance: 80.2
click at [763, 236] on span "$208,667 / mo" at bounding box center [702, 238] width 129 height 22
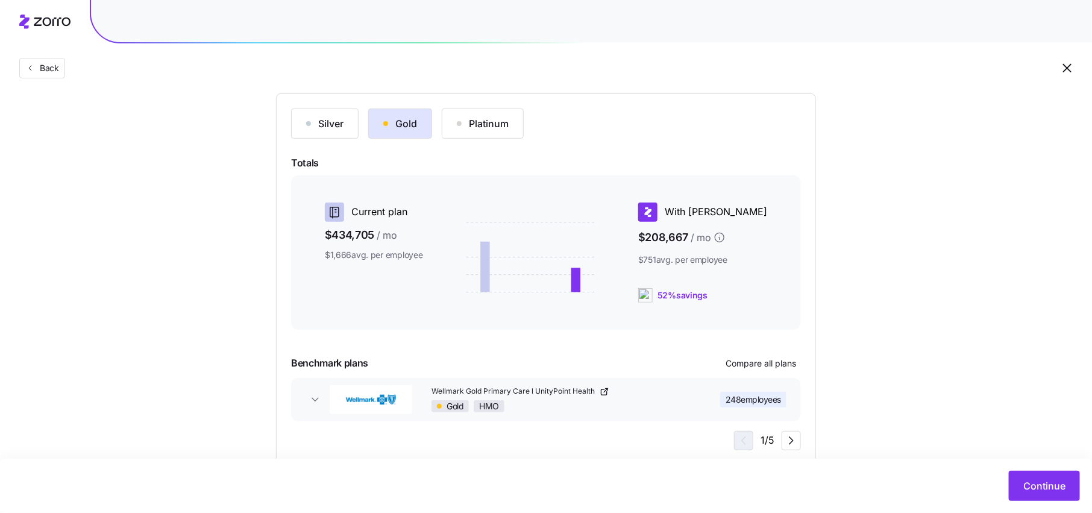
click at [897, 268] on div "Choose a plan matching strategy By quality By metal level Pre-selected Most sim…" at bounding box center [546, 225] width 1092 height 482
